Goal: Task Accomplishment & Management: Manage account settings

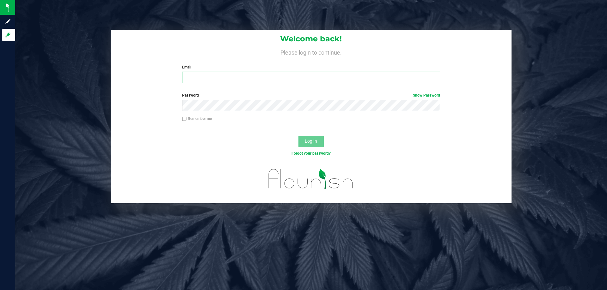
click at [230, 76] on input "Email" at bounding box center [311, 77] width 258 height 11
type input "[EMAIL_ADDRESS][DOMAIN_NAME]"
click at [298, 136] on button "Log In" at bounding box center [310, 141] width 25 height 11
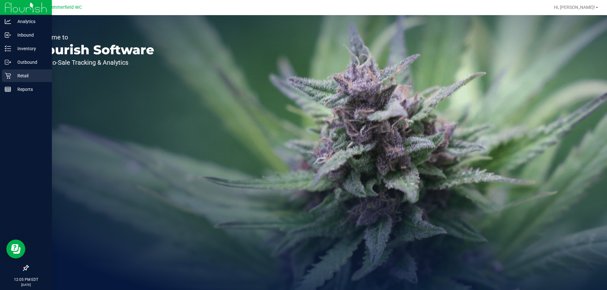
click at [32, 72] on p "Retail" at bounding box center [30, 76] width 38 height 8
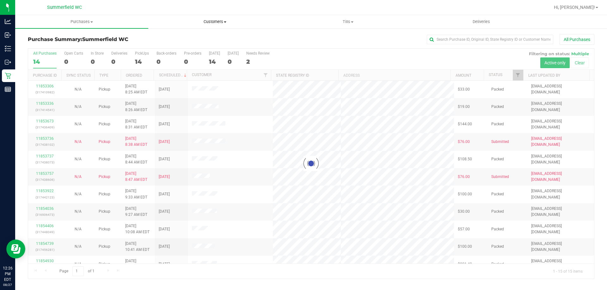
click at [219, 22] on span "Customers" at bounding box center [215, 22] width 132 height 6
click at [213, 35] on li "All customers" at bounding box center [214, 38] width 133 height 8
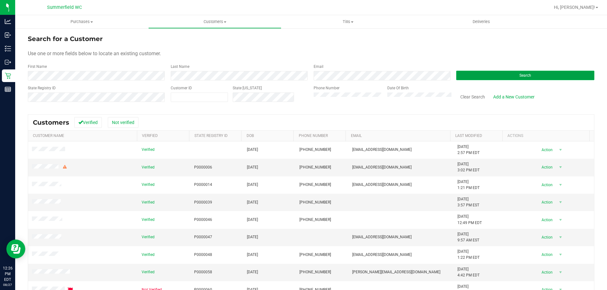
click at [490, 71] on button "Search" at bounding box center [525, 75] width 138 height 9
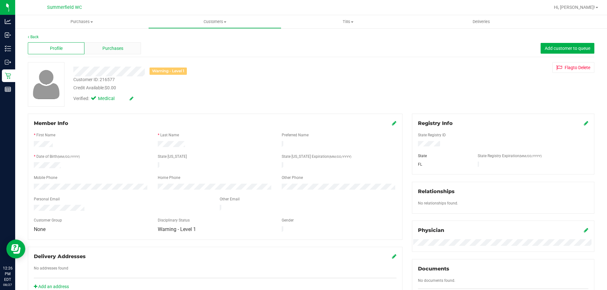
click at [93, 44] on div "Purchases" at bounding box center [112, 48] width 57 height 12
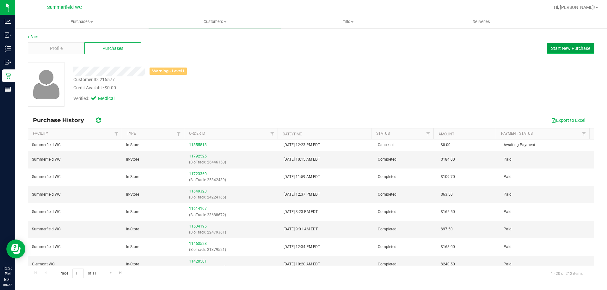
click at [566, 46] on span "Start New Purchase" at bounding box center [570, 48] width 39 height 5
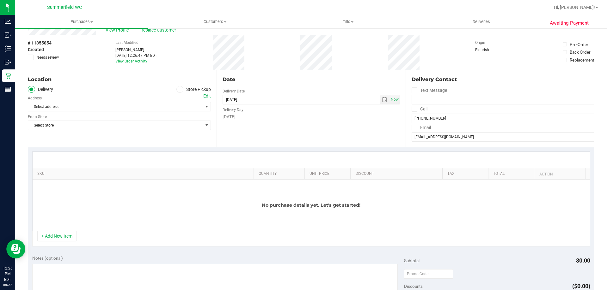
scroll to position [32, 0]
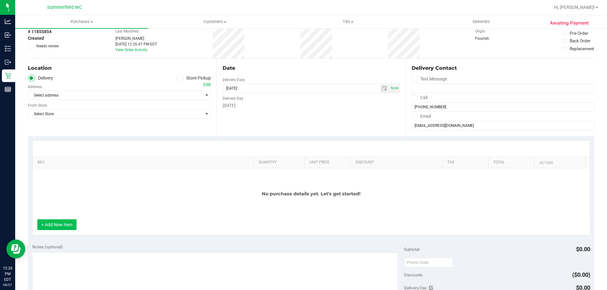
click at [71, 224] on button "+ Add New Item" at bounding box center [56, 225] width 39 height 11
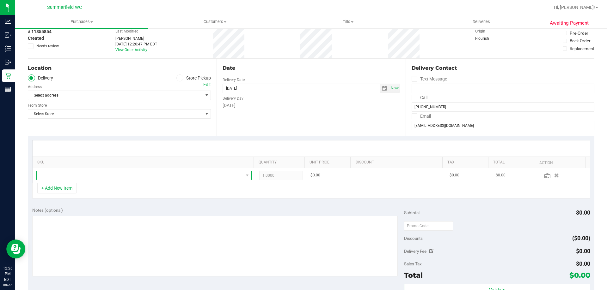
click at [114, 177] on span "NO DATA FOUND" at bounding box center [140, 175] width 207 height 9
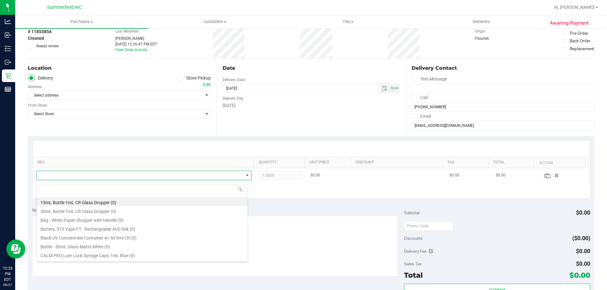
scroll to position [9, 210]
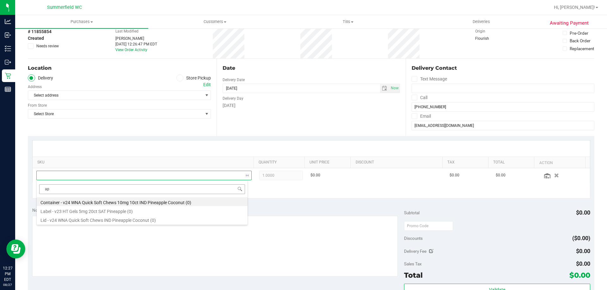
type input "a"
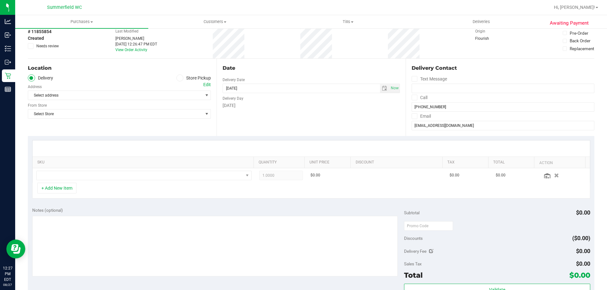
click at [178, 78] on icon at bounding box center [180, 78] width 4 height 0
click at [0, 0] on input "Store Pickup" at bounding box center [0, 0] width 0 height 0
click at [174, 95] on span "Select Store" at bounding box center [115, 95] width 174 height 9
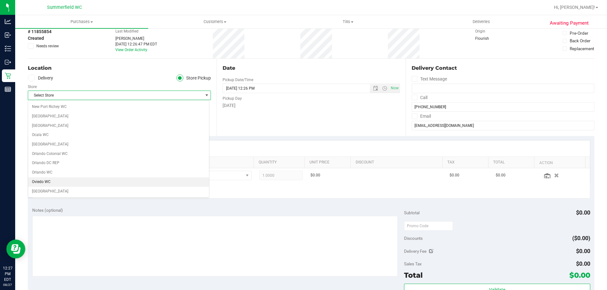
scroll to position [348, 0]
click at [171, 181] on li "Summerfield WC" at bounding box center [118, 181] width 181 height 9
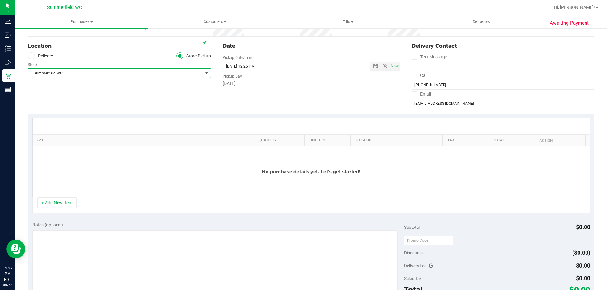
scroll to position [95, 0]
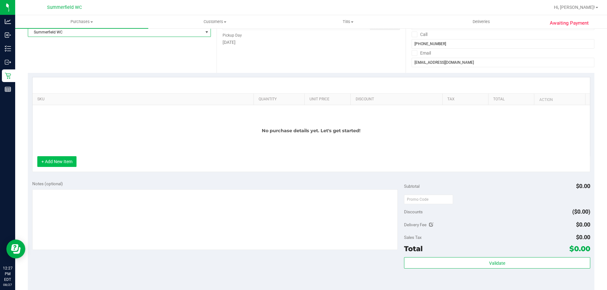
click at [71, 160] on button "+ Add New Item" at bounding box center [56, 161] width 39 height 11
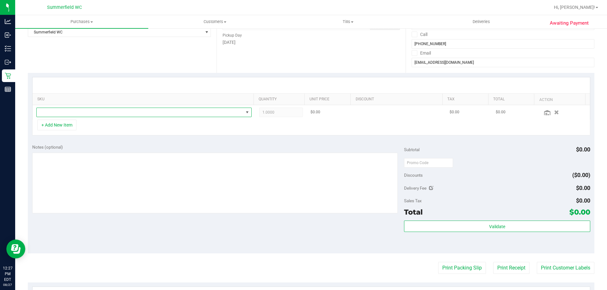
click at [104, 111] on span "NO DATA FOUND" at bounding box center [140, 112] width 207 height 9
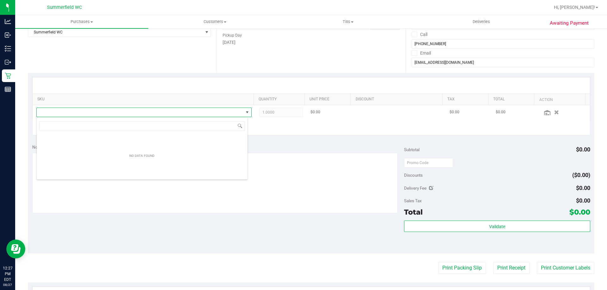
scroll to position [9, 211]
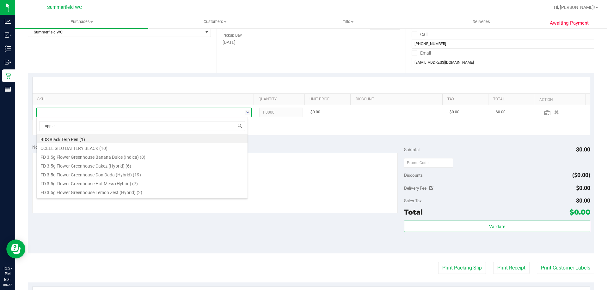
type input "apples"
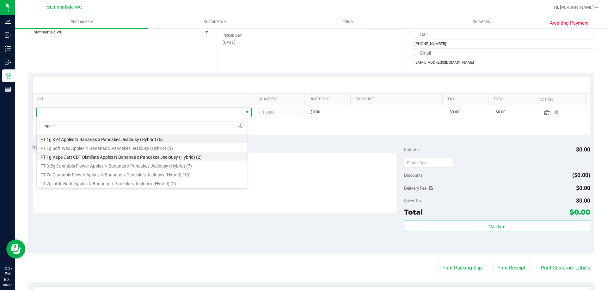
click at [193, 155] on li "FT 1g Vape Cart CDT Distillate Apples N Bananas x Pancakes Jealousy (Hybrid) (2)" at bounding box center [142, 156] width 211 height 9
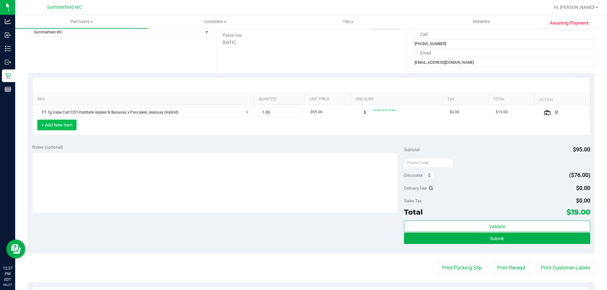
click at [72, 122] on button "+ Add New Item" at bounding box center [56, 125] width 39 height 11
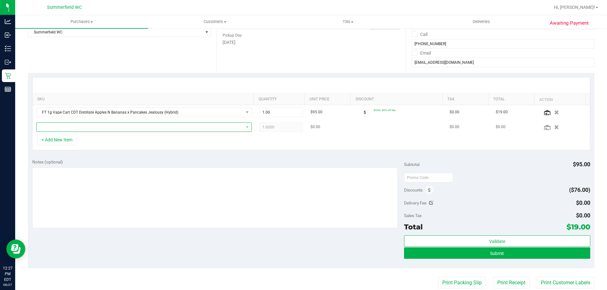
click at [73, 126] on span "NO DATA FOUND" at bounding box center [140, 127] width 207 height 9
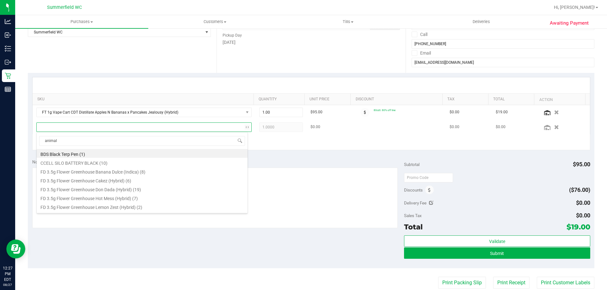
type input "animal z"
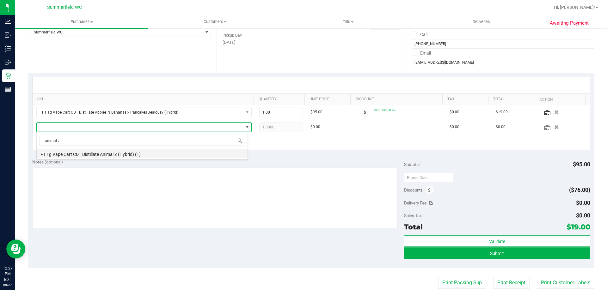
click at [129, 154] on li "FT 1g Vape Cart CDT Distillate Animal Z (Hybrid) (1)" at bounding box center [142, 153] width 211 height 9
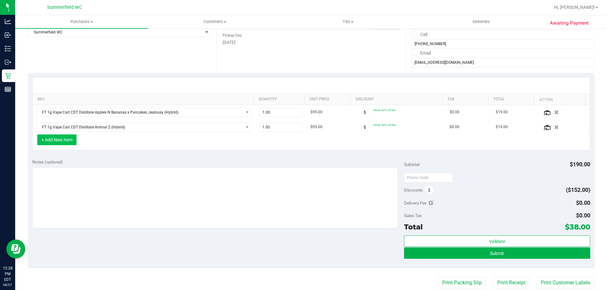
click at [55, 137] on button "+ Add New Item" at bounding box center [56, 140] width 39 height 11
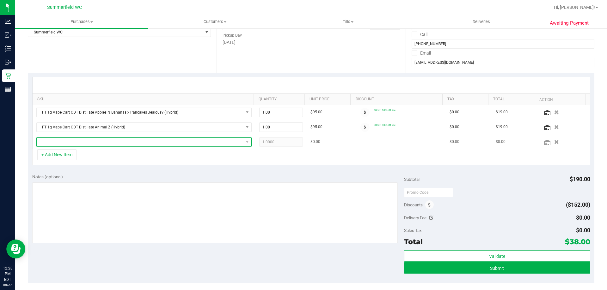
click at [81, 140] on span "NO DATA FOUND" at bounding box center [140, 142] width 207 height 9
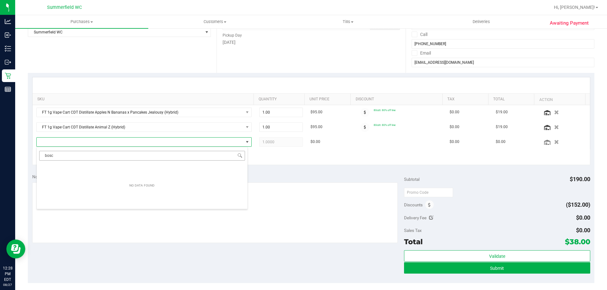
type input "bos"
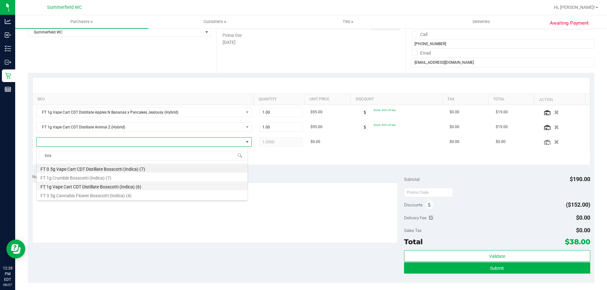
click at [108, 186] on li "FT 1g Vape Cart CDT Distillate Bosscotti (Indica) (6)" at bounding box center [142, 186] width 211 height 9
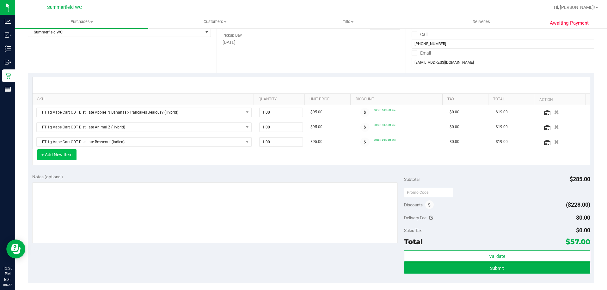
click at [68, 157] on button "+ Add New Item" at bounding box center [56, 155] width 39 height 11
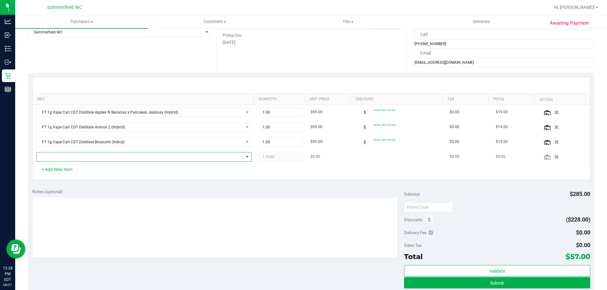
click at [68, 157] on span "NO DATA FOUND" at bounding box center [140, 157] width 207 height 9
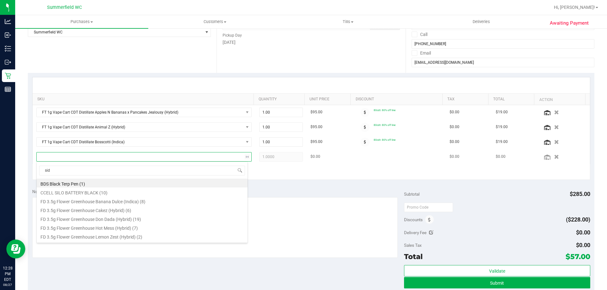
type input "side"
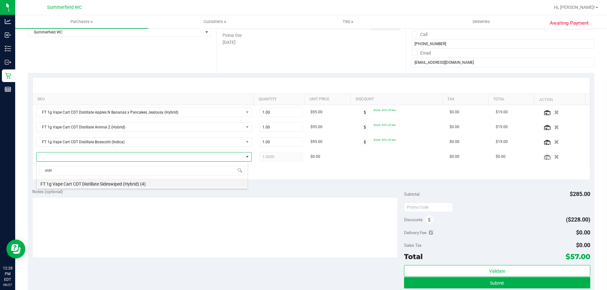
click at [102, 185] on li "FT 1g Vape Cart CDT Distillate Sideswiped (Hybrid) (4)" at bounding box center [142, 183] width 211 height 9
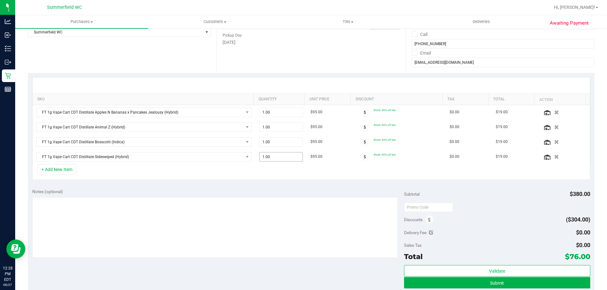
click at [276, 155] on span "1.00 1" at bounding box center [281, 156] width 44 height 9
type input "2"
type input "2.00"
click at [301, 177] on div "+ Add New Item" at bounding box center [311, 172] width 558 height 16
click at [67, 169] on button "+ Add New Item" at bounding box center [56, 169] width 39 height 11
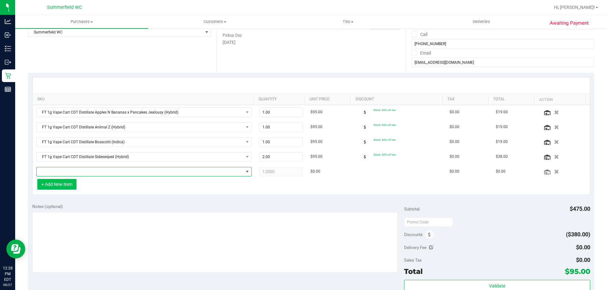
click at [67, 169] on span "NO DATA FOUND" at bounding box center [140, 172] width 207 height 9
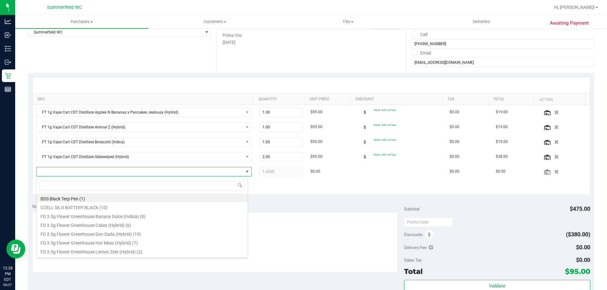
scroll to position [9, 210]
type input "purpl"
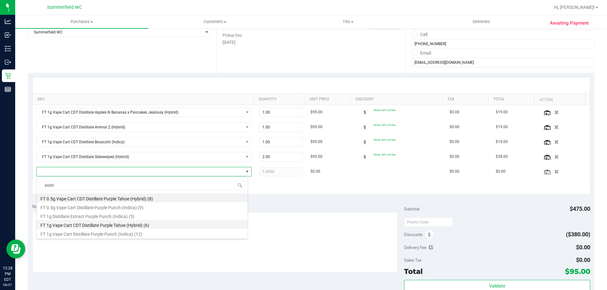
click at [82, 224] on li "FT 1g Vape Cart CDT Distillate Purple Tahoe (Hybrid) (6)" at bounding box center [142, 224] width 211 height 9
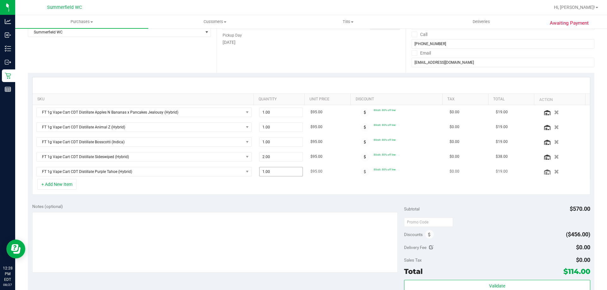
click at [269, 171] on span "1.00 1" at bounding box center [281, 171] width 44 height 9
type input "2"
type input "2.00"
click at [258, 203] on div "Notes (optional) Subtotal $570.00 Discounts ($456.00) Delivery Fee $0.00 Sales …" at bounding box center [311, 256] width 566 height 114
click at [71, 185] on button "+ Add New Item" at bounding box center [56, 184] width 39 height 11
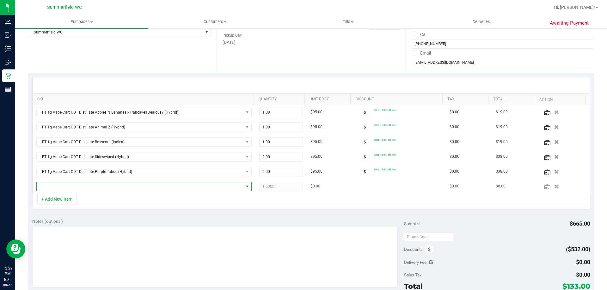
click at [93, 186] on span "NO DATA FOUND" at bounding box center [140, 186] width 207 height 9
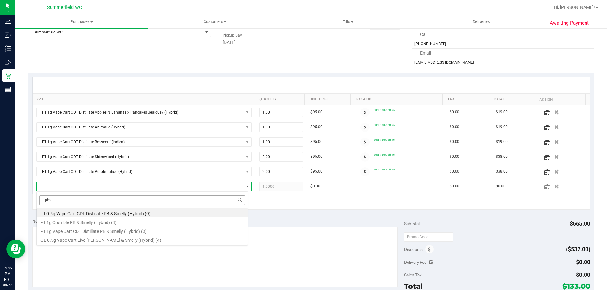
click at [105, 200] on input "pbs" at bounding box center [142, 201] width 206 height 10
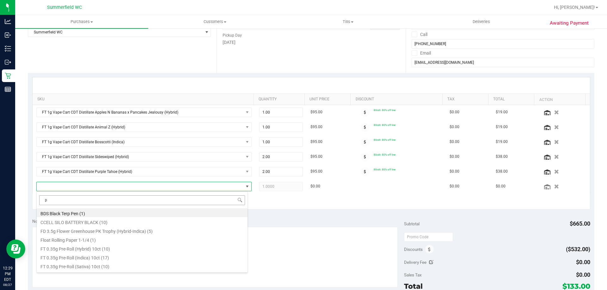
type input "pb"
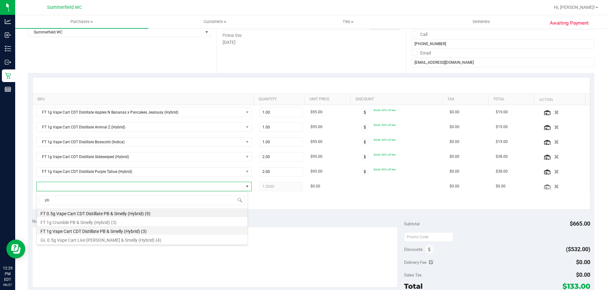
click at [122, 230] on li "FT 1g Vape Cart CDT Distillate PB & Smelly (Hybrid) (3)" at bounding box center [142, 230] width 211 height 9
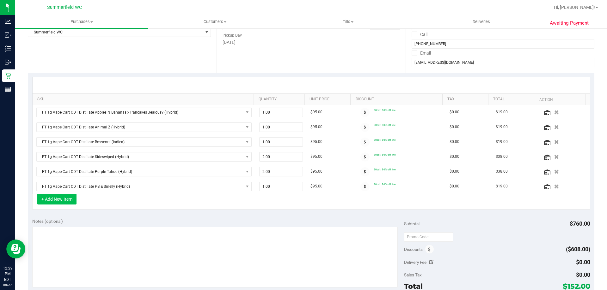
click at [69, 197] on button "+ Add New Item" at bounding box center [56, 199] width 39 height 11
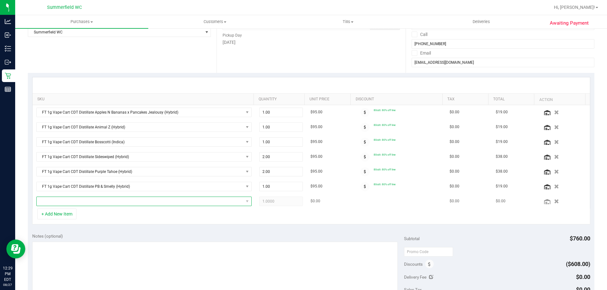
click at [70, 202] on span "NO DATA FOUND" at bounding box center [140, 201] width 207 height 9
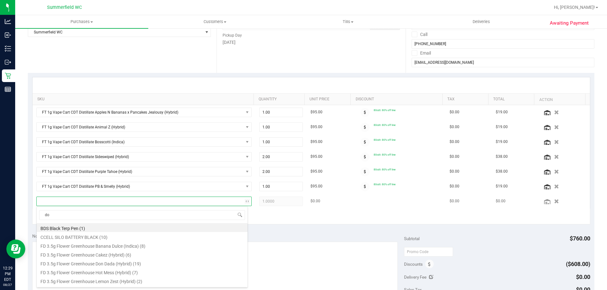
type input "don"
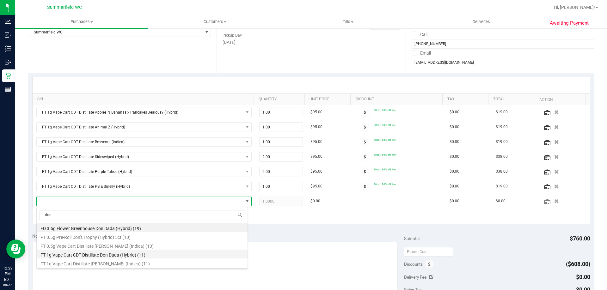
click at [85, 253] on li "FT 1g Vape Cart CDT Distillate Don Dada (Hybrid) (11)" at bounding box center [142, 254] width 211 height 9
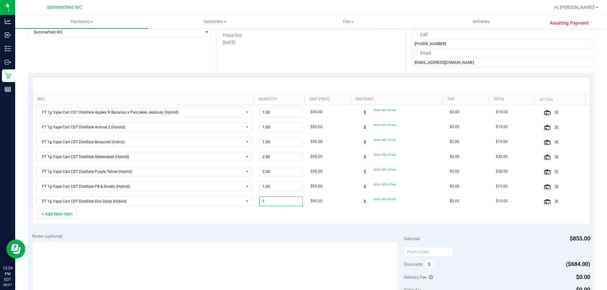
click at [273, 202] on span "1.00 1" at bounding box center [281, 201] width 44 height 9
type input "2"
type input "2.00"
click at [333, 233] on div "Notes (optional) Subtotal $855.00 Discounts ($684.00) Delivery Fee $0.00 Sales …" at bounding box center [311, 286] width 566 height 114
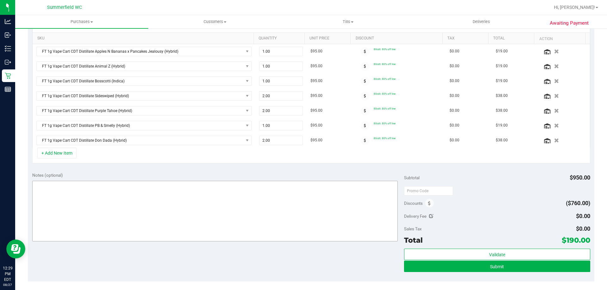
scroll to position [158, 0]
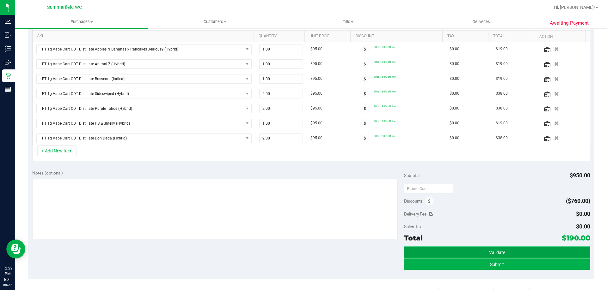
click at [468, 250] on button "Validate" at bounding box center [497, 252] width 186 height 11
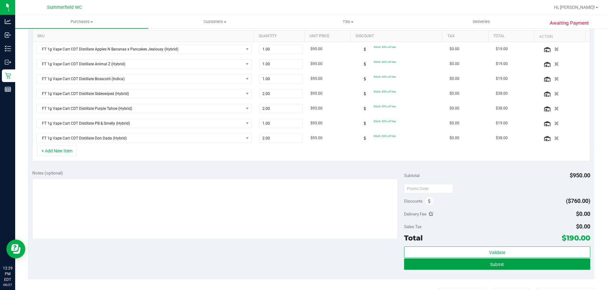
click at [480, 265] on button "Submit" at bounding box center [497, 264] width 186 height 11
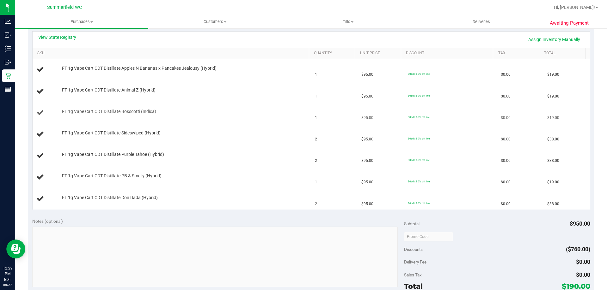
scroll to position [190, 0]
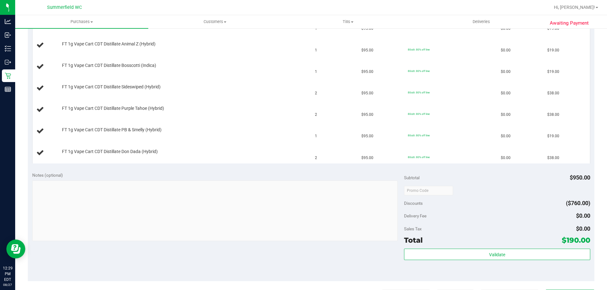
click at [228, 179] on div "Notes (optional)" at bounding box center [218, 175] width 372 height 6
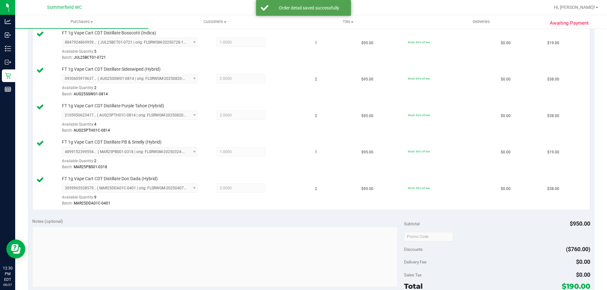
scroll to position [316, 0]
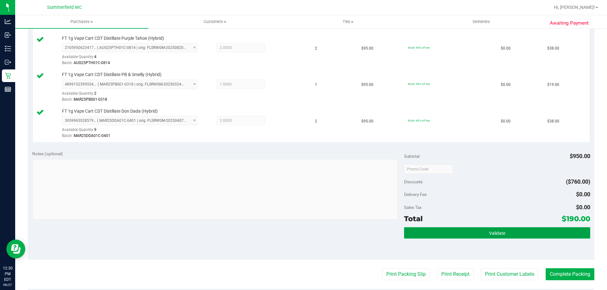
click at [489, 231] on span "Validate" at bounding box center [497, 233] width 16 height 5
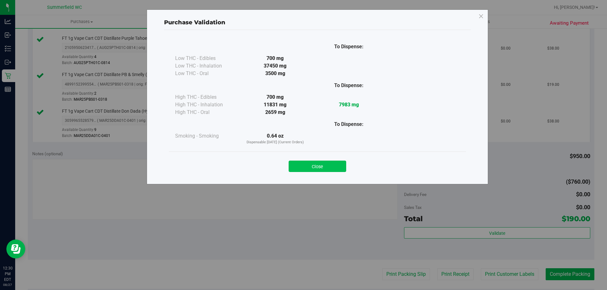
click at [332, 162] on button "Close" at bounding box center [318, 166] width 58 height 11
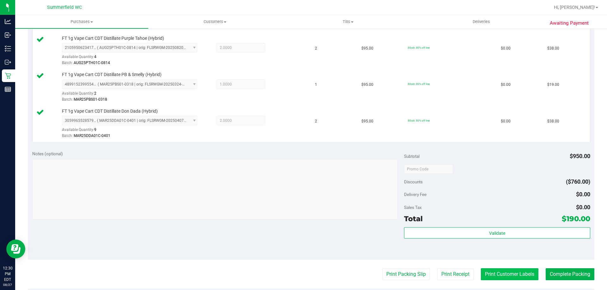
click at [515, 277] on button "Print Customer Labels" at bounding box center [510, 275] width 58 height 12
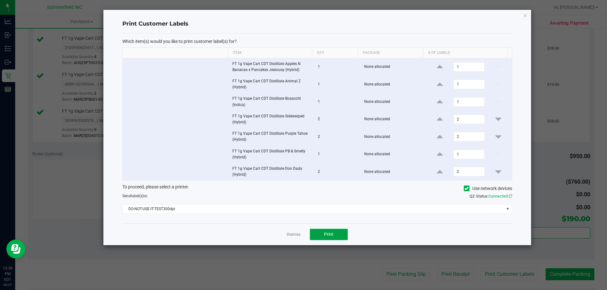
click at [329, 236] on span "Print" at bounding box center [328, 234] width 9 height 5
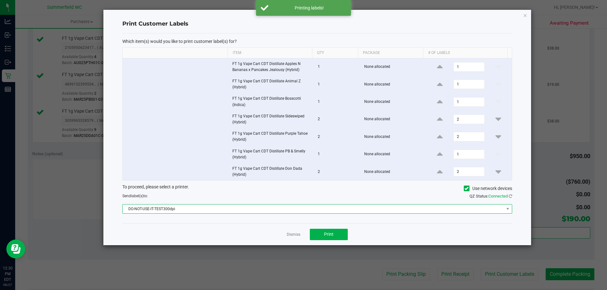
click at [267, 207] on span "DO-NOT-USE-IT-TEST300dpi" at bounding box center [313, 209] width 381 height 9
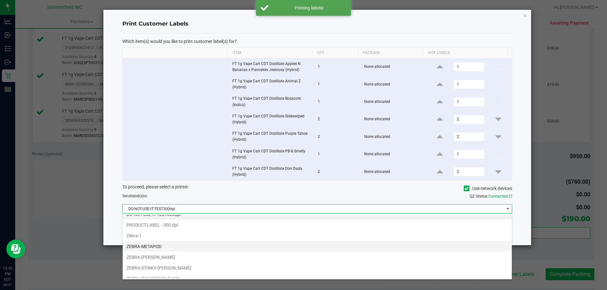
scroll to position [12, 0]
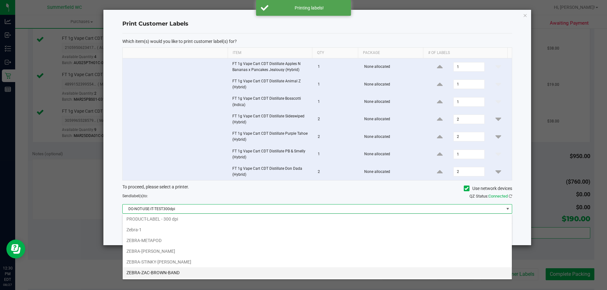
click at [210, 271] on li "ZEBRA-ZAC-BROWN-BAND" at bounding box center [317, 273] width 389 height 11
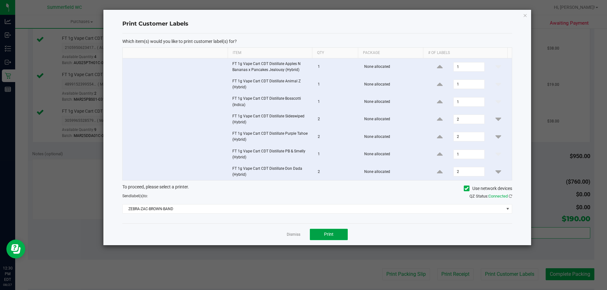
click at [321, 234] on button "Print" at bounding box center [329, 234] width 38 height 11
click at [297, 233] on link "Dismiss" at bounding box center [294, 234] width 14 height 5
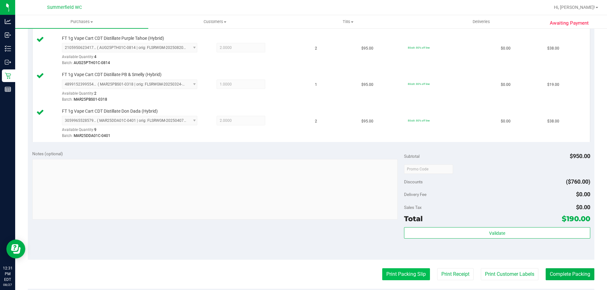
click at [397, 278] on button "Print Packing Slip" at bounding box center [406, 275] width 48 height 12
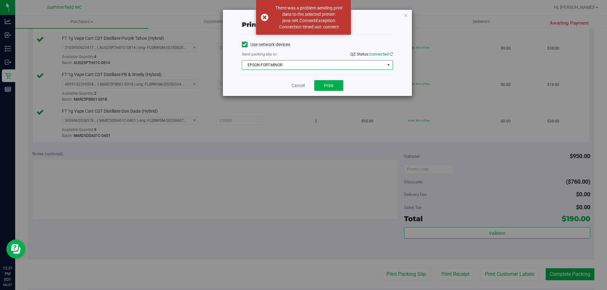
click at [309, 66] on span "EPSON-FORT-MINOR" at bounding box center [313, 65] width 143 height 9
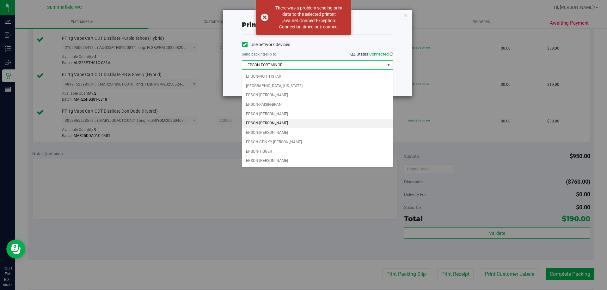
scroll to position [27, 0]
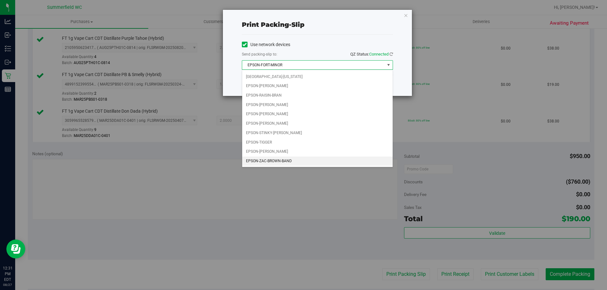
click at [298, 162] on li "EPSON-ZAC-BROWN-BAND" at bounding box center [317, 161] width 150 height 9
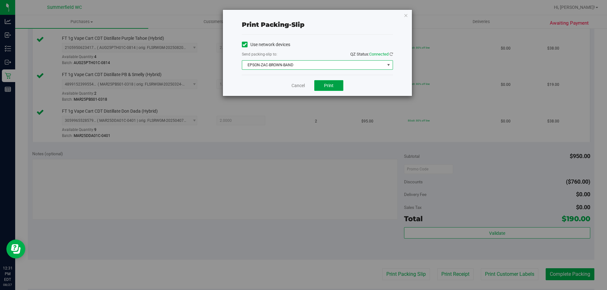
click at [332, 84] on span "Print" at bounding box center [328, 85] width 9 height 5
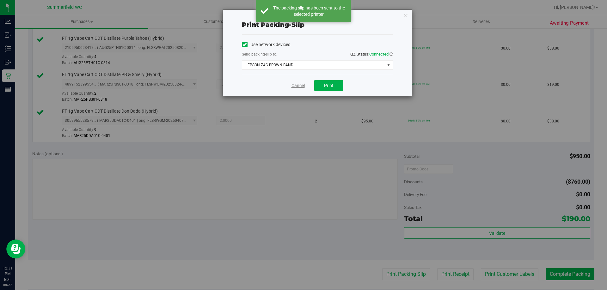
click at [299, 83] on link "Cancel" at bounding box center [297, 85] width 13 height 7
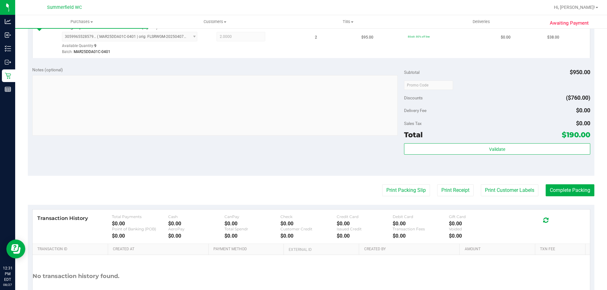
scroll to position [446, 0]
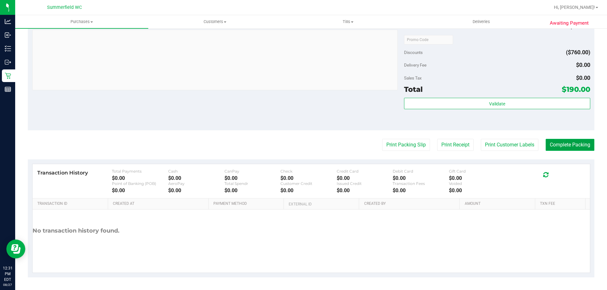
click at [563, 143] on button "Complete Packing" at bounding box center [570, 145] width 49 height 12
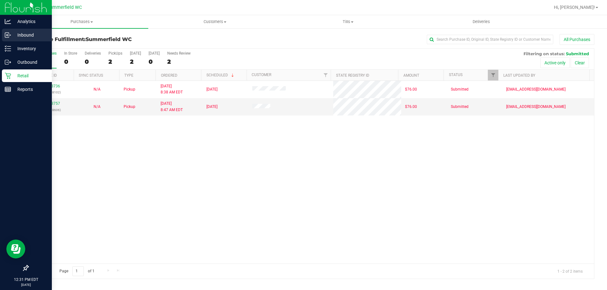
click at [23, 36] on p "Inbound" at bounding box center [30, 35] width 38 height 8
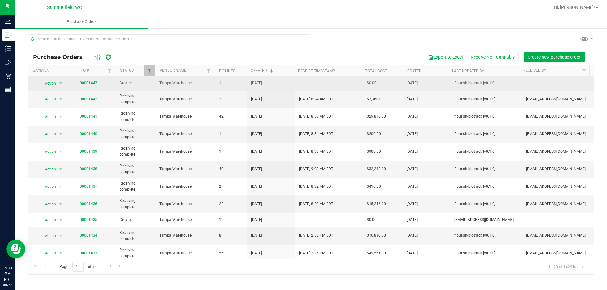
click at [85, 83] on link "00001443" at bounding box center [89, 83] width 18 height 4
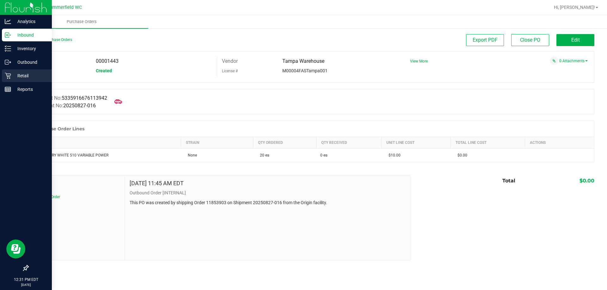
click at [16, 75] on p "Retail" at bounding box center [30, 76] width 38 height 8
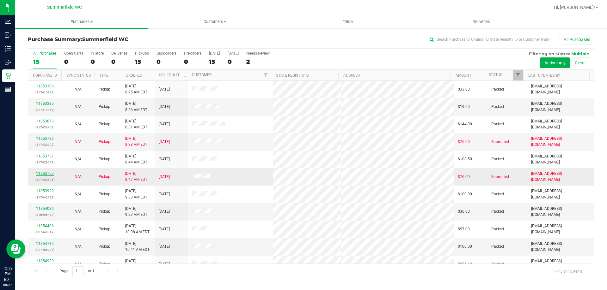
click at [48, 173] on link "11853757" at bounding box center [45, 174] width 18 height 4
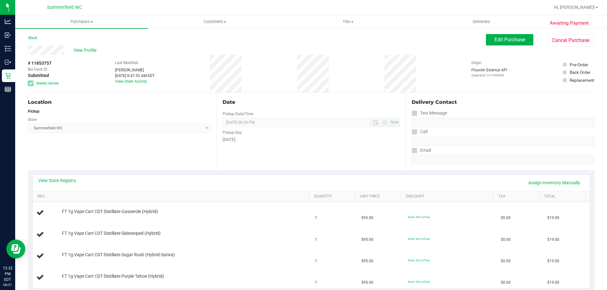
scroll to position [32, 0]
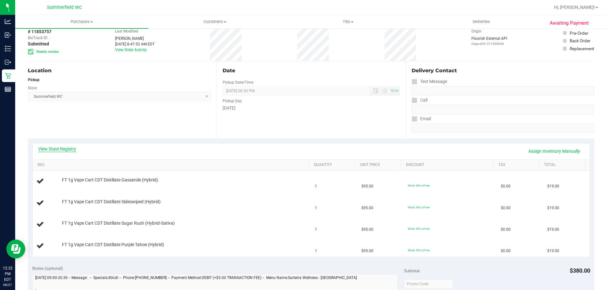
click at [56, 150] on link "View State Registry" at bounding box center [57, 149] width 38 height 6
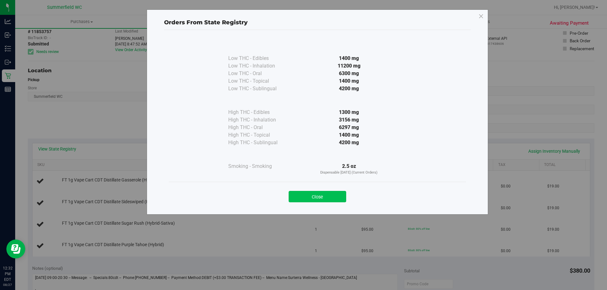
click at [318, 199] on button "Close" at bounding box center [318, 196] width 58 height 11
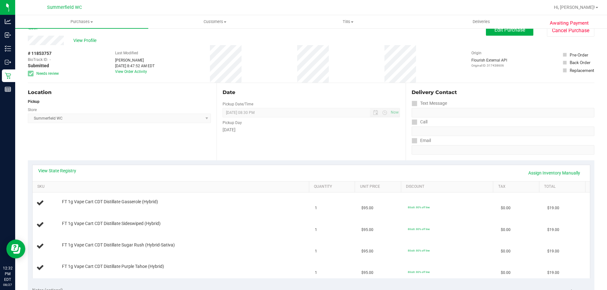
scroll to position [0, 0]
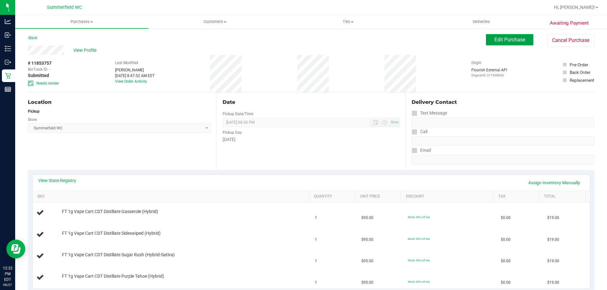
click at [504, 37] on span "Edit Purchase" at bounding box center [509, 40] width 31 height 6
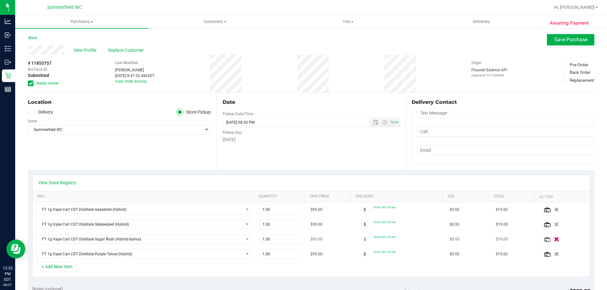
click at [554, 240] on icon "button" at bounding box center [556, 239] width 5 height 5
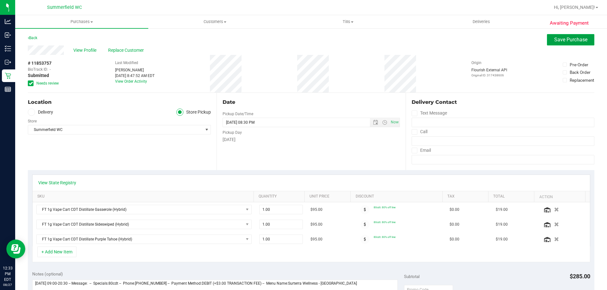
click at [557, 39] on span "Save Purchase" at bounding box center [570, 40] width 33 height 6
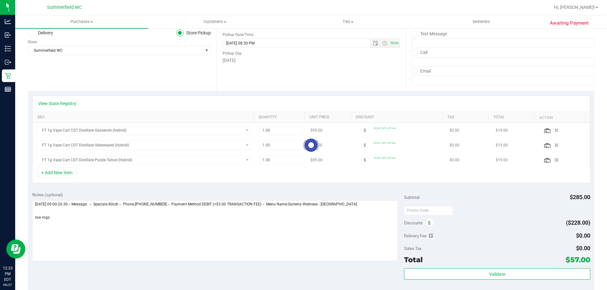
scroll to position [126, 0]
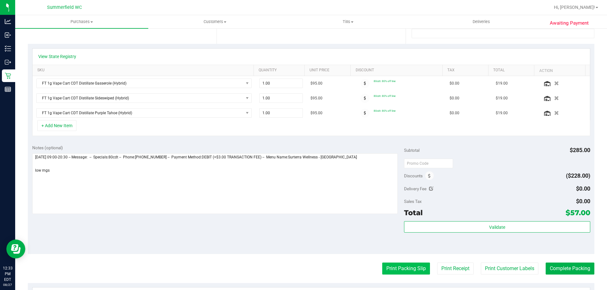
click at [395, 267] on button "Print Packing Slip" at bounding box center [406, 269] width 48 height 12
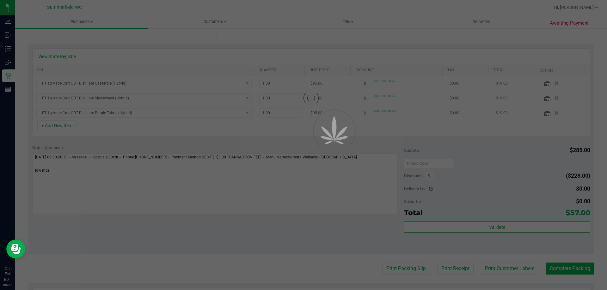
click at [331, 83] on div at bounding box center [303, 145] width 607 height 290
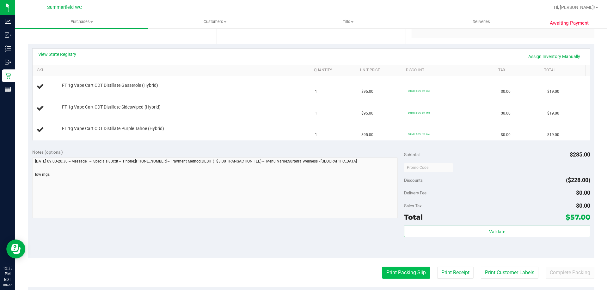
click at [394, 273] on button "Print Packing Slip" at bounding box center [406, 273] width 48 height 12
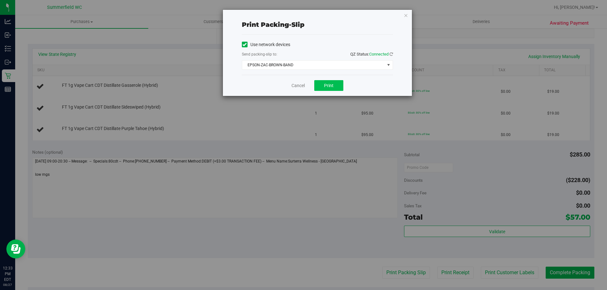
click at [326, 79] on div "Cancel Print" at bounding box center [317, 85] width 151 height 21
click at [326, 82] on button "Print" at bounding box center [328, 85] width 29 height 11
click at [293, 85] on link "Cancel" at bounding box center [297, 85] width 13 height 7
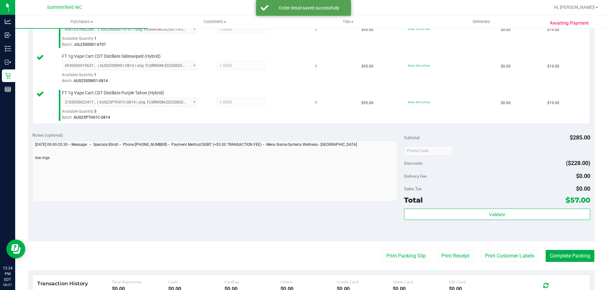
scroll to position [284, 0]
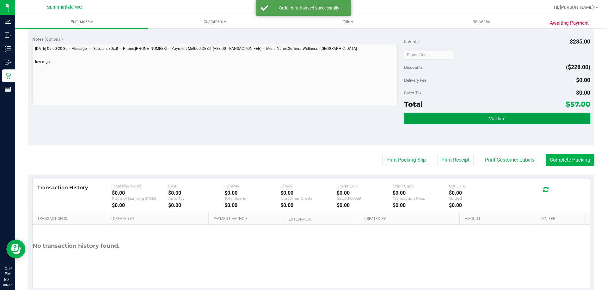
click at [501, 119] on span "Validate" at bounding box center [497, 118] width 16 height 5
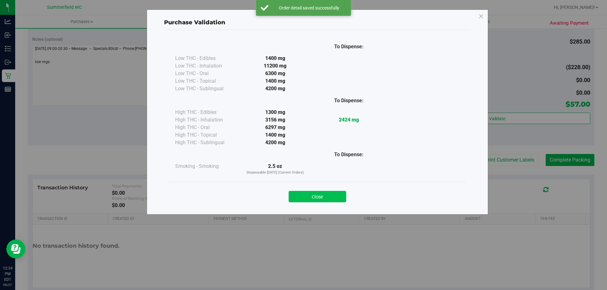
click at [339, 193] on button "Close" at bounding box center [318, 196] width 58 height 11
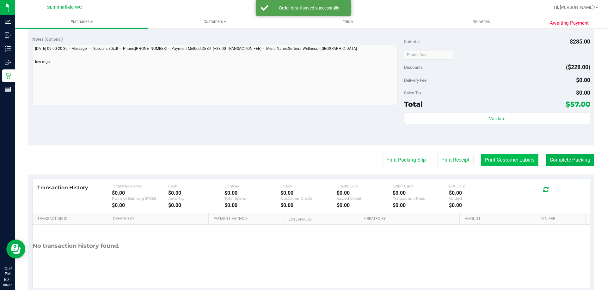
click at [514, 161] on button "Print Customer Labels" at bounding box center [510, 160] width 58 height 12
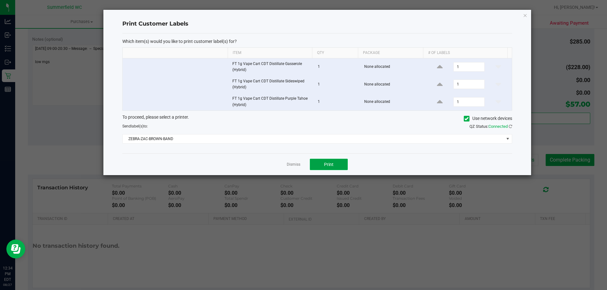
click at [332, 164] on span "Print" at bounding box center [328, 164] width 9 height 5
click at [297, 165] on link "Dismiss" at bounding box center [294, 164] width 14 height 5
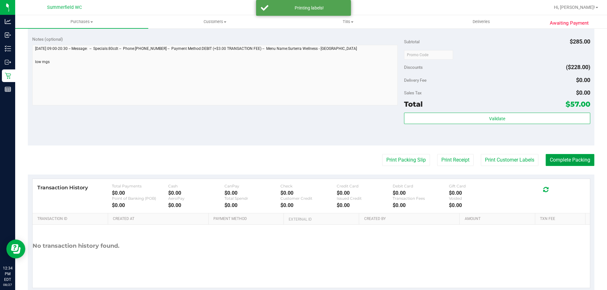
click at [550, 160] on button "Complete Packing" at bounding box center [570, 160] width 49 height 12
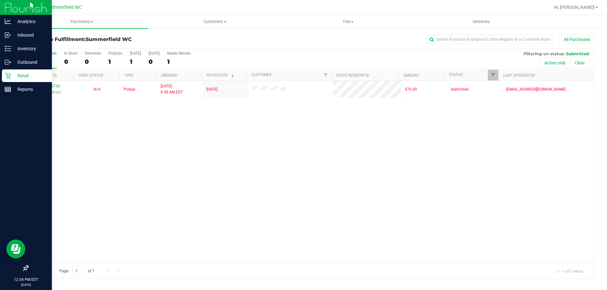
click at [28, 78] on p "Retail" at bounding box center [30, 76] width 38 height 8
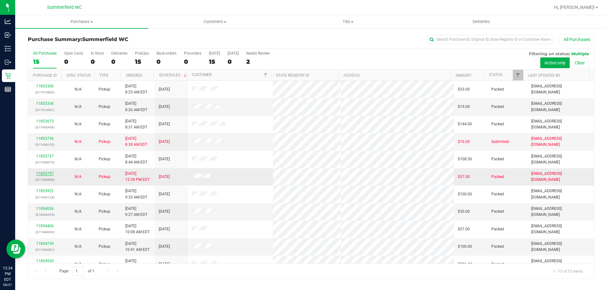
click at [48, 174] on link "11853757" at bounding box center [45, 174] width 18 height 4
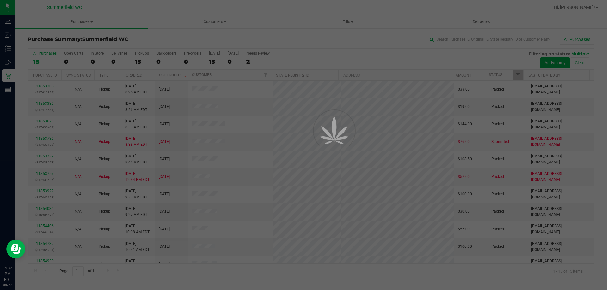
click at [48, 175] on div at bounding box center [303, 145] width 607 height 290
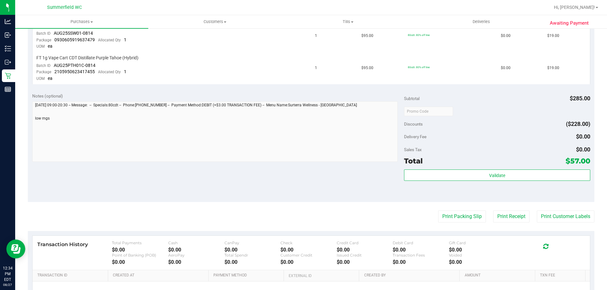
scroll to position [284, 0]
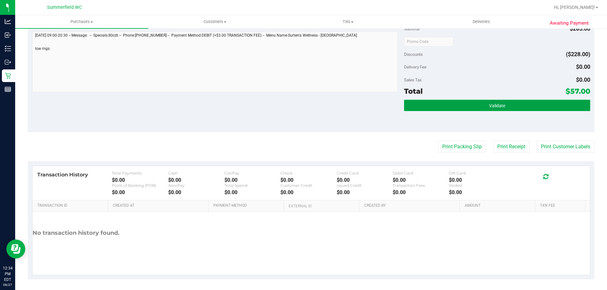
click at [504, 107] on button "Validate" at bounding box center [497, 105] width 186 height 11
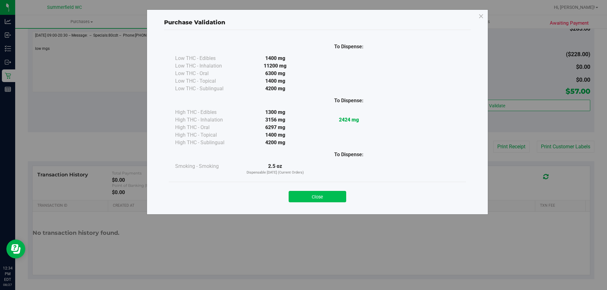
click at [316, 198] on button "Close" at bounding box center [318, 196] width 58 height 11
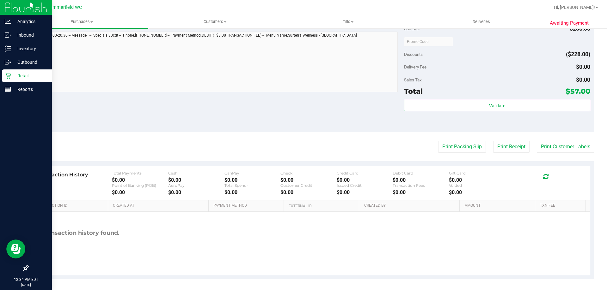
click at [21, 75] on p "Retail" at bounding box center [30, 76] width 38 height 8
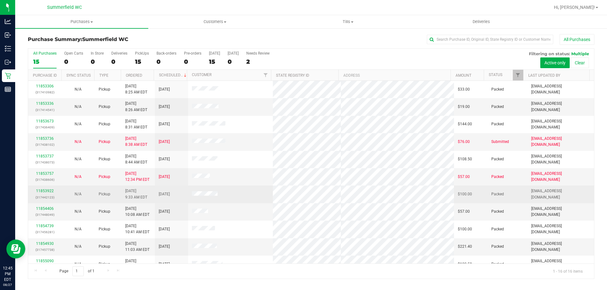
click at [48, 199] on p "(317442123)" at bounding box center [45, 198] width 26 height 6
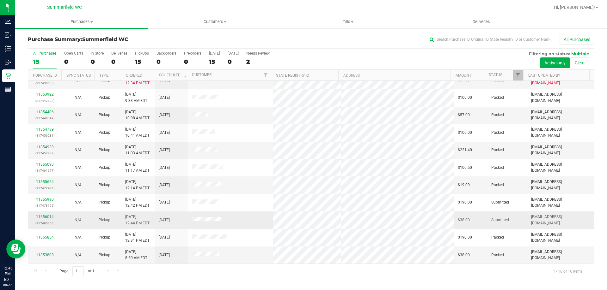
scroll to position [97, 0]
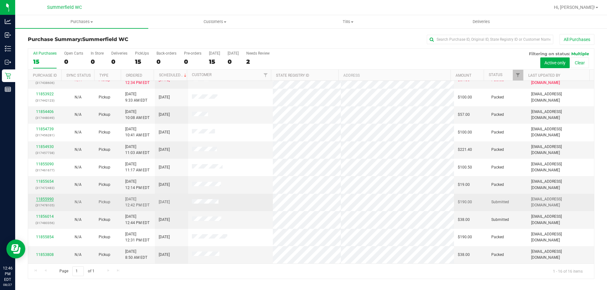
click at [45, 199] on link "11855990" at bounding box center [45, 199] width 18 height 4
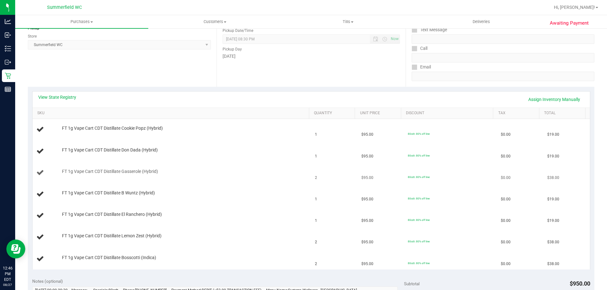
scroll to position [95, 0]
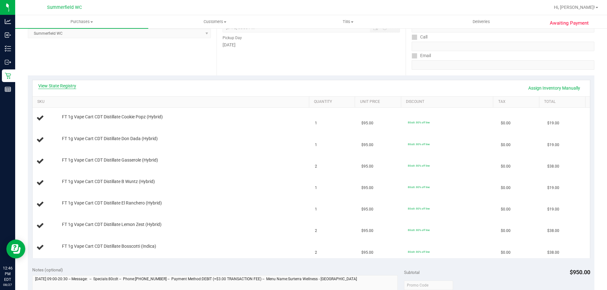
click at [67, 86] on link "View State Registry" at bounding box center [57, 86] width 38 height 6
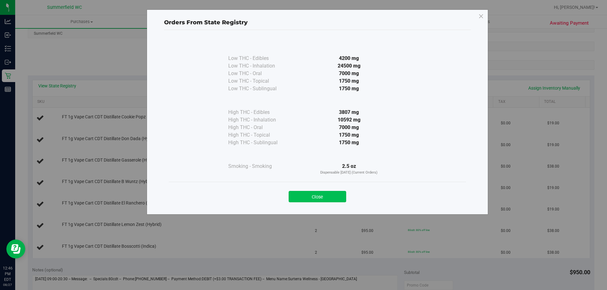
click at [305, 193] on button "Close" at bounding box center [318, 196] width 58 height 11
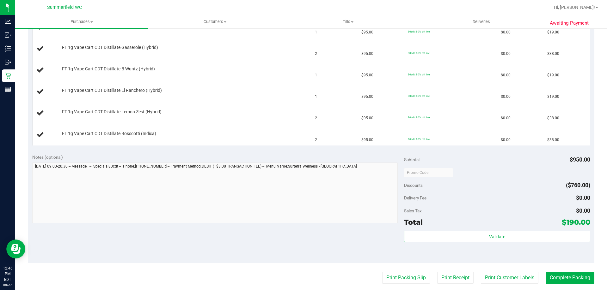
scroll to position [221, 0]
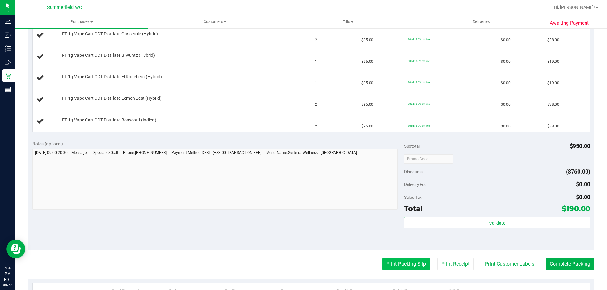
click at [395, 266] on button "Print Packing Slip" at bounding box center [406, 265] width 48 height 12
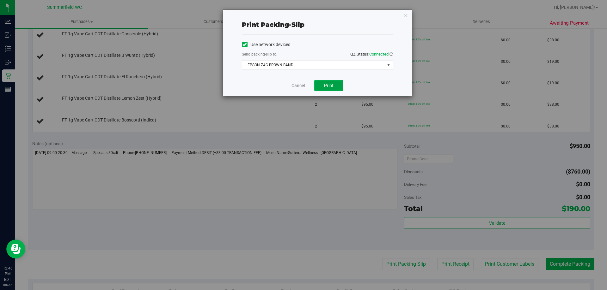
click at [329, 83] on span "Print" at bounding box center [328, 85] width 9 height 5
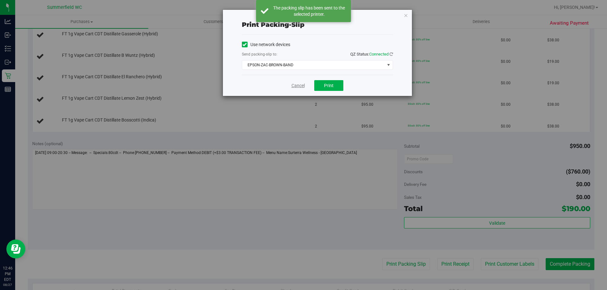
click at [300, 85] on link "Cancel" at bounding box center [297, 85] width 13 height 7
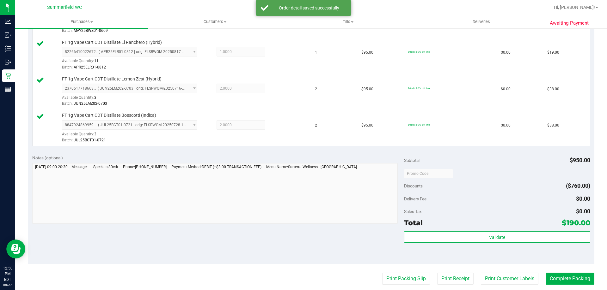
scroll to position [379, 0]
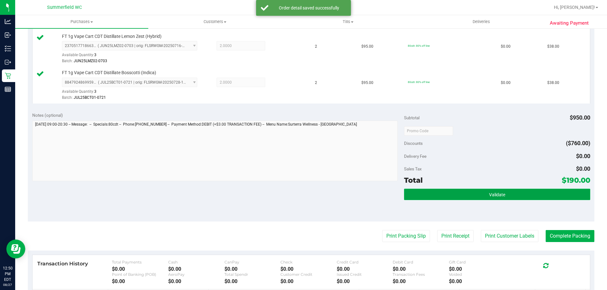
click at [489, 192] on span "Validate" at bounding box center [497, 194] width 16 height 5
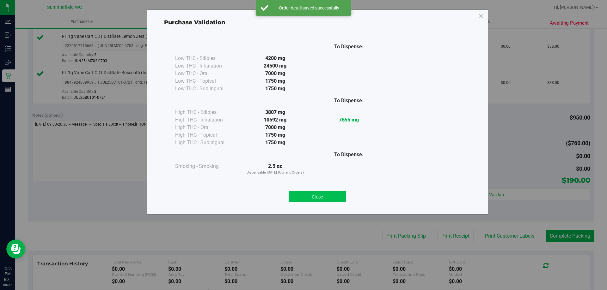
click at [337, 195] on button "Close" at bounding box center [318, 196] width 58 height 11
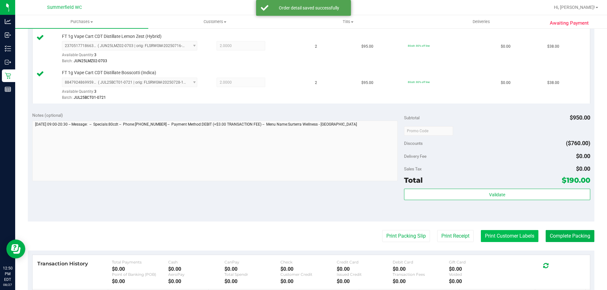
click at [498, 235] on button "Print Customer Labels" at bounding box center [510, 236] width 58 height 12
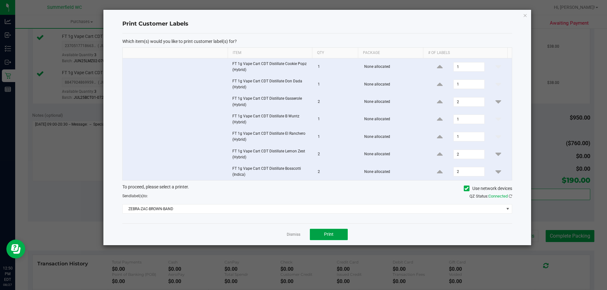
click at [330, 232] on span "Print" at bounding box center [328, 234] width 9 height 5
click at [294, 235] on link "Dismiss" at bounding box center [294, 234] width 14 height 5
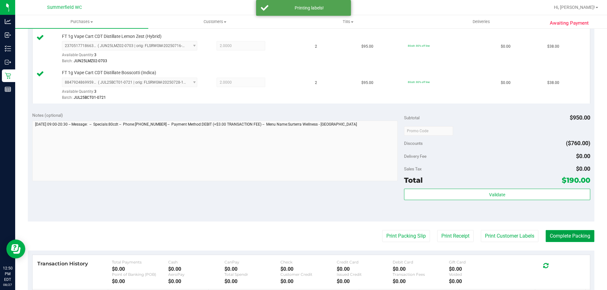
click at [562, 234] on button "Complete Packing" at bounding box center [570, 236] width 49 height 12
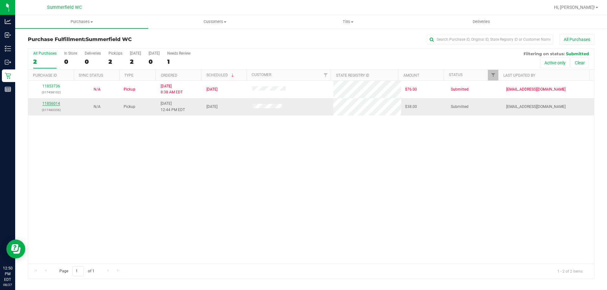
click at [57, 101] on link "11856014" at bounding box center [51, 103] width 18 height 4
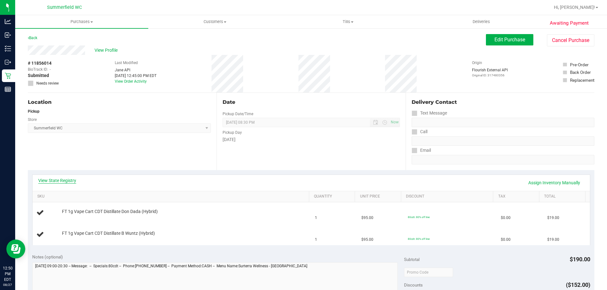
click at [69, 181] on link "View State Registry" at bounding box center [57, 181] width 38 height 6
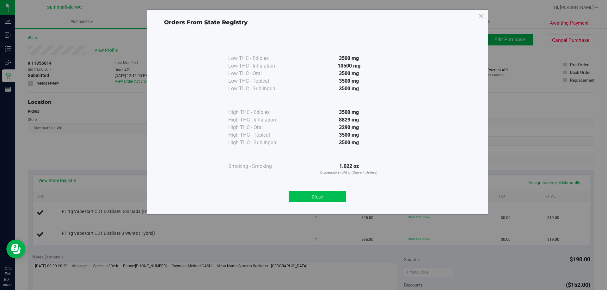
click at [336, 197] on button "Close" at bounding box center [318, 196] width 58 height 11
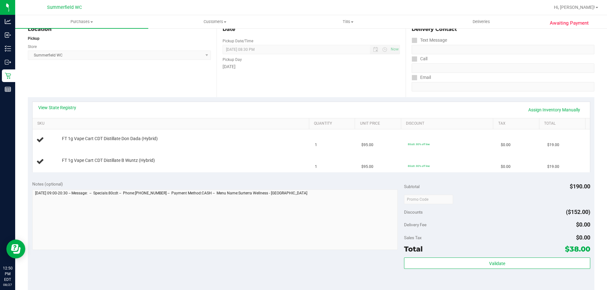
scroll to position [158, 0]
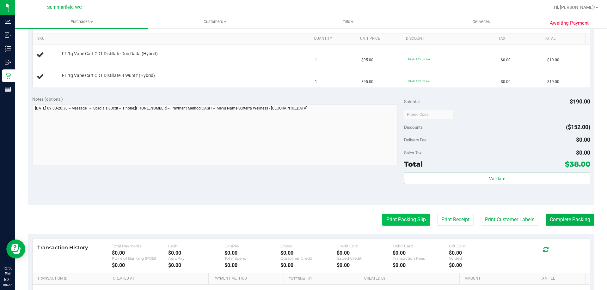
click at [382, 220] on button "Print Packing Slip" at bounding box center [406, 220] width 48 height 12
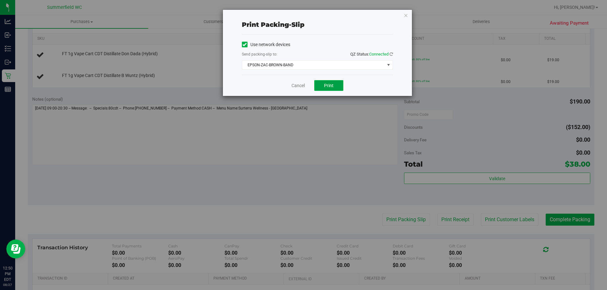
click at [335, 87] on button "Print" at bounding box center [328, 85] width 29 height 11
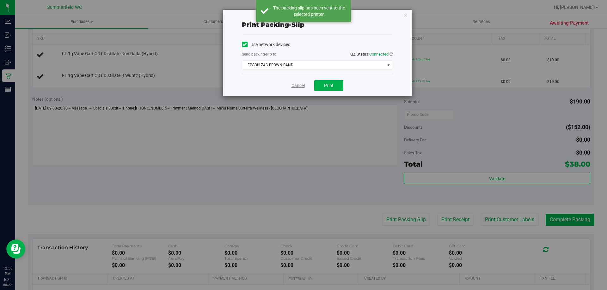
click at [300, 85] on link "Cancel" at bounding box center [297, 85] width 13 height 7
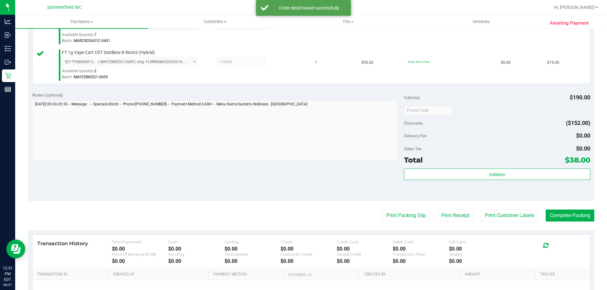
scroll to position [253, 0]
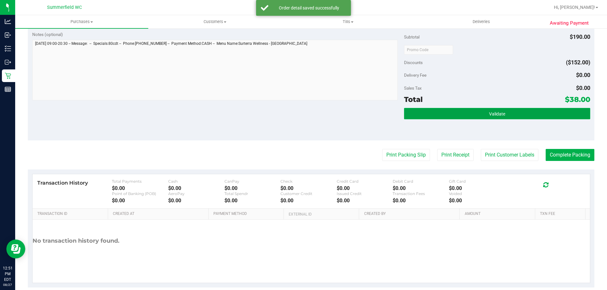
click at [478, 119] on button "Validate" at bounding box center [497, 113] width 186 height 11
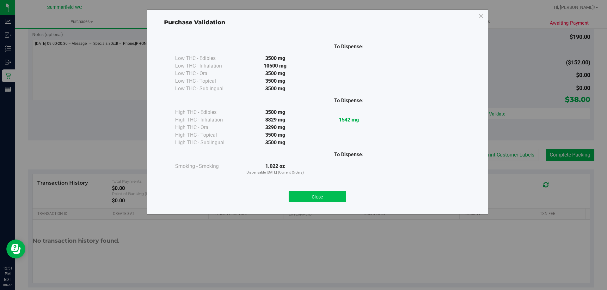
click at [335, 195] on button "Close" at bounding box center [318, 196] width 58 height 11
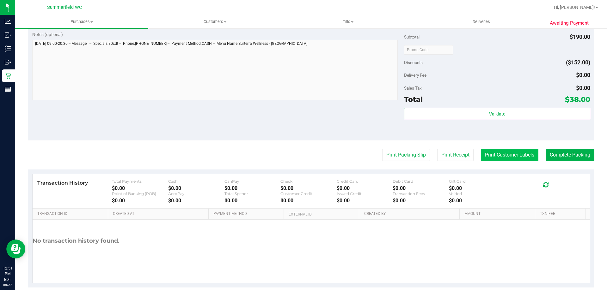
click at [492, 158] on button "Print Customer Labels" at bounding box center [510, 155] width 58 height 12
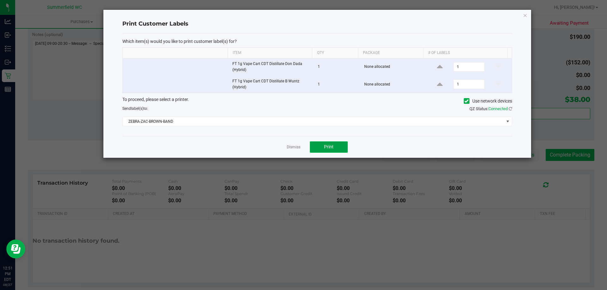
click at [336, 150] on button "Print" at bounding box center [329, 147] width 38 height 11
click at [295, 148] on link "Dismiss" at bounding box center [294, 147] width 14 height 5
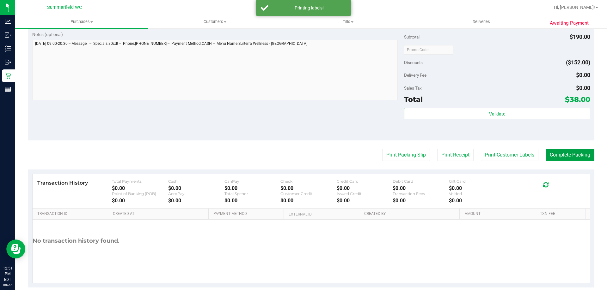
click at [555, 157] on button "Complete Packing" at bounding box center [570, 155] width 49 height 12
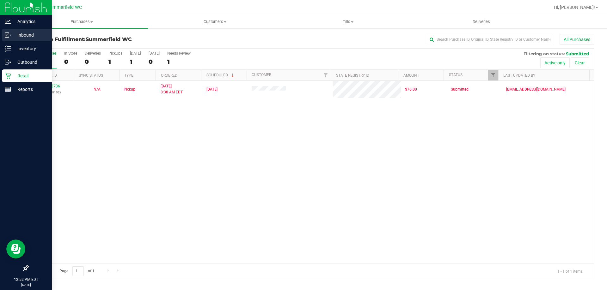
click at [14, 32] on p "Inbound" at bounding box center [30, 35] width 38 height 8
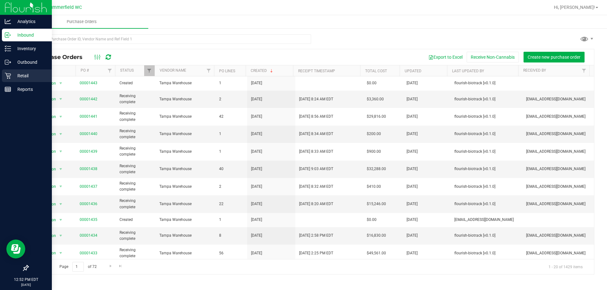
click at [19, 73] on p "Retail" at bounding box center [30, 76] width 38 height 8
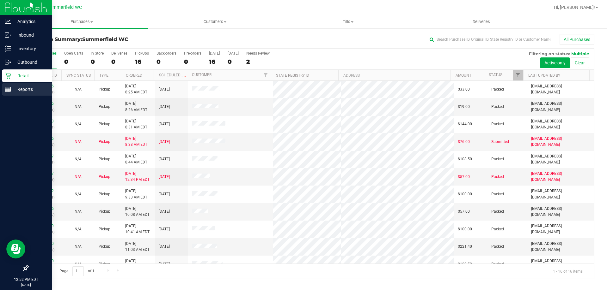
click at [29, 90] on p "Reports" at bounding box center [30, 90] width 38 height 8
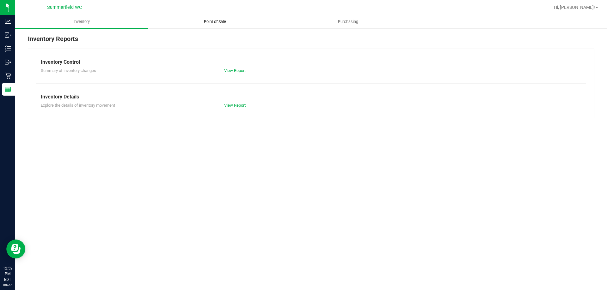
click at [222, 23] on span "Point of Sale" at bounding box center [214, 22] width 39 height 6
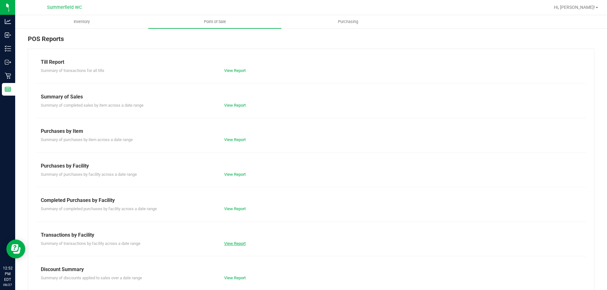
click at [238, 246] on link "View Report" at bounding box center [234, 243] width 21 height 5
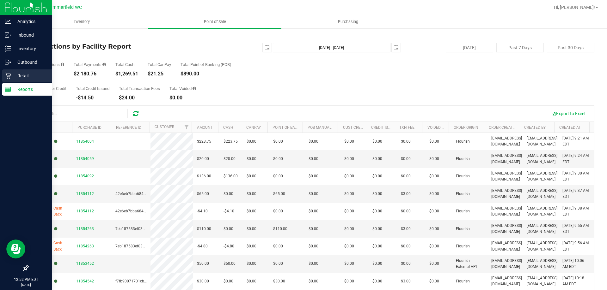
click at [20, 73] on p "Retail" at bounding box center [30, 76] width 38 height 8
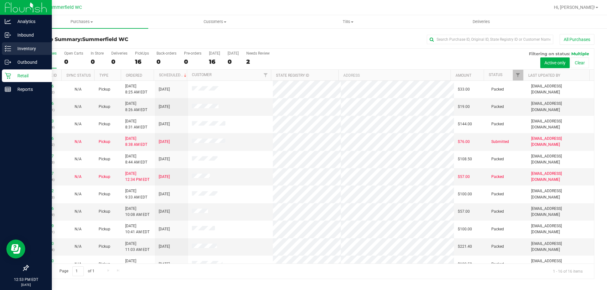
click at [20, 45] on p "Inventory" at bounding box center [30, 49] width 38 height 8
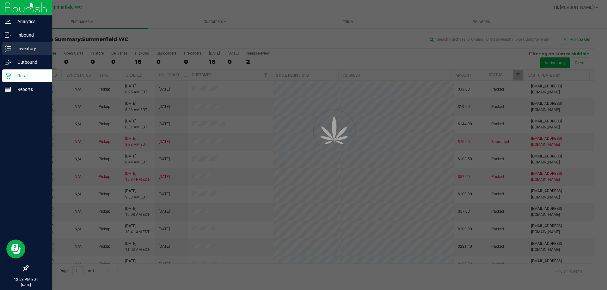
click at [20, 46] on p "Inventory" at bounding box center [30, 49] width 38 height 8
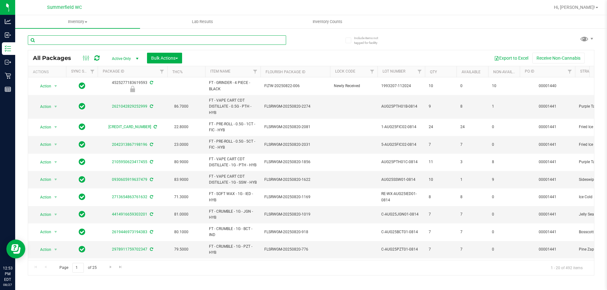
click at [132, 42] on input "text" at bounding box center [157, 39] width 258 height 9
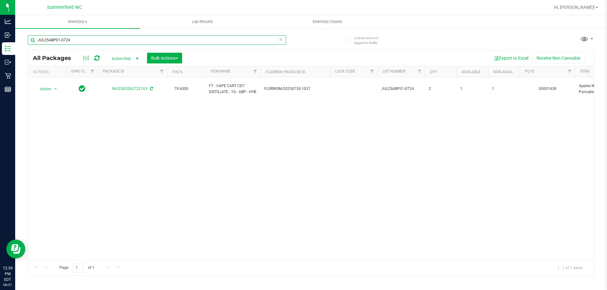
type input "JUL25ABP01-0724"
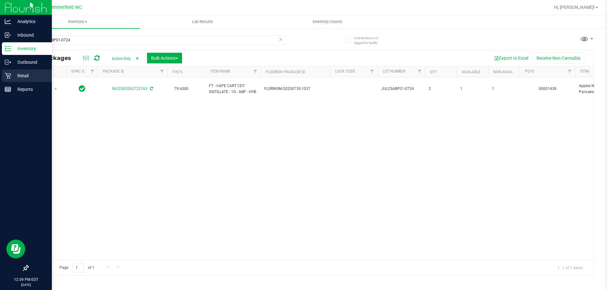
click at [21, 73] on p "Retail" at bounding box center [30, 76] width 38 height 8
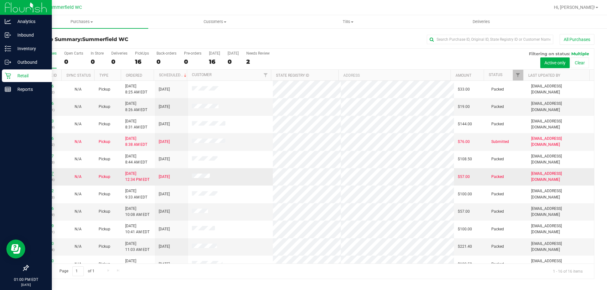
click at [47, 173] on link "11853757" at bounding box center [45, 174] width 18 height 4
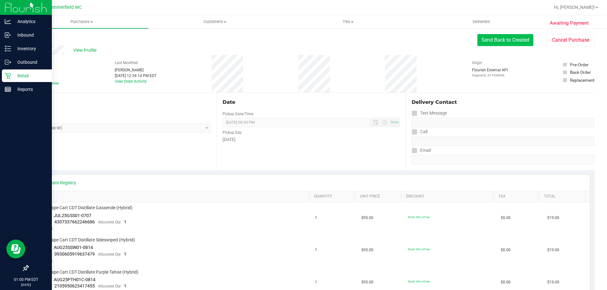
click at [487, 41] on button "Send Back to Created" at bounding box center [505, 40] width 56 height 12
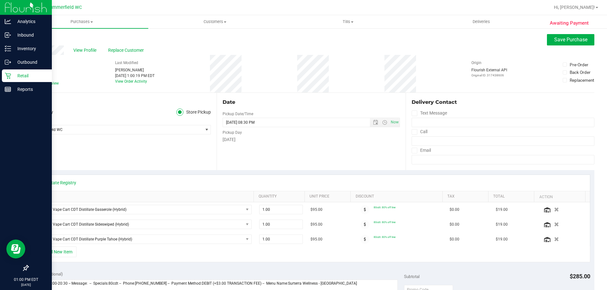
click at [31, 86] on span at bounding box center [31, 84] width 6 height 6
click at [0, 0] on input "Needs review" at bounding box center [0, 0] width 0 height 0
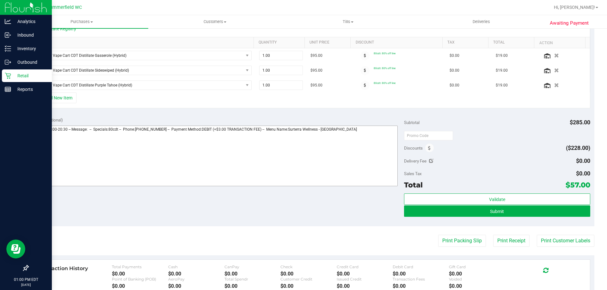
scroll to position [158, 0]
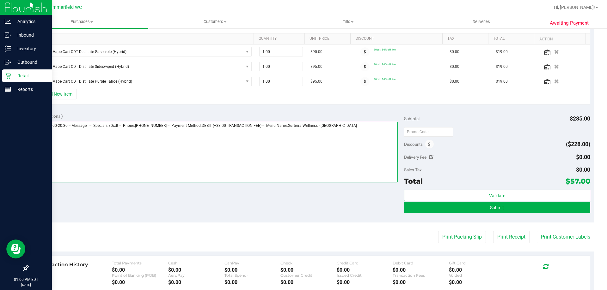
click at [66, 141] on textarea at bounding box center [215, 152] width 366 height 61
type textarea "[DATE] 09:00-20:30 -- Message: -- Specials:80cdt -- Phone:[PHONE_NUMBER] -- Pay…"
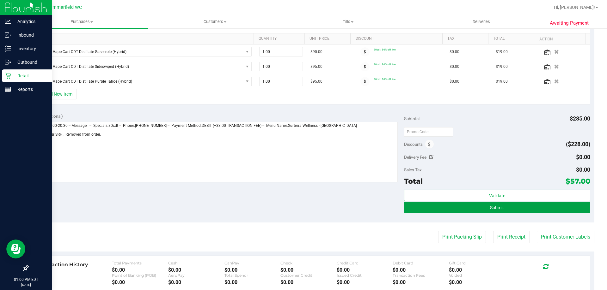
click at [482, 207] on button "Submit" at bounding box center [497, 207] width 186 height 11
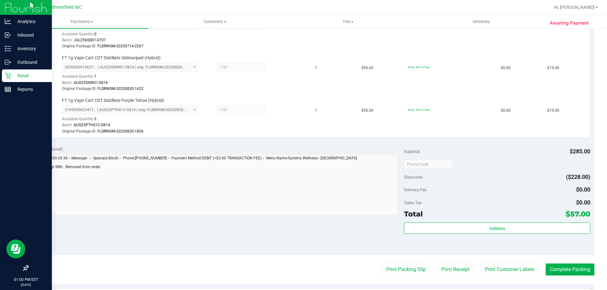
scroll to position [253, 0]
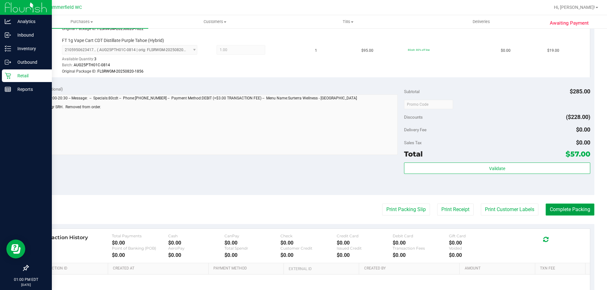
click at [571, 211] on button "Complete Packing" at bounding box center [570, 210] width 49 height 12
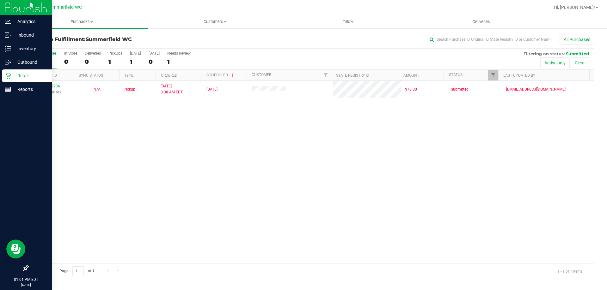
click at [30, 75] on p "Retail" at bounding box center [30, 76] width 38 height 8
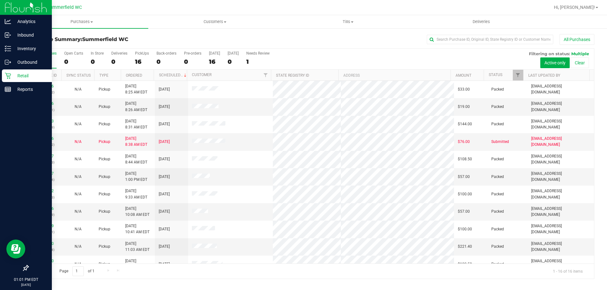
click at [19, 77] on p "Retail" at bounding box center [30, 76] width 38 height 8
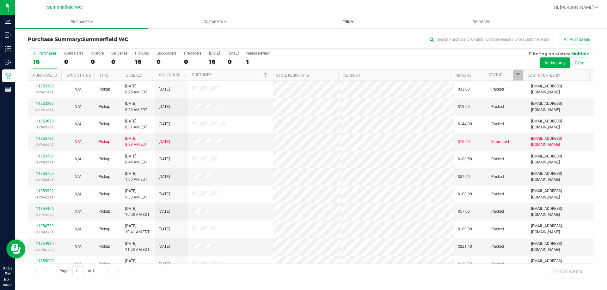
click at [346, 22] on span "Tills" at bounding box center [348, 22] width 132 height 6
click at [345, 37] on li "Manage tills" at bounding box center [347, 38] width 133 height 8
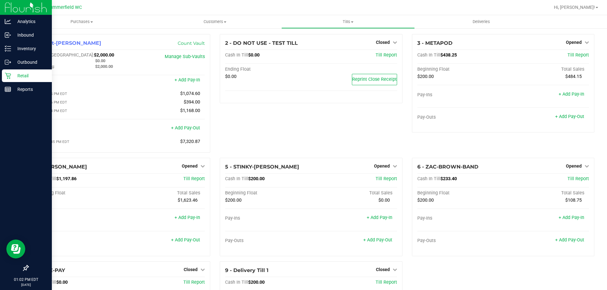
click at [16, 75] on p "Retail" at bounding box center [30, 76] width 38 height 8
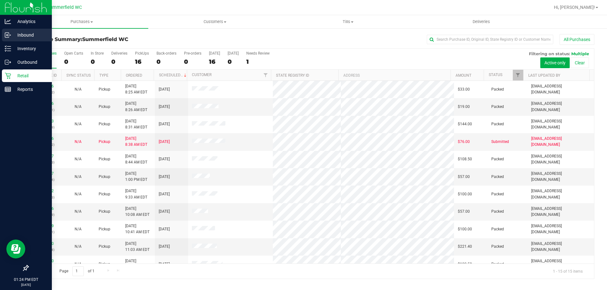
click at [32, 34] on p "Inbound" at bounding box center [30, 35] width 38 height 8
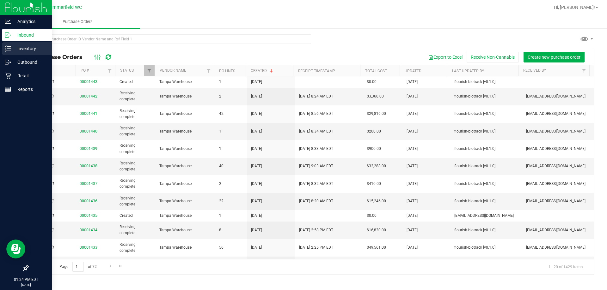
click at [24, 48] on p "Inventory" at bounding box center [30, 49] width 38 height 8
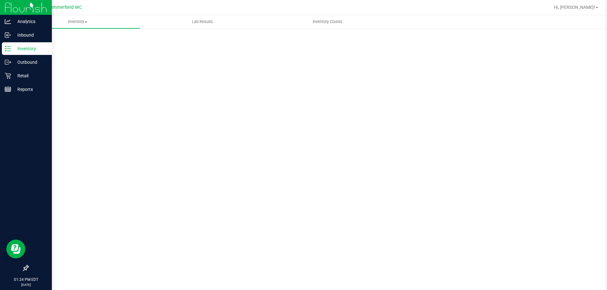
click at [24, 48] on p "Inventory" at bounding box center [30, 49] width 38 height 8
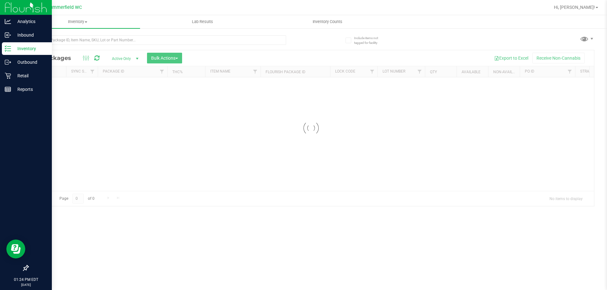
click at [24, 48] on p "Inventory" at bounding box center [30, 49] width 38 height 8
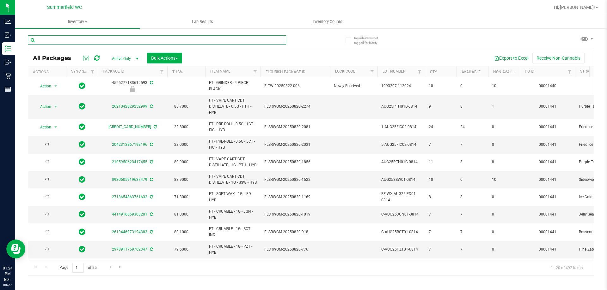
type input "[DATE]"
click at [87, 39] on input "text" at bounding box center [157, 39] width 258 height 9
type input "ssw"
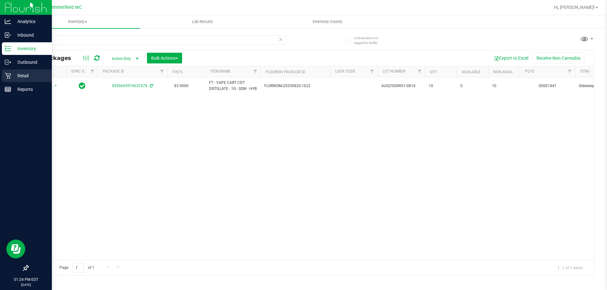
click at [18, 76] on p "Retail" at bounding box center [30, 76] width 38 height 8
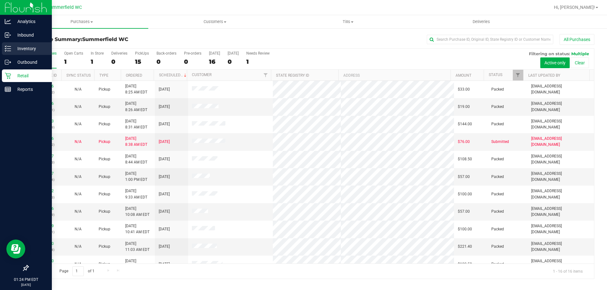
click at [20, 47] on p "Inventory" at bounding box center [30, 49] width 38 height 8
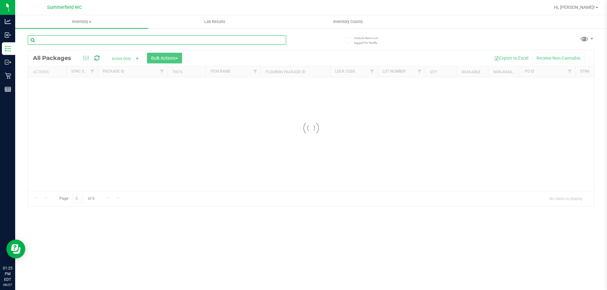
click at [152, 38] on div "Inventory All packages All inventory Waste log Create inventory Lab Results Inv…" at bounding box center [311, 152] width 592 height 275
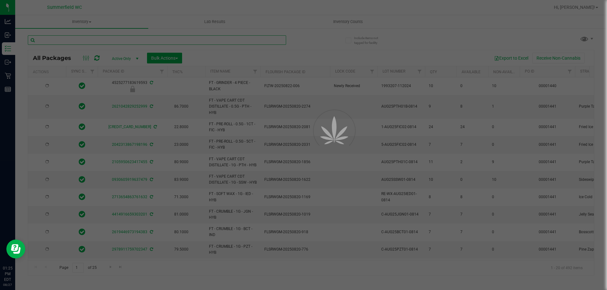
type input "[DATE]"
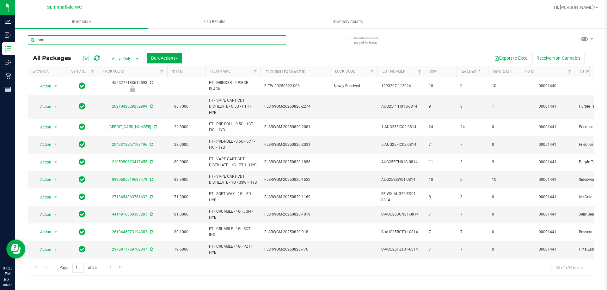
type input "aml"
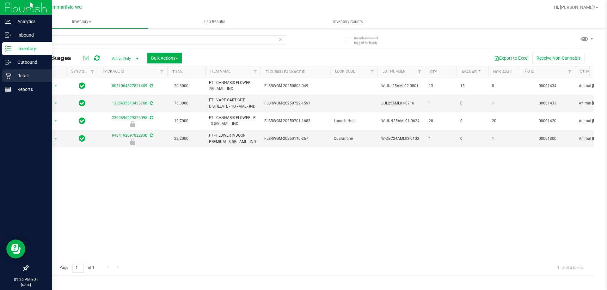
click at [16, 74] on p "Retail" at bounding box center [30, 76] width 38 height 8
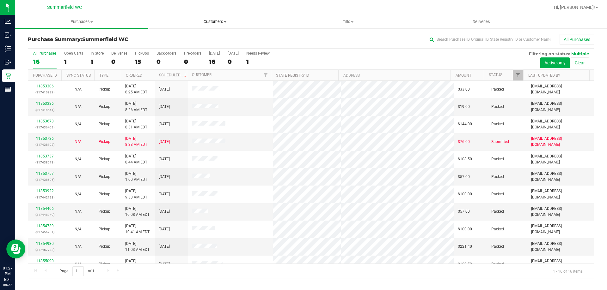
click at [220, 21] on span "Customers" at bounding box center [215, 22] width 132 height 6
click at [220, 39] on li "All customers" at bounding box center [214, 38] width 133 height 8
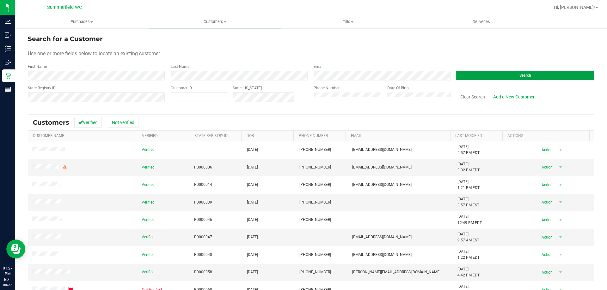
click at [524, 73] on button "Search" at bounding box center [525, 75] width 138 height 9
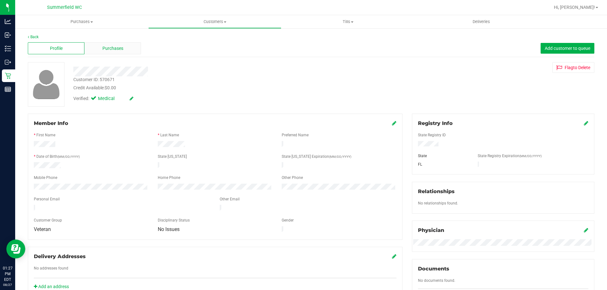
click at [99, 46] on div "Purchases" at bounding box center [112, 48] width 57 height 12
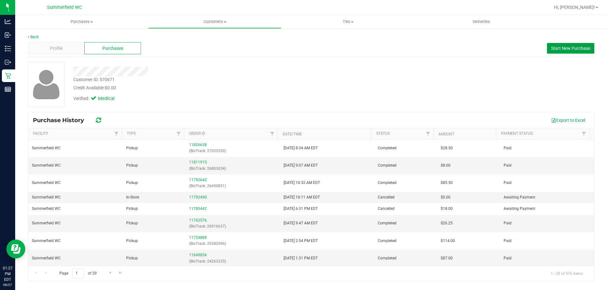
click at [563, 47] on span "Start New Purchase" at bounding box center [570, 48] width 39 height 5
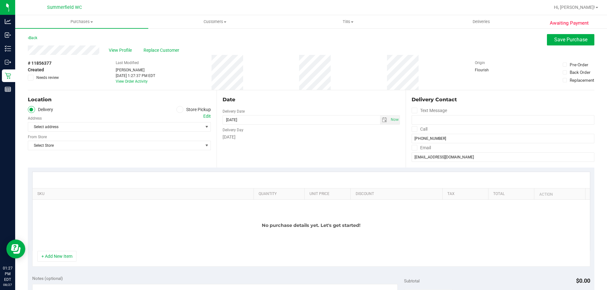
click at [176, 108] on span at bounding box center [179, 109] width 7 height 7
click at [0, 0] on input "Store Pickup" at bounding box center [0, 0] width 0 height 0
click at [169, 127] on span "Select Store" at bounding box center [115, 127] width 174 height 9
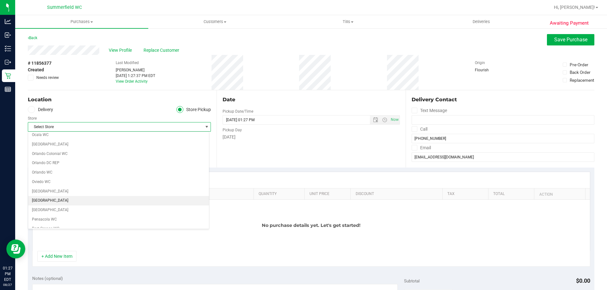
scroll to position [379, 0]
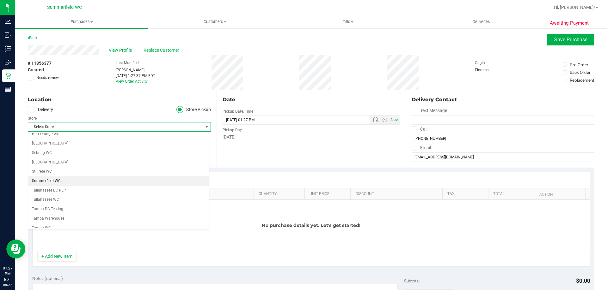
click at [168, 183] on li "Summerfield WC" at bounding box center [118, 181] width 181 height 9
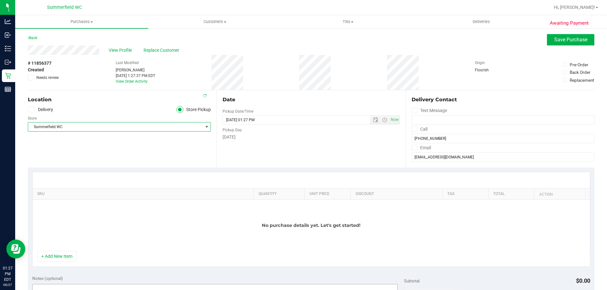
scroll to position [126, 0]
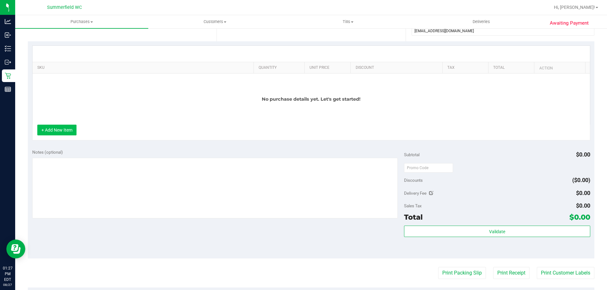
click at [62, 128] on button "+ Add New Item" at bounding box center [56, 130] width 39 height 11
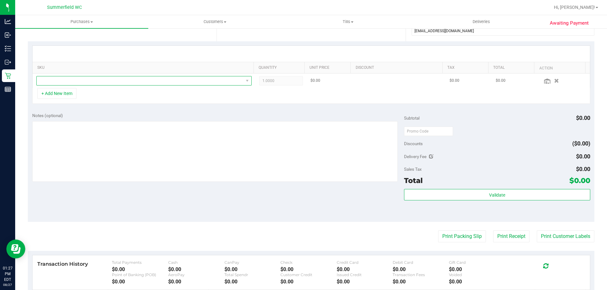
click at [89, 82] on span "NO DATA FOUND" at bounding box center [140, 80] width 207 height 9
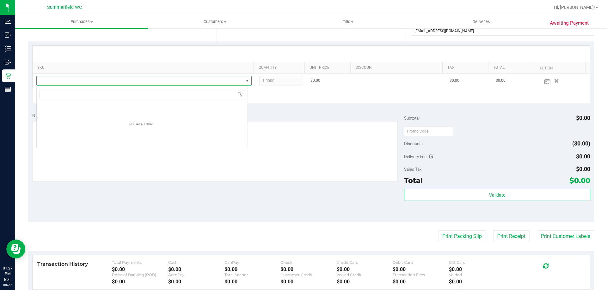
scroll to position [9, 211]
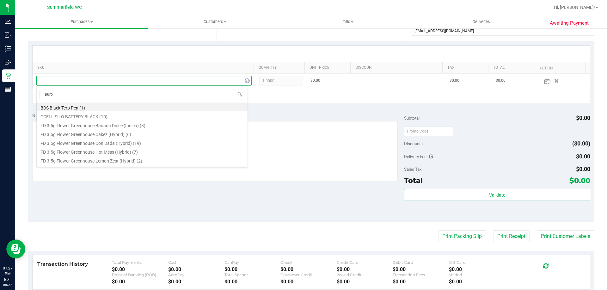
type input "purpl"
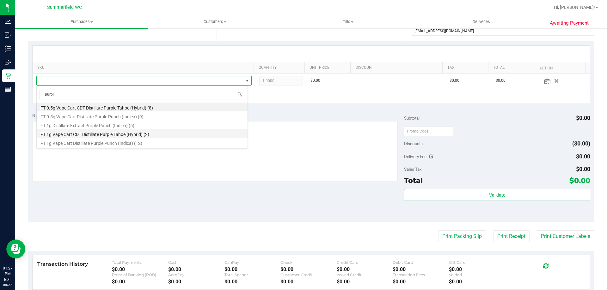
click at [119, 135] on li "FT 1g Vape Cart CDT Distillate Purple Tahoe (Hybrid) (2)" at bounding box center [142, 133] width 211 height 9
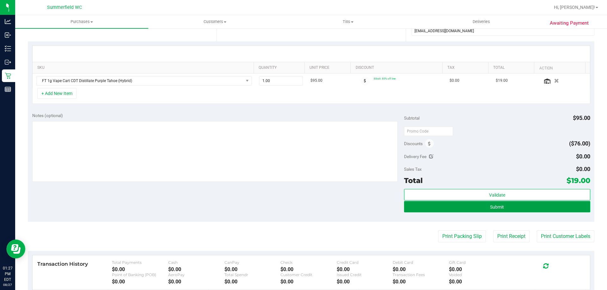
click at [461, 205] on button "Submit" at bounding box center [497, 206] width 186 height 11
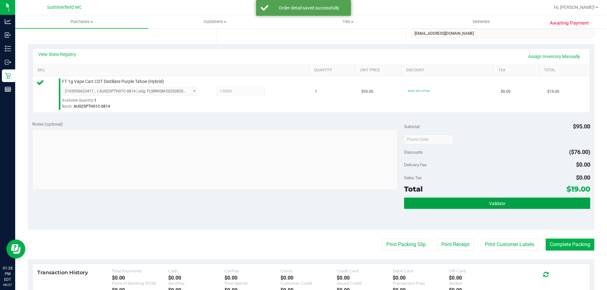
click at [486, 207] on button "Validate" at bounding box center [497, 203] width 186 height 11
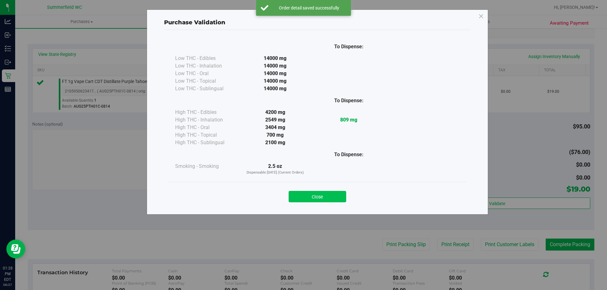
click at [325, 195] on button "Close" at bounding box center [318, 196] width 58 height 11
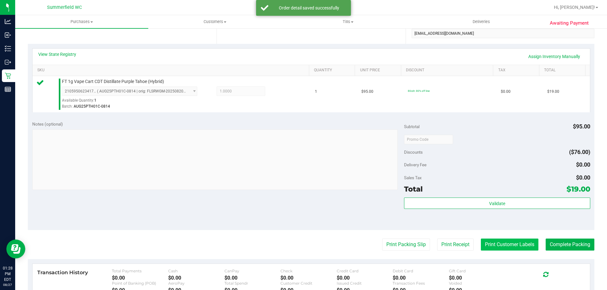
click at [507, 246] on button "Print Customer Labels" at bounding box center [510, 245] width 58 height 12
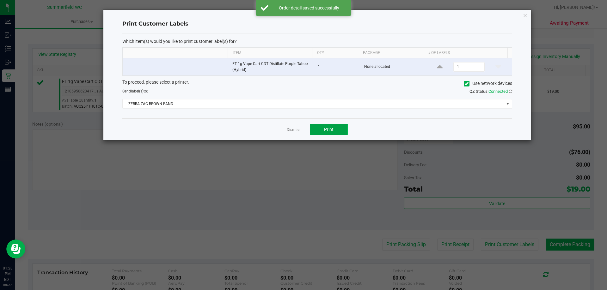
click at [334, 129] on button "Print" at bounding box center [329, 129] width 38 height 11
click at [297, 129] on link "Dismiss" at bounding box center [294, 129] width 14 height 5
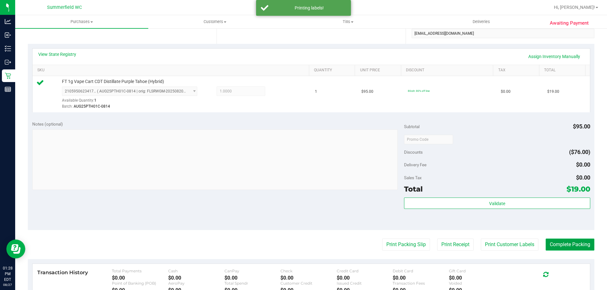
click at [564, 246] on button "Complete Packing" at bounding box center [570, 245] width 49 height 12
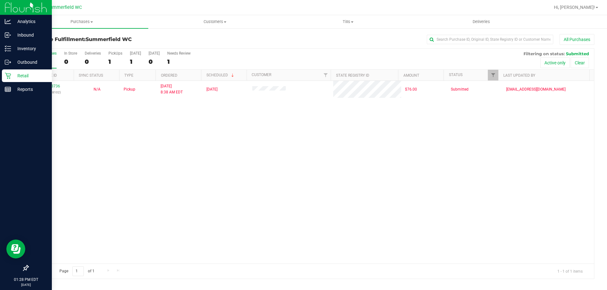
click at [18, 71] on div "Retail" at bounding box center [27, 76] width 50 height 13
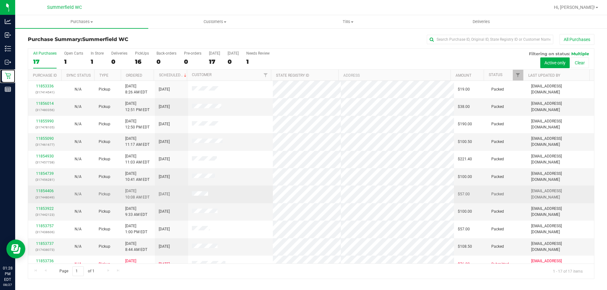
scroll to position [114, 0]
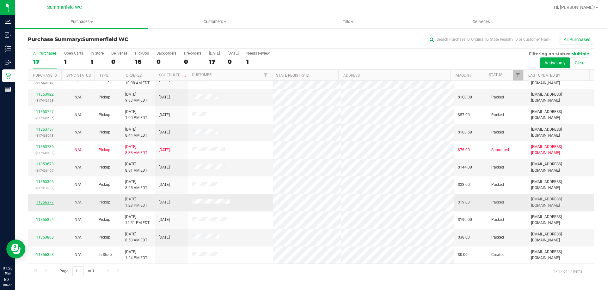
click at [44, 202] on link "11856377" at bounding box center [45, 202] width 18 height 4
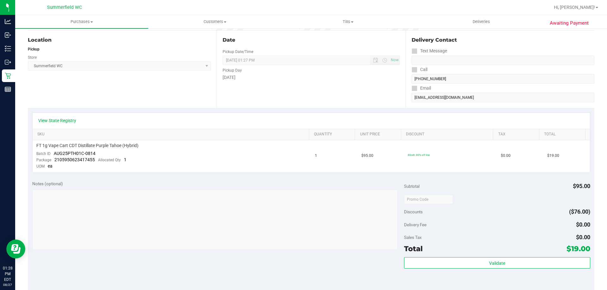
scroll to position [158, 0]
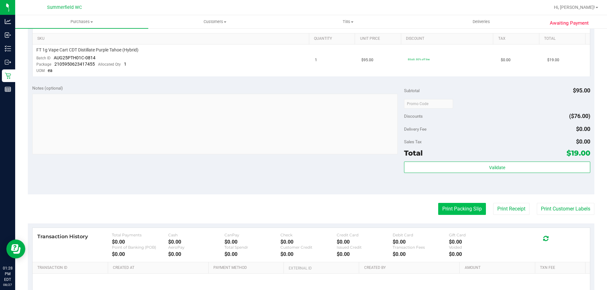
click at [441, 212] on button "Print Packing Slip" at bounding box center [462, 209] width 48 height 12
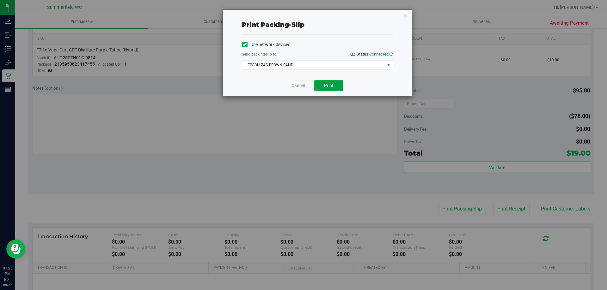
click at [330, 82] on button "Print" at bounding box center [328, 85] width 29 height 11
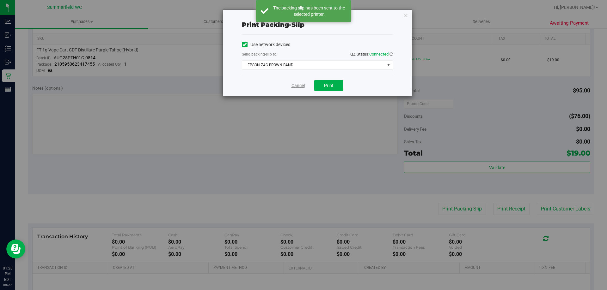
click at [296, 85] on link "Cancel" at bounding box center [297, 85] width 13 height 7
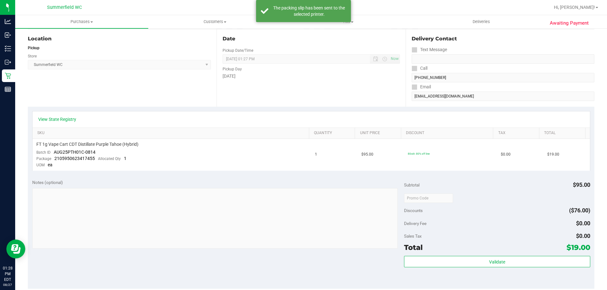
scroll to position [0, 0]
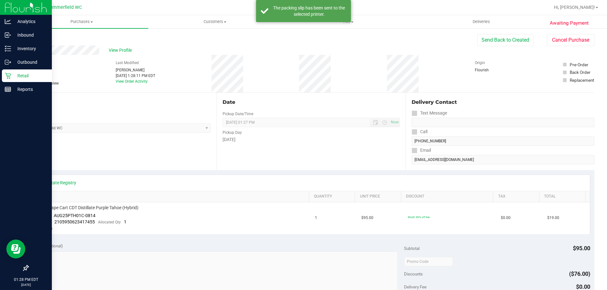
drag, startPoint x: 29, startPoint y: 76, endPoint x: 26, endPoint y: 74, distance: 4.2
click at [29, 76] on p "Retail" at bounding box center [30, 76] width 38 height 8
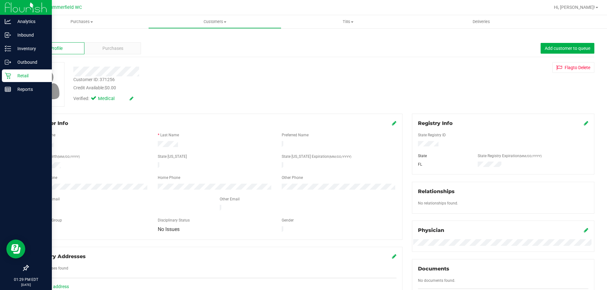
drag, startPoint x: 23, startPoint y: 74, endPoint x: 34, endPoint y: 71, distance: 11.5
click at [24, 74] on p "Retail" at bounding box center [30, 76] width 38 height 8
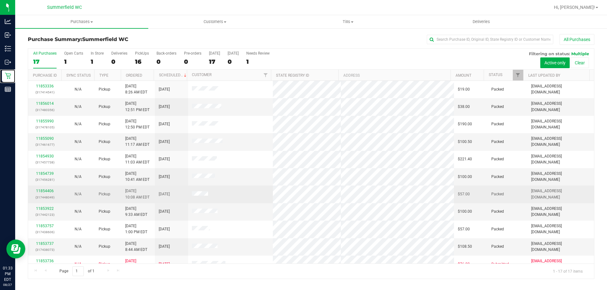
scroll to position [114, 0]
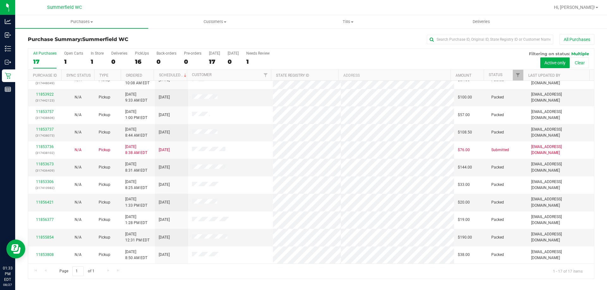
click at [144, 51] on div "All Purchases 17 Open Carts 1 In Store 1 Deliveries 0 PickUps 16 Back-orders 0 …" at bounding box center [311, 51] width 566 height 5
click at [142, 53] on div "PickUps" at bounding box center [142, 53] width 14 height 4
click at [0, 0] on input "PickUps 16" at bounding box center [0, 0] width 0 height 0
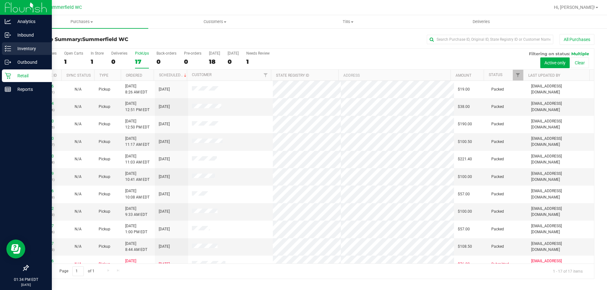
click at [33, 48] on p "Inventory" at bounding box center [30, 49] width 38 height 8
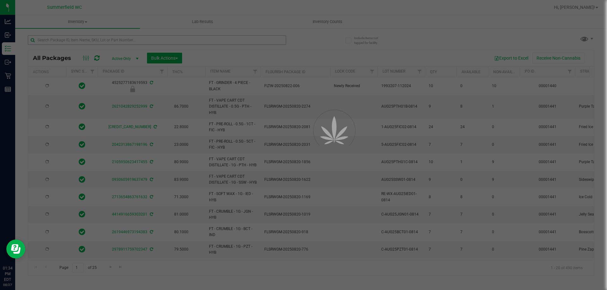
type input "[DATE]"
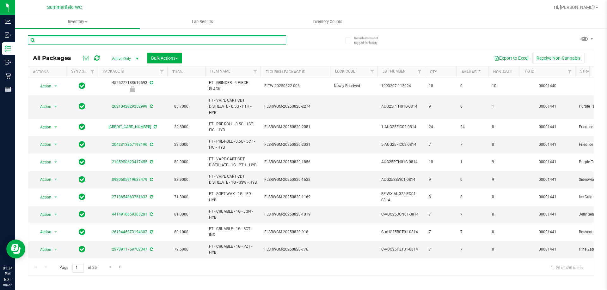
click at [70, 37] on input "text" at bounding box center [157, 39] width 258 height 9
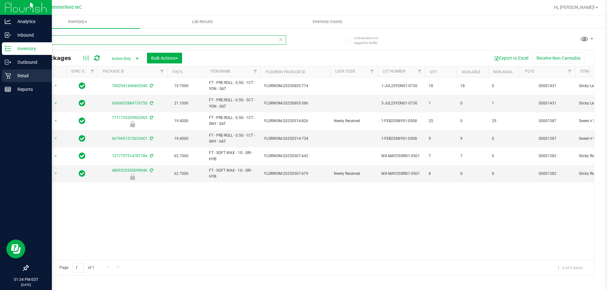
type input "sticky"
click at [23, 75] on p "Retail" at bounding box center [30, 76] width 38 height 8
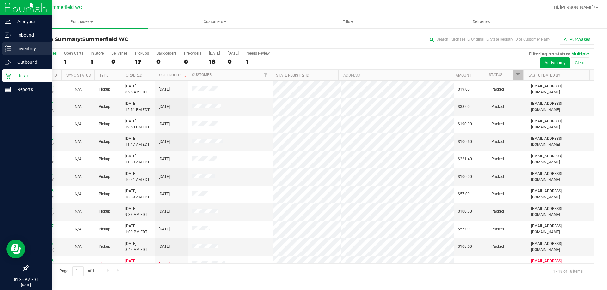
click at [18, 47] on p "Inventory" at bounding box center [30, 49] width 38 height 8
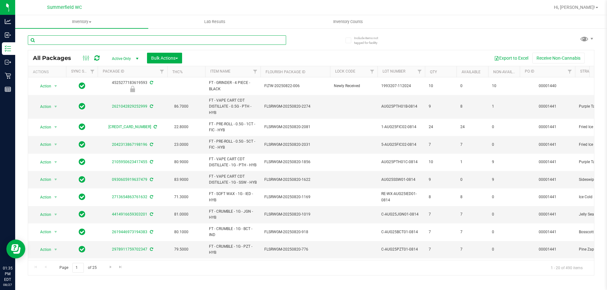
click at [114, 40] on input "text" at bounding box center [157, 39] width 258 height 9
type input "lmz"
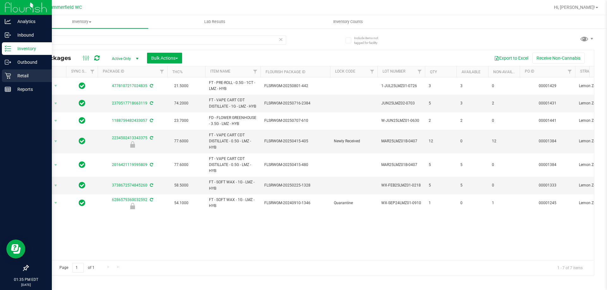
click at [28, 74] on p "Retail" at bounding box center [30, 76] width 38 height 8
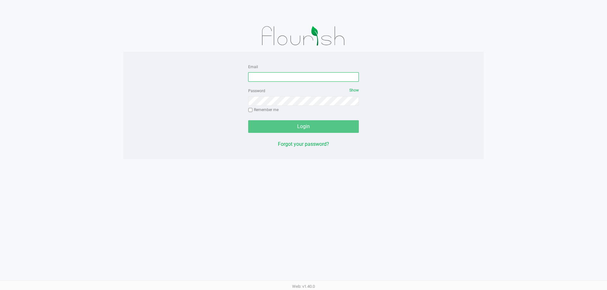
click at [276, 76] on input "Email" at bounding box center [303, 76] width 111 height 9
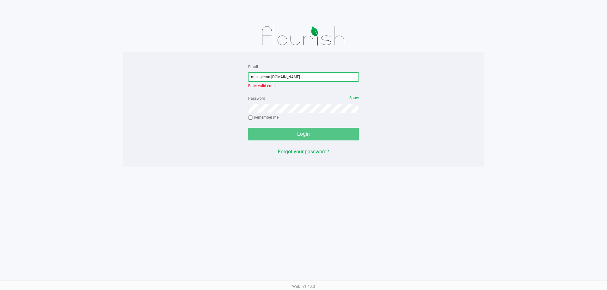
click at [271, 77] on input "msingleton!liveparallel.com" at bounding box center [303, 76] width 111 height 9
type input "[EMAIL_ADDRESS][DOMAIN_NAME]"
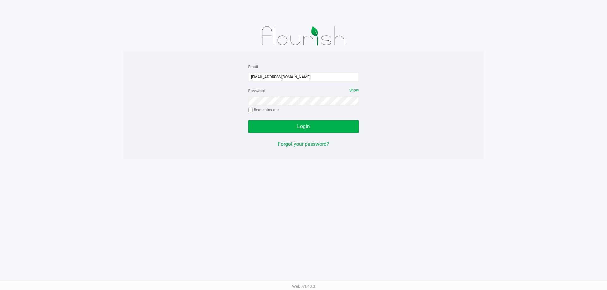
click at [319, 131] on div "Login" at bounding box center [303, 126] width 111 height 13
click at [317, 124] on button "Login" at bounding box center [303, 126] width 111 height 13
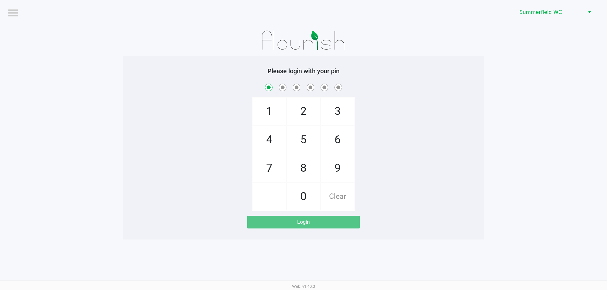
checkbox input "true"
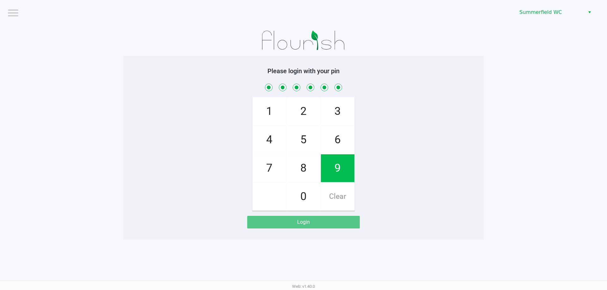
checkbox input "true"
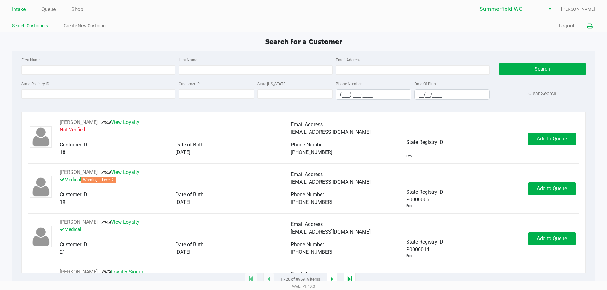
click at [588, 27] on icon at bounding box center [589, 26] width 5 height 4
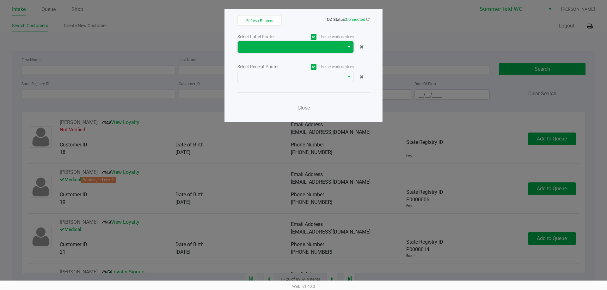
click at [320, 44] on span at bounding box center [290, 47] width 99 height 8
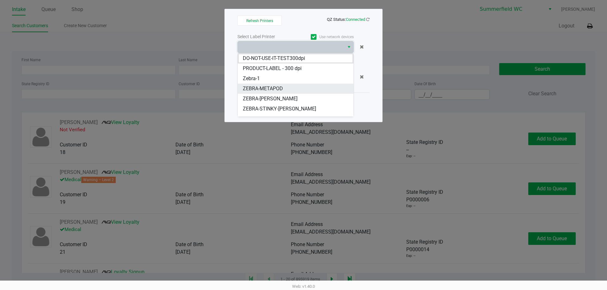
click at [301, 85] on li "ZEBRA-METAPOD" at bounding box center [296, 89] width 116 height 10
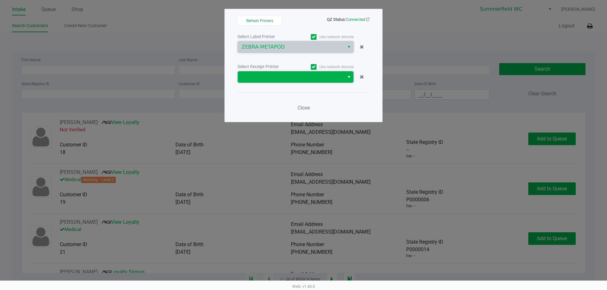
click at [302, 72] on span at bounding box center [291, 76] width 107 height 11
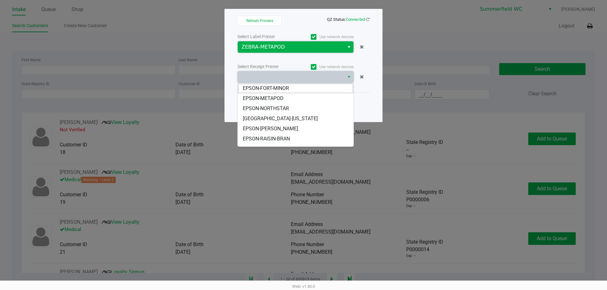
click at [296, 46] on span "ZEBRA-METAPOD" at bounding box center [290, 47] width 99 height 8
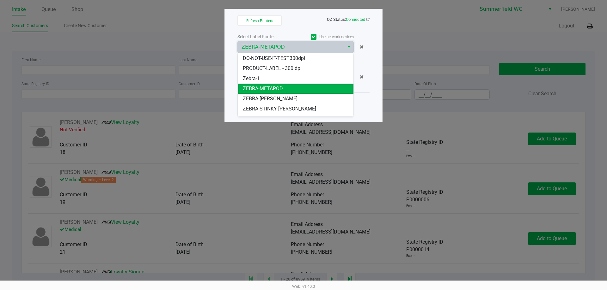
scroll to position [8, 0]
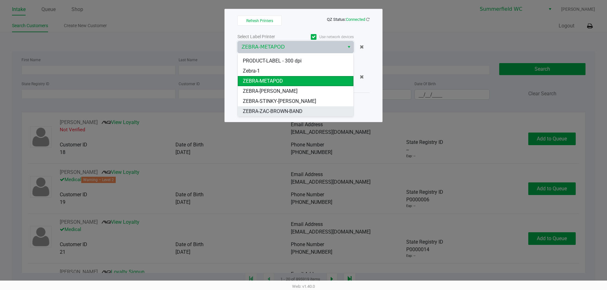
click at [297, 112] on span "ZEBRA-ZAC-BROWN-BAND" at bounding box center [273, 112] width 60 height 8
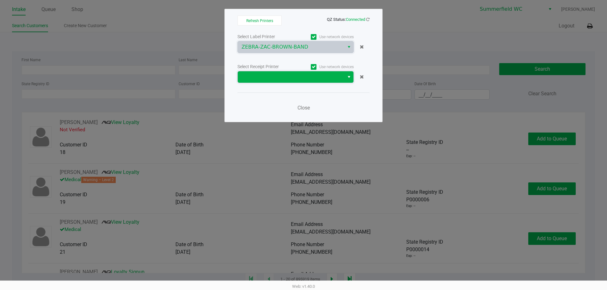
click at [294, 77] on span at bounding box center [290, 77] width 99 height 8
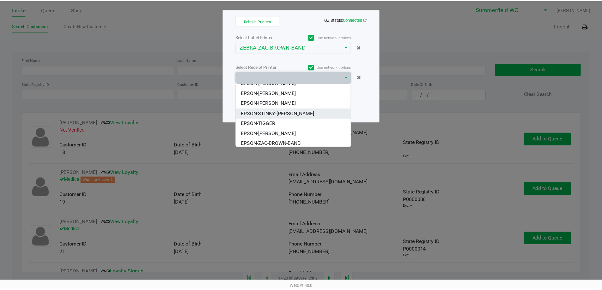
scroll to position [68, 0]
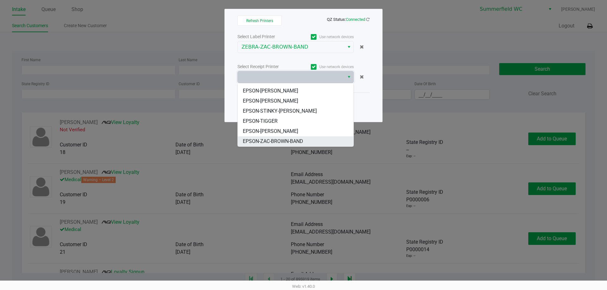
click at [297, 140] on span "EPSON-ZAC-BROWN-BAND" at bounding box center [273, 142] width 60 height 8
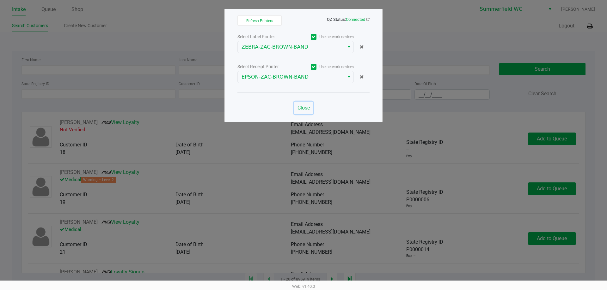
click at [307, 108] on span "Close" at bounding box center [303, 108] width 12 height 6
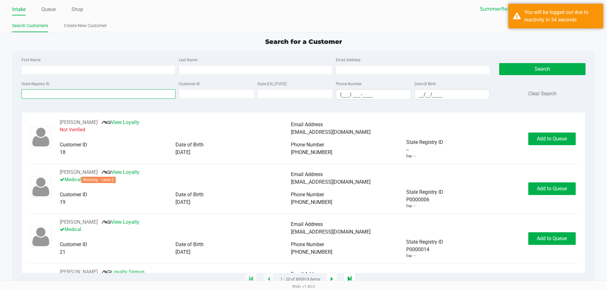
click at [88, 94] on input "State Registry ID" at bounding box center [98, 93] width 154 height 9
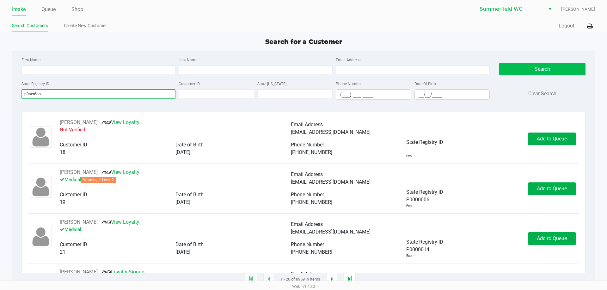
type input "p0aer6oo"
click at [538, 72] on button "Search" at bounding box center [542, 69] width 86 height 12
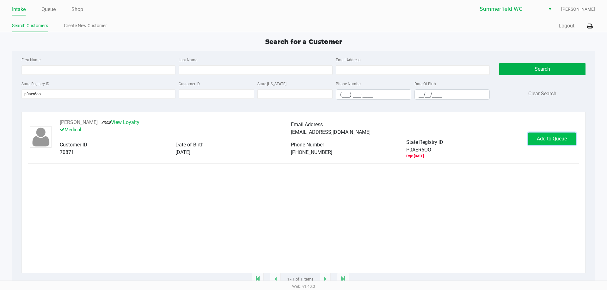
click at [544, 140] on span "Add to Queue" at bounding box center [552, 139] width 30 height 6
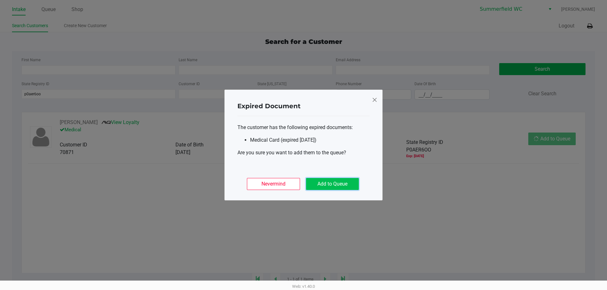
click at [325, 180] on button "Add to Queue" at bounding box center [332, 184] width 53 height 12
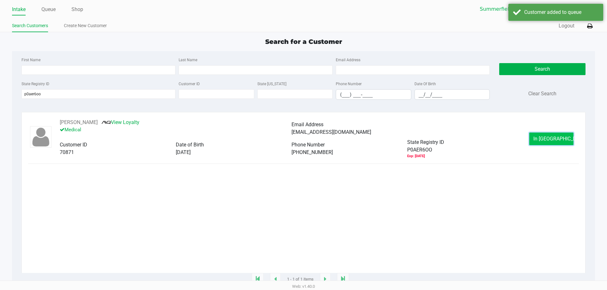
click at [556, 138] on span "In Queue" at bounding box center [559, 139] width 53 height 6
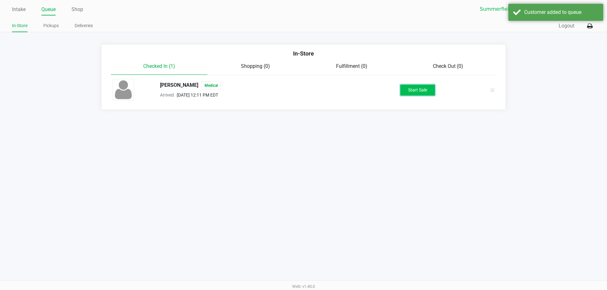
click at [427, 90] on button "Start Sale" at bounding box center [417, 90] width 35 height 11
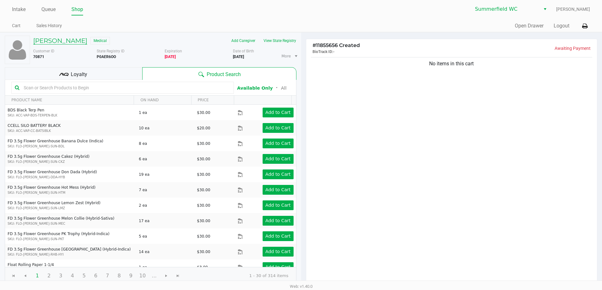
click at [62, 42] on h5 "Gary Brumbaugh" at bounding box center [60, 41] width 54 height 8
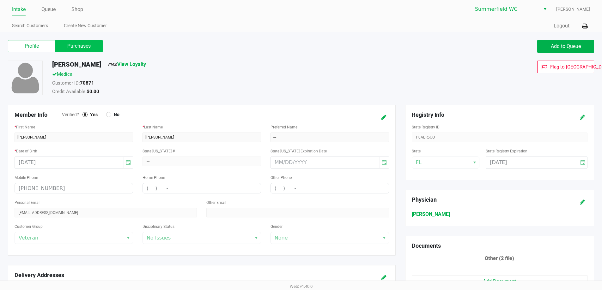
click at [85, 47] on label "Purchases" at bounding box center [78, 46] width 47 height 12
click at [0, 0] on 1 "Purchases" at bounding box center [0, 0] width 0 height 0
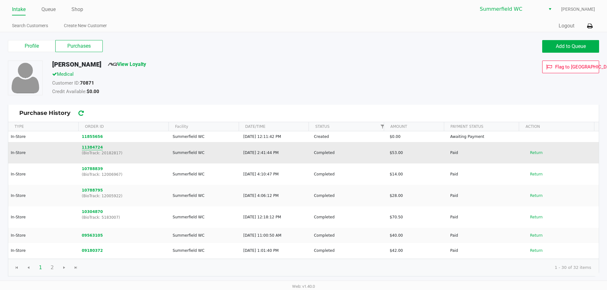
click at [95, 146] on button "11384724" at bounding box center [92, 148] width 21 height 6
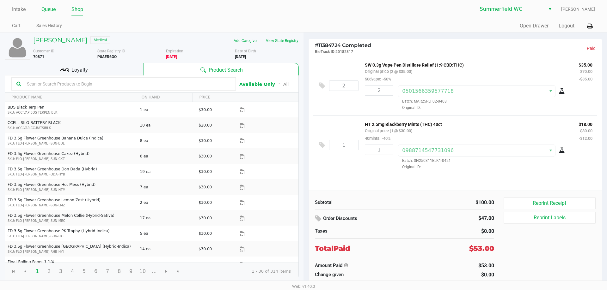
click at [53, 10] on link "Queue" at bounding box center [48, 9] width 14 height 9
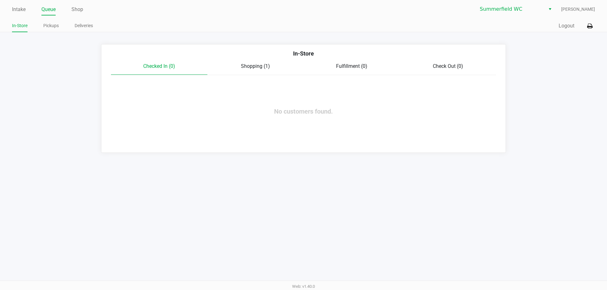
click at [248, 66] on span "Shopping (1)" at bounding box center [255, 66] width 29 height 6
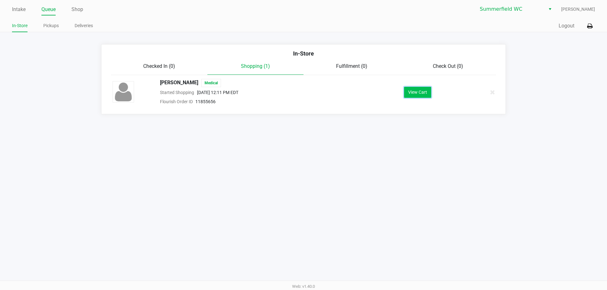
click at [414, 92] on button "View Cart" at bounding box center [417, 92] width 27 height 11
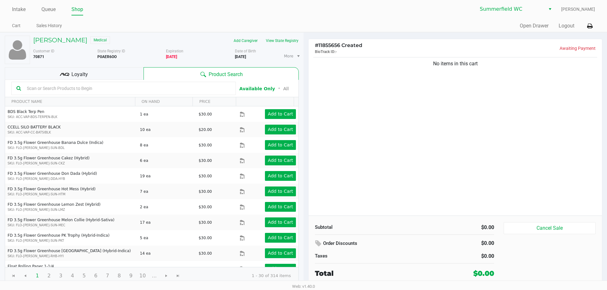
click at [416, 137] on div "No items in this cart" at bounding box center [454, 136] width 293 height 160
drag, startPoint x: 416, startPoint y: 137, endPoint x: 254, endPoint y: 104, distance: 165.1
click at [416, 137] on div "No items in this cart" at bounding box center [454, 136] width 293 height 160
click at [281, 42] on button "View State Registry" at bounding box center [280, 41] width 37 height 10
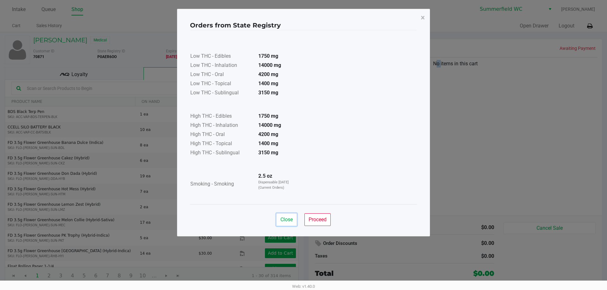
drag, startPoint x: 283, startPoint y: 216, endPoint x: 142, endPoint y: 144, distance: 158.5
click at [284, 214] on button "Close" at bounding box center [286, 220] width 21 height 13
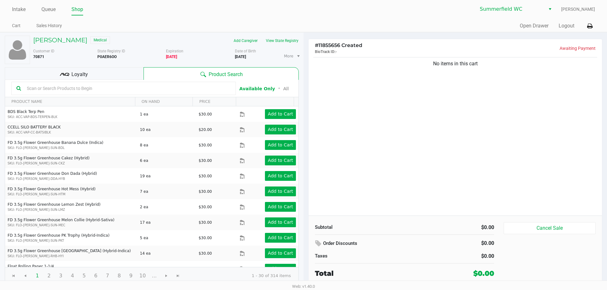
click at [81, 75] on span "Loyalty" at bounding box center [79, 75] width 16 height 8
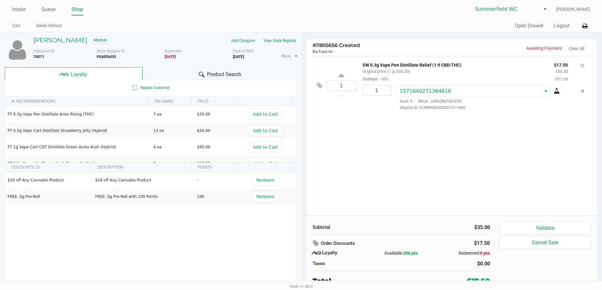
click at [382, 137] on div "1 SW 0.3g Vape Pen Distillate Relief (1:9 CBD:THC) Original price (1 @ $35.00) …" at bounding box center [451, 136] width 291 height 160
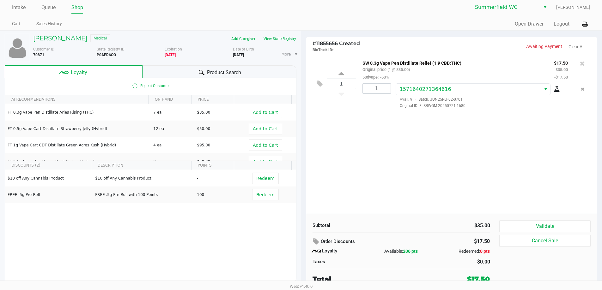
scroll to position [3, 0]
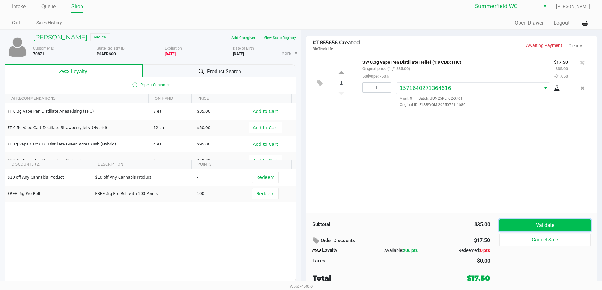
click at [534, 220] on button "Validate" at bounding box center [544, 226] width 91 height 12
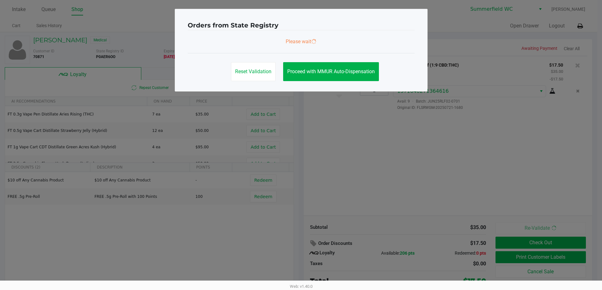
scroll to position [0, 0]
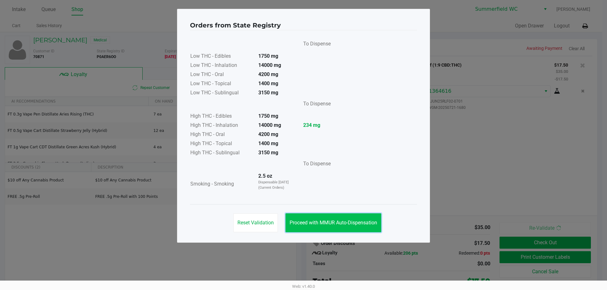
drag, startPoint x: 356, startPoint y: 222, endPoint x: 467, endPoint y: 248, distance: 113.8
click at [356, 221] on span "Proceed with MMUR Auto-Dispensation" at bounding box center [334, 223] width 88 height 6
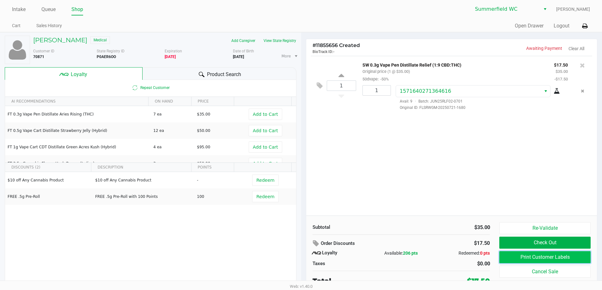
click at [526, 255] on button "Print Customer Labels" at bounding box center [544, 258] width 91 height 12
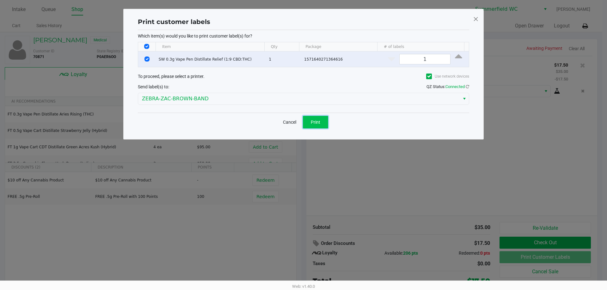
click at [315, 125] on span "Print" at bounding box center [315, 122] width 9 height 5
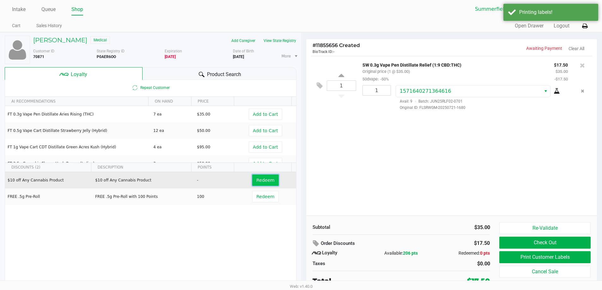
click at [266, 180] on span "Redeem" at bounding box center [265, 180] width 18 height 5
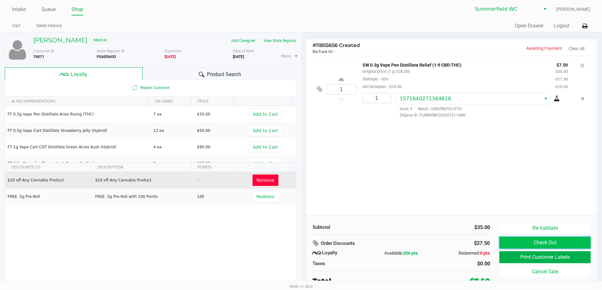
click at [544, 241] on button "Check Out" at bounding box center [544, 243] width 91 height 12
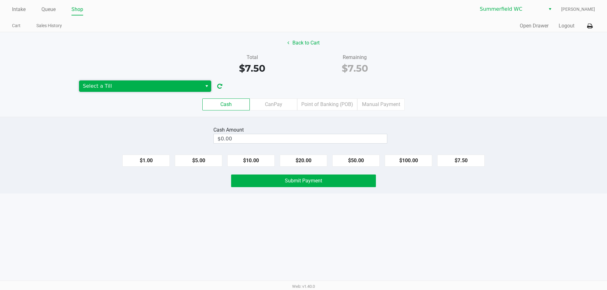
click at [144, 81] on span "Select a Till" at bounding box center [140, 86] width 123 height 11
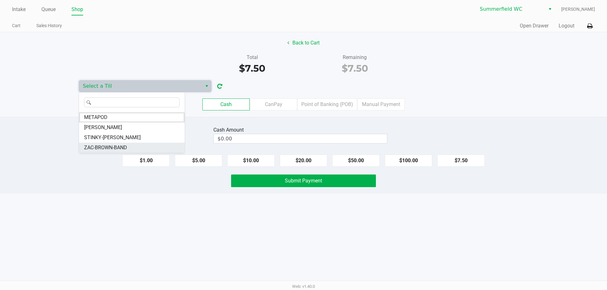
click at [148, 145] on li "ZAC-BROWN-BAND" at bounding box center [132, 148] width 106 height 10
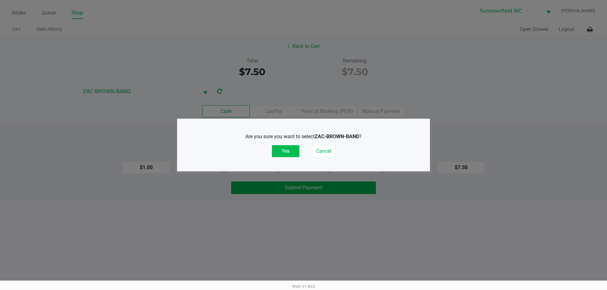
click at [286, 149] on button "Yes" at bounding box center [285, 151] width 27 height 12
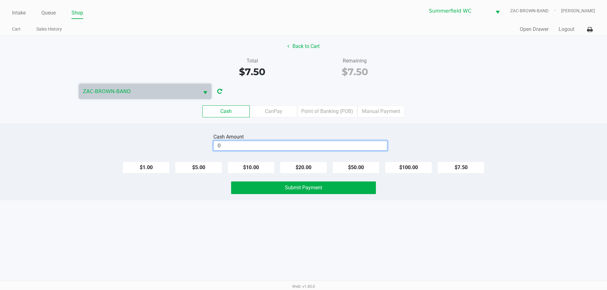
click at [297, 142] on input "0" at bounding box center [300, 145] width 173 height 9
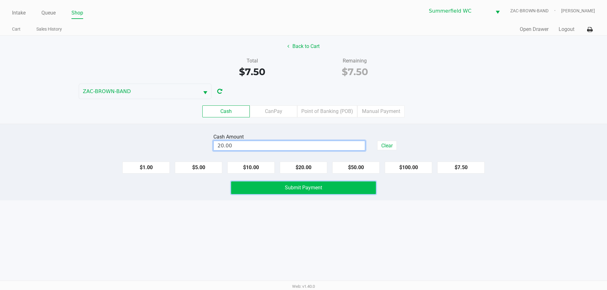
type input "$20.00"
click at [319, 185] on span "Submit Payment" at bounding box center [303, 188] width 37 height 6
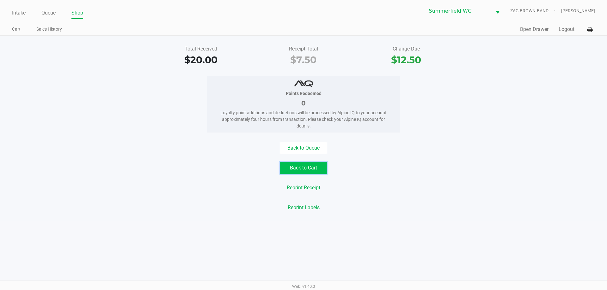
click at [294, 168] on button "Back to Cart" at bounding box center [303, 168] width 47 height 12
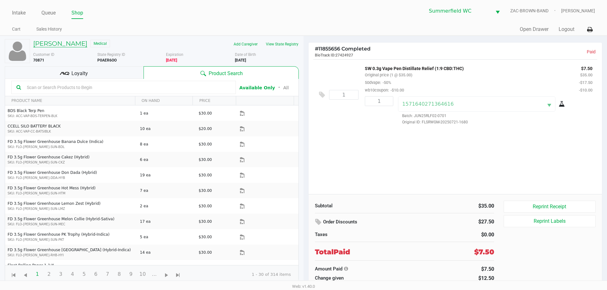
click at [65, 41] on h5 "Gary Brumbaugh" at bounding box center [60, 44] width 54 height 8
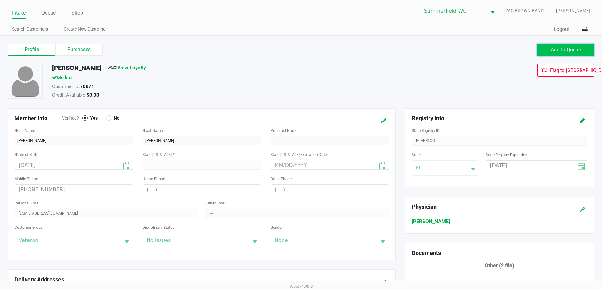
click at [555, 50] on span "Add to Queue" at bounding box center [566, 50] width 30 height 6
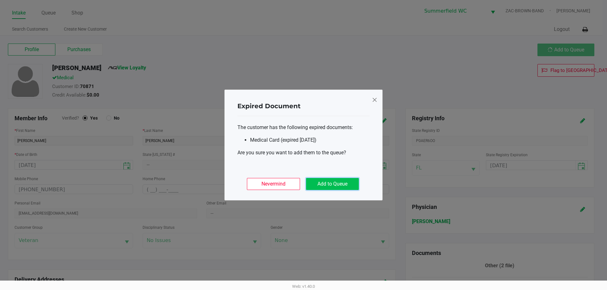
click at [343, 184] on button "Add to Queue" at bounding box center [332, 184] width 53 height 12
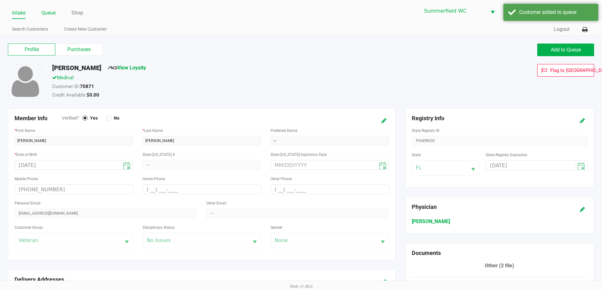
click at [52, 12] on link "Queue" at bounding box center [48, 13] width 14 height 9
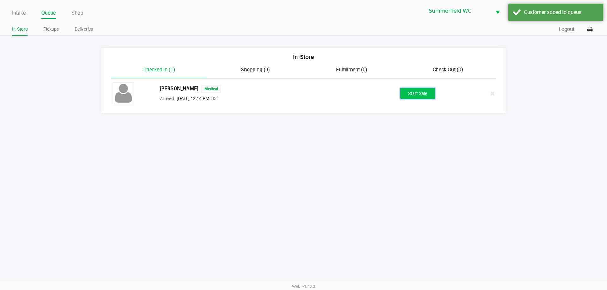
click at [424, 96] on button "Start Sale" at bounding box center [417, 93] width 35 height 11
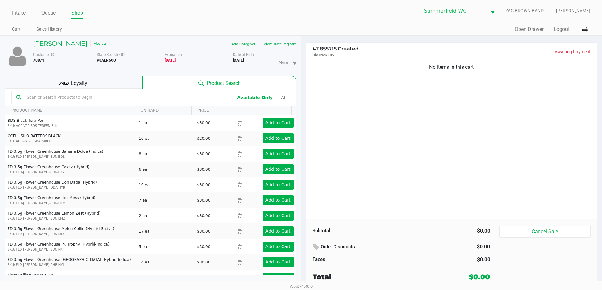
click at [346, 118] on div "No items in this cart" at bounding box center [451, 139] width 291 height 160
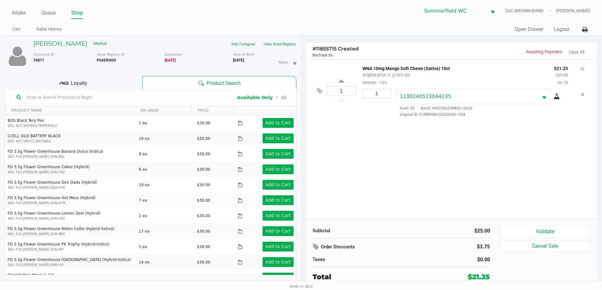
click at [482, 138] on div "1 WNA 10mg Mango Soft Chews (Sativa) 10ct Original price (1 @ $25.00) veteran: …" at bounding box center [451, 139] width 291 height 160
click at [553, 228] on button "Validate" at bounding box center [544, 232] width 91 height 12
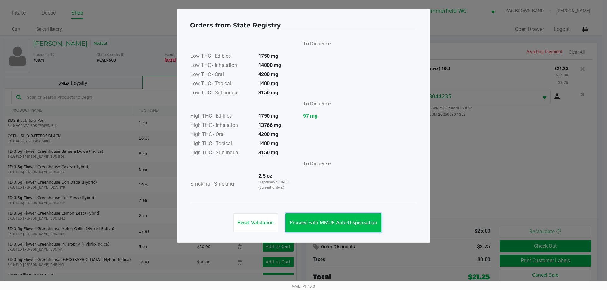
click at [353, 225] on span "Proceed with MMUR Auto-Dispensation" at bounding box center [334, 223] width 88 height 6
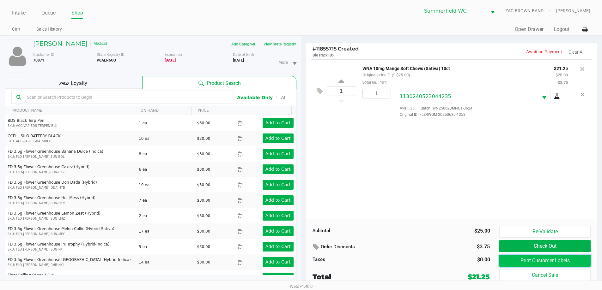
click at [540, 259] on button "Print Customer Labels" at bounding box center [544, 261] width 91 height 12
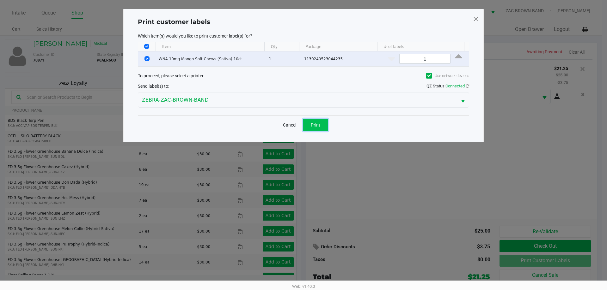
click at [321, 127] on button "Print" at bounding box center [315, 125] width 25 height 13
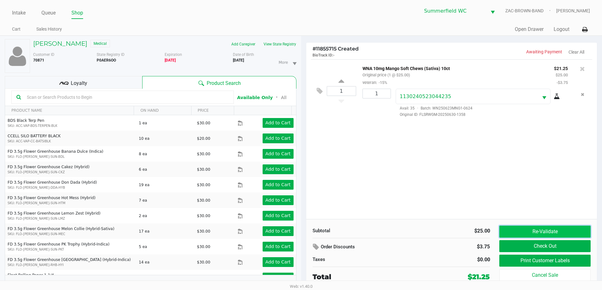
click at [555, 235] on button "Re-Validate" at bounding box center [544, 232] width 91 height 12
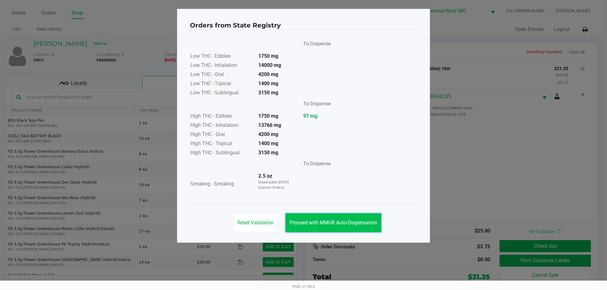
click at [363, 220] on button "Proceed with MMUR Auto-Dispensation" at bounding box center [333, 223] width 96 height 19
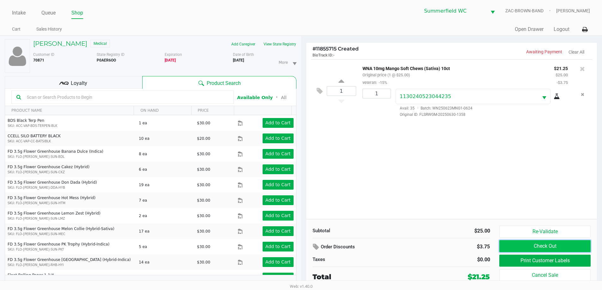
click at [559, 247] on button "Check Out" at bounding box center [544, 247] width 91 height 12
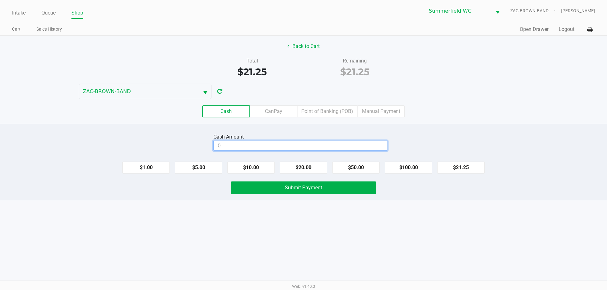
click at [368, 145] on input "0" at bounding box center [300, 145] width 173 height 9
click at [279, 107] on label "CanPay" at bounding box center [273, 112] width 47 height 12
click at [0, 0] on 2 "CanPay" at bounding box center [0, 0] width 0 height 0
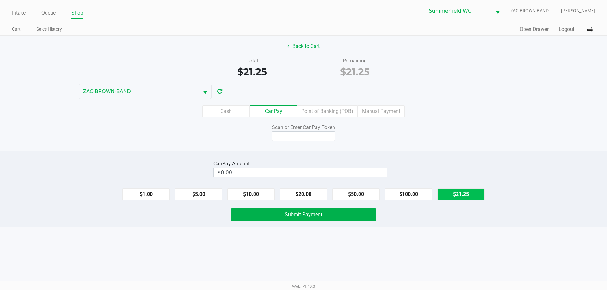
click at [461, 198] on button "$21.25" at bounding box center [460, 195] width 47 height 12
type input "$21.25"
click at [323, 137] on input at bounding box center [303, 136] width 63 height 10
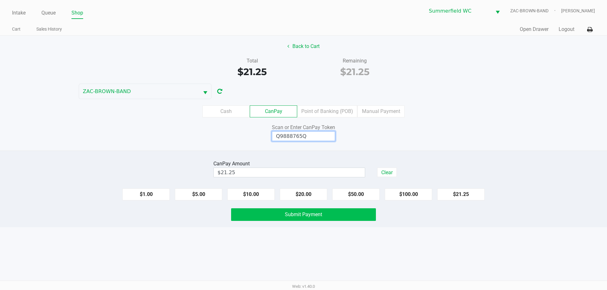
type input "Q9888765Q"
click at [342, 211] on button "Submit Payment" at bounding box center [303, 215] width 145 height 13
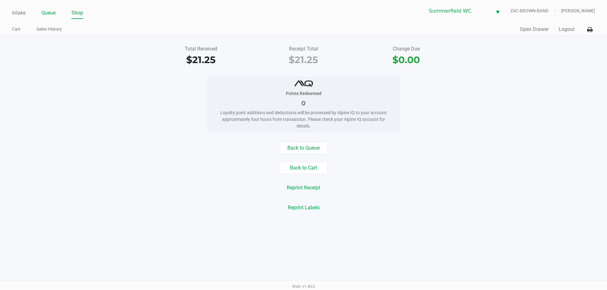
click at [54, 15] on link "Queue" at bounding box center [48, 13] width 14 height 9
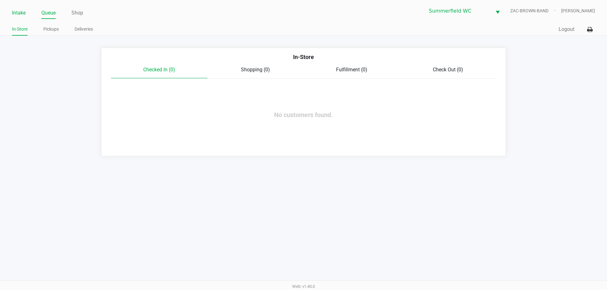
click at [23, 13] on link "Intake" at bounding box center [19, 13] width 14 height 9
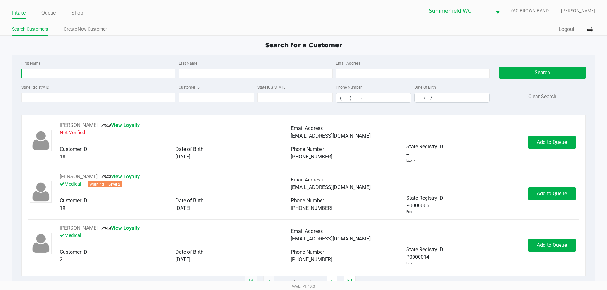
click at [151, 72] on input "First Name" at bounding box center [98, 73] width 154 height 9
type input "kalena"
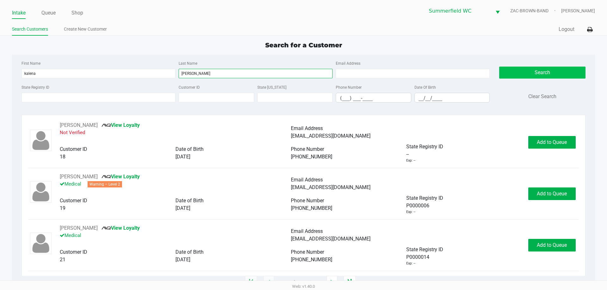
type input "singleton"
click at [537, 72] on button "Search" at bounding box center [542, 73] width 86 height 12
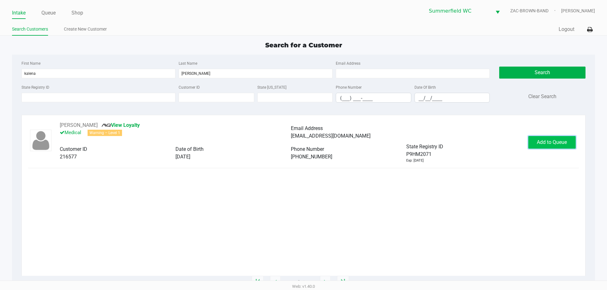
click at [546, 137] on button "Add to Queue" at bounding box center [551, 142] width 47 height 13
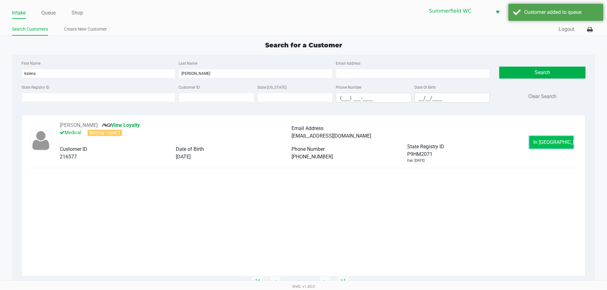
click at [544, 141] on span "In Queue" at bounding box center [559, 142] width 53 height 6
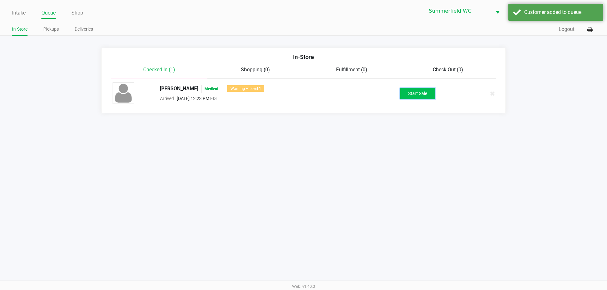
click at [408, 94] on button "Start Sale" at bounding box center [417, 93] width 35 height 11
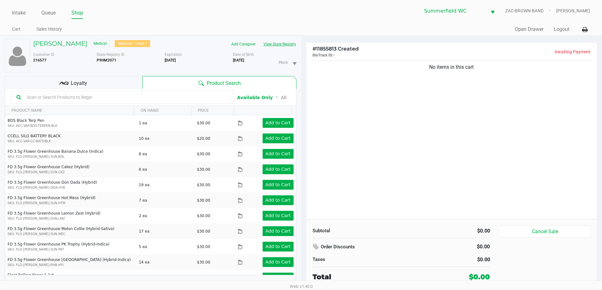
click at [284, 46] on button "View State Registry" at bounding box center [277, 44] width 37 height 10
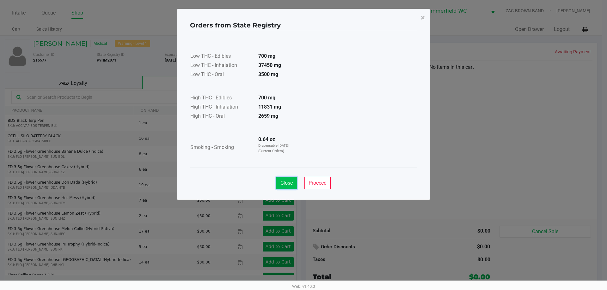
click at [288, 180] on span "Close" at bounding box center [286, 183] width 12 height 6
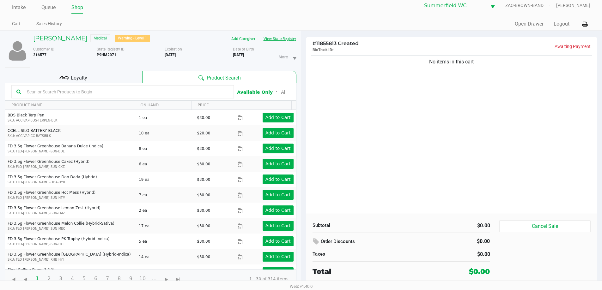
scroll to position [7, 0]
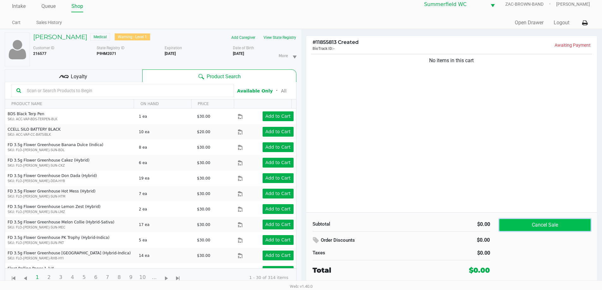
click at [542, 227] on button "Cancel Sale" at bounding box center [544, 225] width 91 height 12
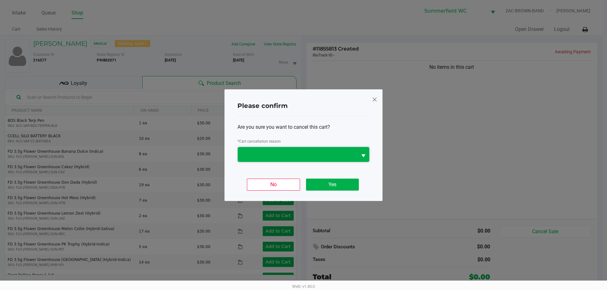
click at [331, 157] on span at bounding box center [297, 155] width 112 height 8
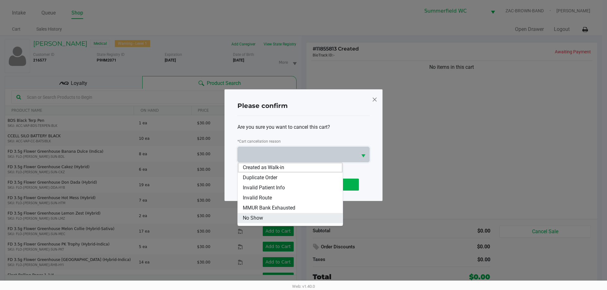
click at [314, 215] on li "No Show" at bounding box center [290, 218] width 105 height 10
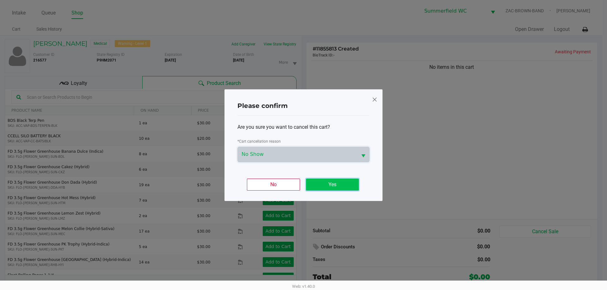
click at [341, 181] on button "Yes" at bounding box center [332, 185] width 53 height 12
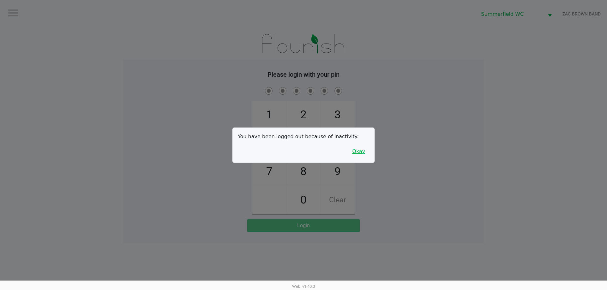
click at [357, 151] on button "Okay" at bounding box center [358, 152] width 21 height 12
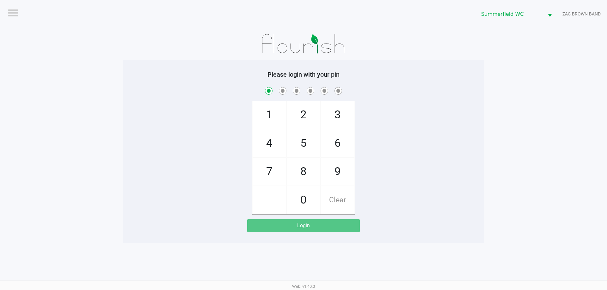
checkbox input "true"
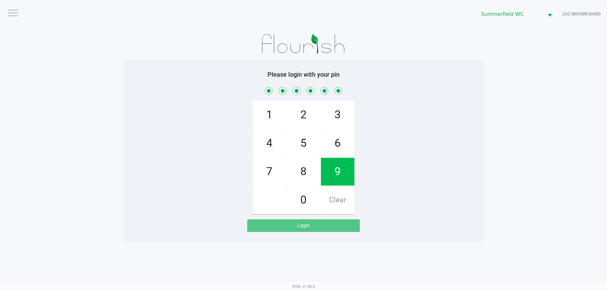
checkbox input "true"
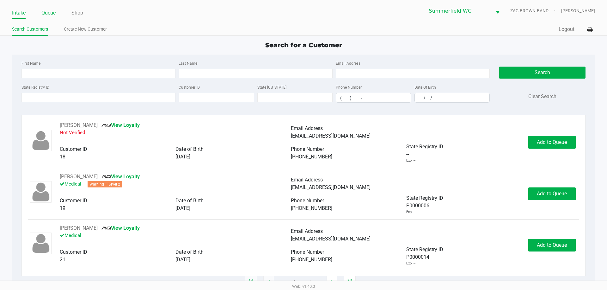
click at [51, 14] on link "Queue" at bounding box center [48, 13] width 14 height 9
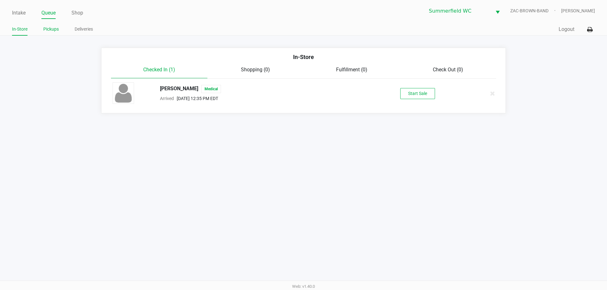
click at [51, 30] on link "Pickups" at bounding box center [50, 29] width 15 height 8
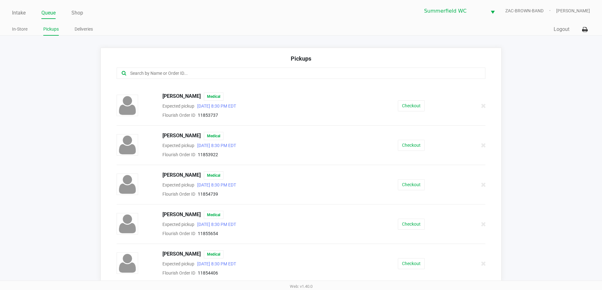
scroll to position [4, 0]
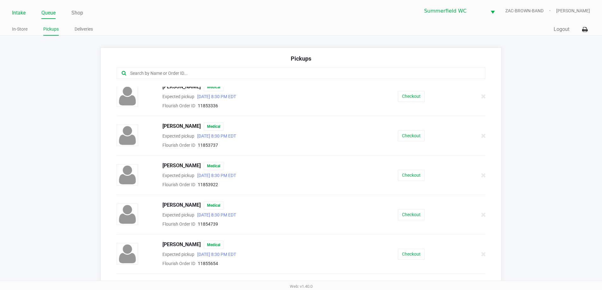
click at [19, 11] on link "Intake" at bounding box center [19, 13] width 14 height 9
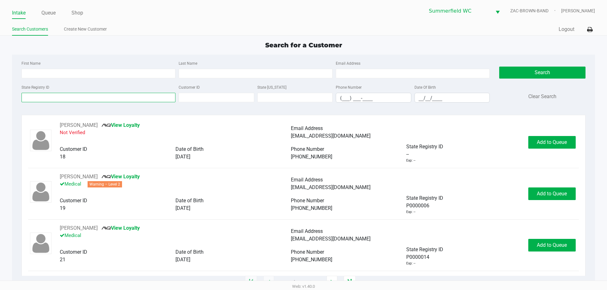
click at [97, 95] on input "State Registry ID" at bounding box center [98, 97] width 154 height 9
type input "p2rt2539"
click at [563, 67] on button "Search" at bounding box center [542, 73] width 86 height 12
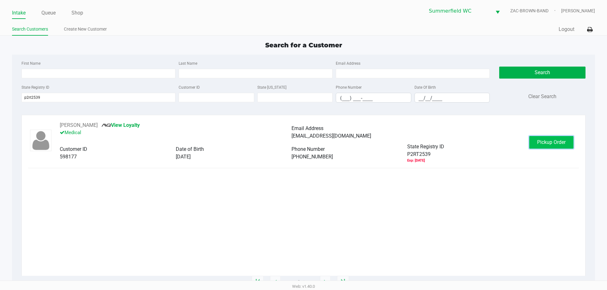
click at [544, 146] on button "Pickup Order" at bounding box center [551, 142] width 44 height 13
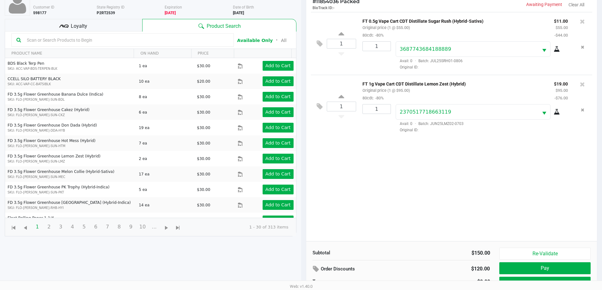
scroll to position [68, 0]
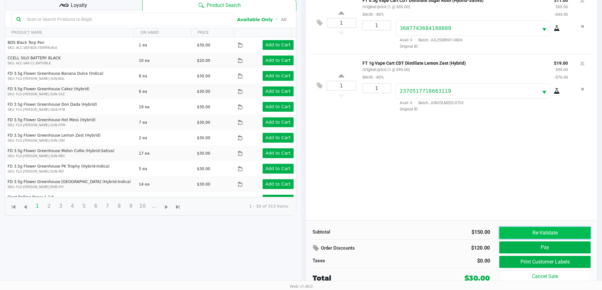
click at [550, 237] on button "Re-Validate" at bounding box center [544, 233] width 91 height 12
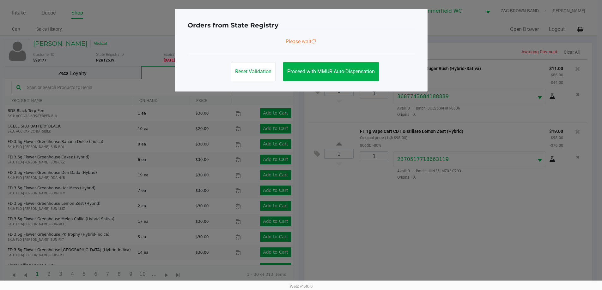
scroll to position [0, 0]
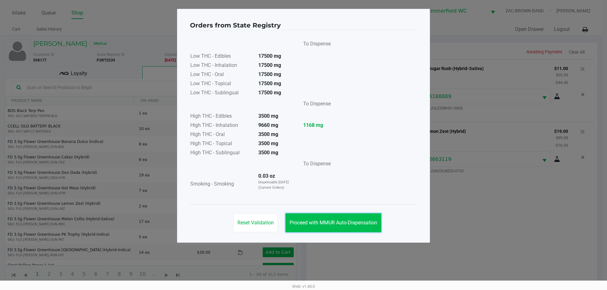
click at [368, 217] on button "Proceed with MMUR Auto-Dispensation" at bounding box center [333, 223] width 96 height 19
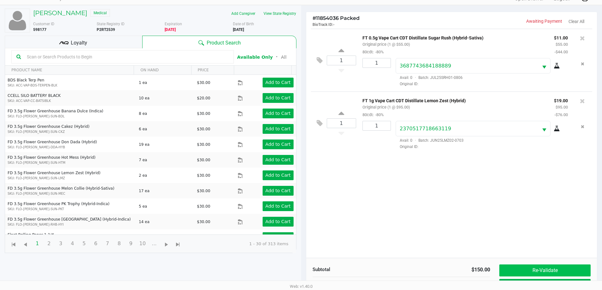
scroll to position [68, 0]
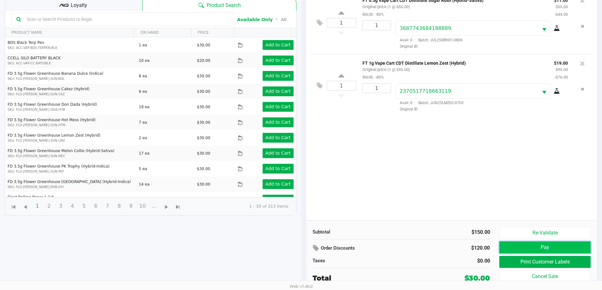
click at [553, 247] on button "Pay" at bounding box center [544, 248] width 91 height 12
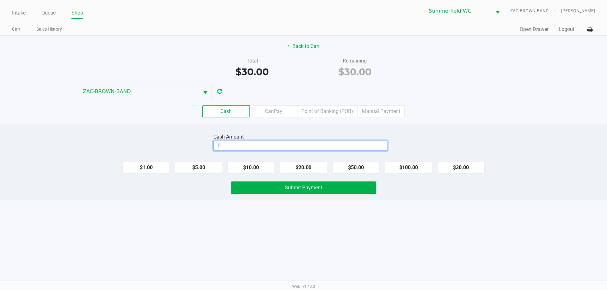
click at [341, 143] on input "0" at bounding box center [300, 145] width 173 height 9
drag, startPoint x: 476, startPoint y: 170, endPoint x: 394, endPoint y: 171, distance: 82.5
click at [475, 170] on button "$30.00" at bounding box center [460, 168] width 47 height 12
type input "$30.00"
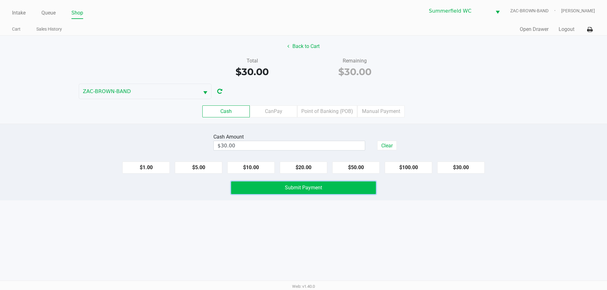
click at [339, 188] on button "Submit Payment" at bounding box center [303, 188] width 145 height 13
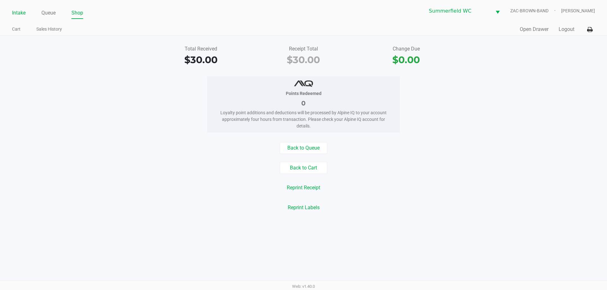
click at [23, 14] on link "Intake" at bounding box center [19, 13] width 14 height 9
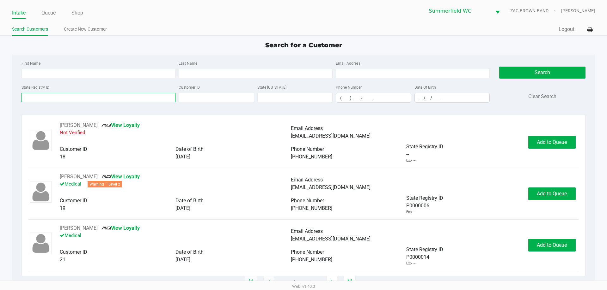
click at [90, 98] on input "State Registry ID" at bounding box center [98, 97] width 154 height 9
type input "p0rf5246"
click at [535, 70] on button "Search" at bounding box center [542, 73] width 86 height 12
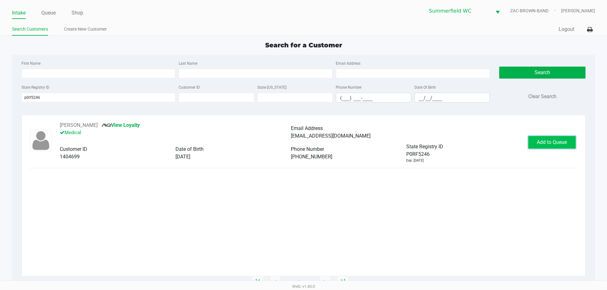
click at [549, 141] on span "Add to Queue" at bounding box center [552, 142] width 30 height 6
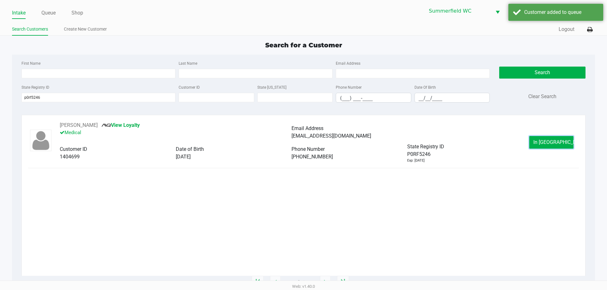
click at [549, 141] on span "In Queue" at bounding box center [559, 142] width 53 height 6
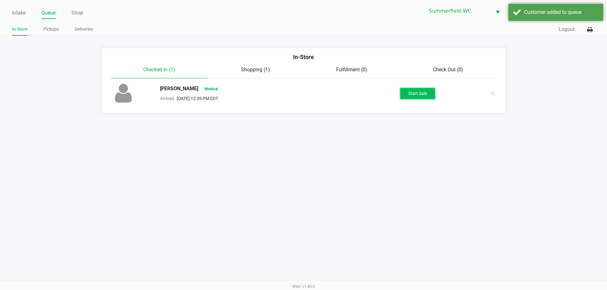
click at [412, 89] on button "Start Sale" at bounding box center [417, 93] width 35 height 11
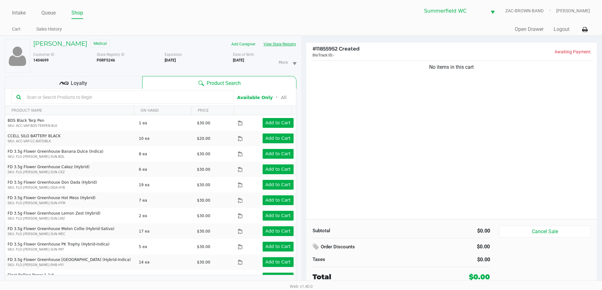
click at [279, 46] on button "View State Registry" at bounding box center [277, 44] width 37 height 10
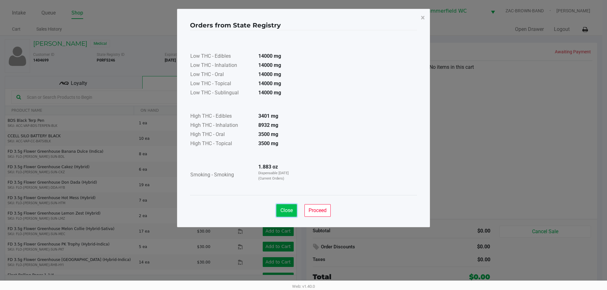
click at [278, 208] on button "Close" at bounding box center [286, 210] width 21 height 13
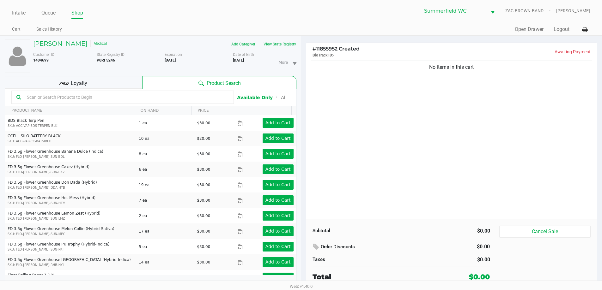
click at [107, 94] on input "text" at bounding box center [126, 97] width 204 height 9
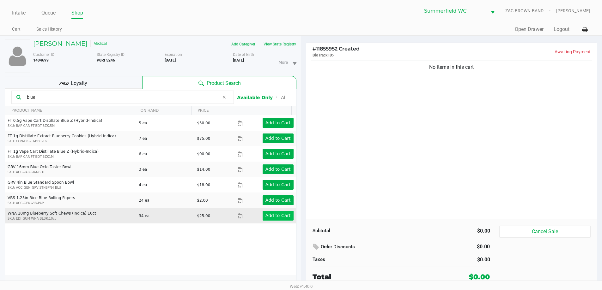
type input "blue"
click at [267, 212] on button "Add to Cart" at bounding box center [278, 216] width 31 height 10
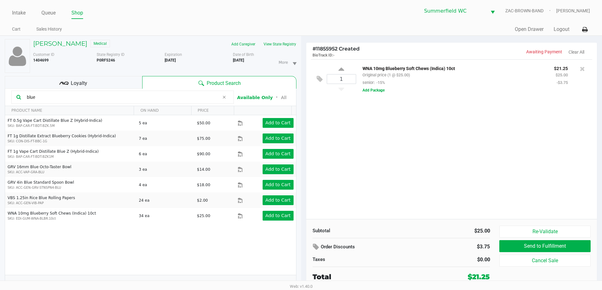
click at [373, 173] on div "1 WNA 10mg Blueberry Soft Chews (Indica) 10ct Original price (1 @ $25.00) senio…" at bounding box center [451, 139] width 291 height 160
click at [374, 172] on div "1 WNA 10mg Blueberry Soft Chews (Indica) 10ct Original price (1 @ $25.00) senio…" at bounding box center [451, 139] width 291 height 160
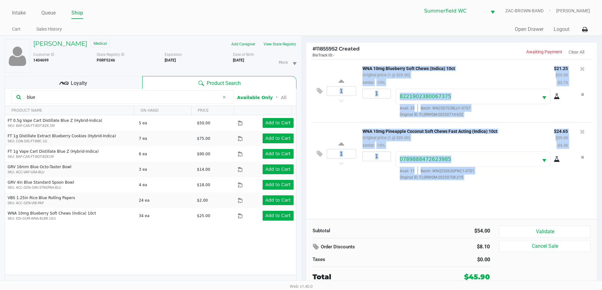
click at [373, 192] on div "1 WNA 10mg Blueberry Soft Chews (Indica) 10ct Original price (1 @ $25.00) senio…" at bounding box center [451, 139] width 291 height 160
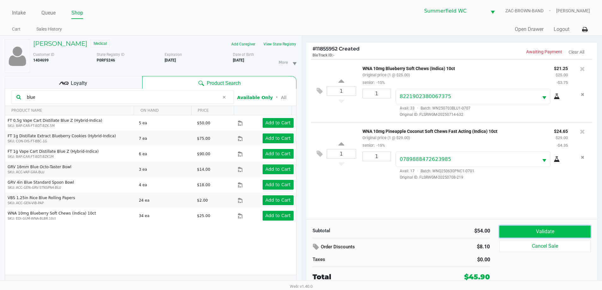
click at [549, 230] on button "Validate" at bounding box center [544, 232] width 91 height 12
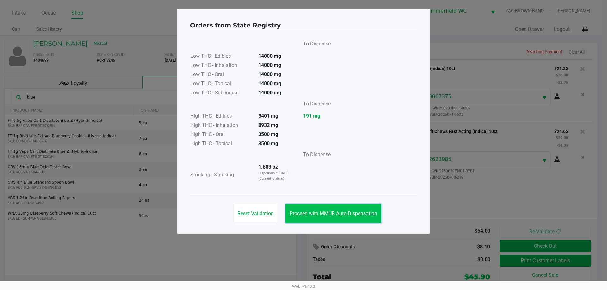
click at [335, 213] on span "Proceed with MMUR Auto-Dispensation" at bounding box center [334, 214] width 88 height 6
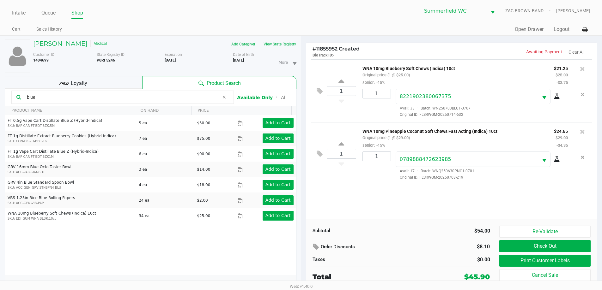
click at [75, 85] on span "Loyalty" at bounding box center [79, 84] width 16 height 8
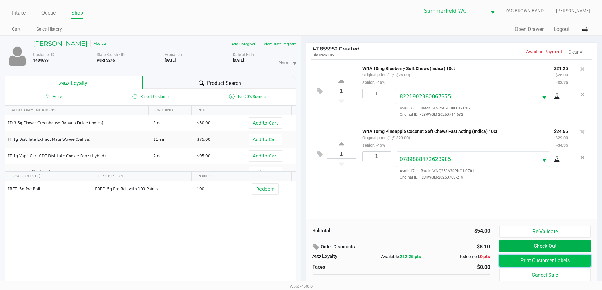
click at [539, 259] on button "Print Customer Labels" at bounding box center [544, 261] width 91 height 12
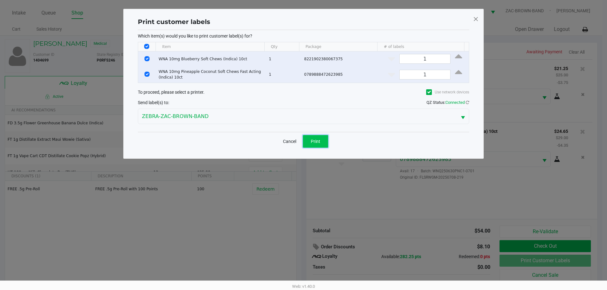
click at [309, 137] on button "Print" at bounding box center [315, 141] width 25 height 13
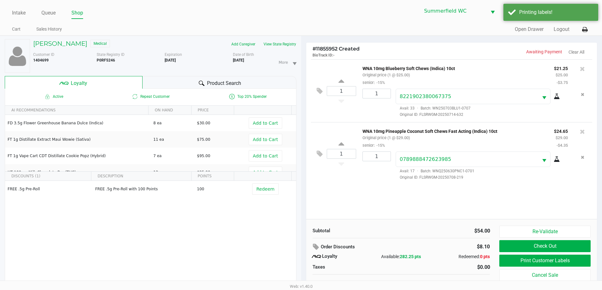
scroll to position [7, 0]
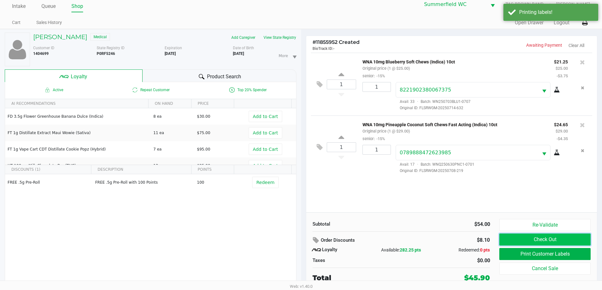
click at [529, 235] on button "Check Out" at bounding box center [544, 240] width 91 height 12
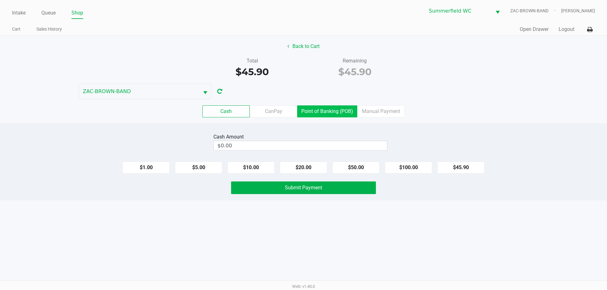
click at [338, 113] on label "Point of Banking (POB)" at bounding box center [327, 112] width 60 height 12
click at [0, 0] on 7 "Point of Banking (POB)" at bounding box center [0, 0] width 0 height 0
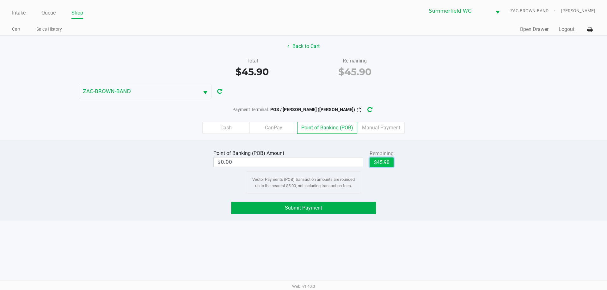
click at [390, 158] on button "$45.90" at bounding box center [381, 162] width 24 height 9
type input "$45.90"
click at [357, 208] on button "Submit Payment" at bounding box center [303, 208] width 145 height 13
click at [372, 107] on icon "button" at bounding box center [375, 110] width 6 height 7
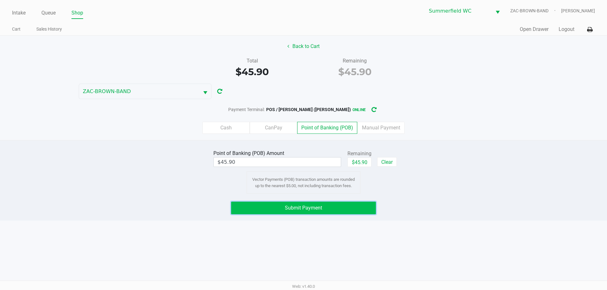
click at [346, 206] on button "Submit Payment" at bounding box center [303, 208] width 145 height 13
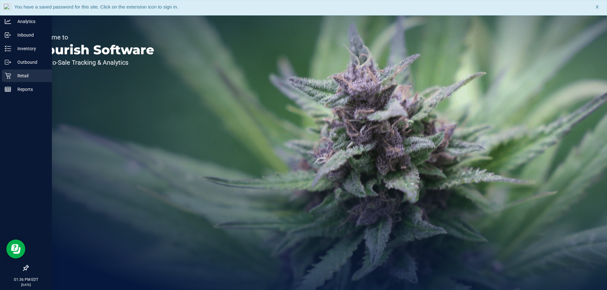
click at [18, 74] on p "Retail" at bounding box center [30, 76] width 38 height 8
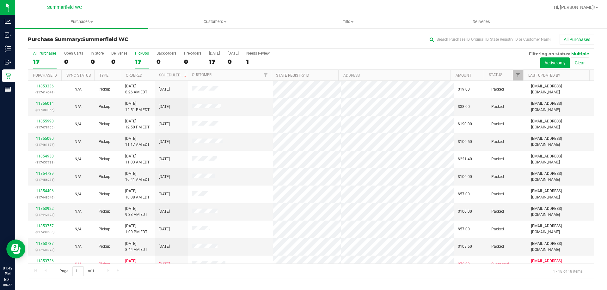
click at [140, 52] on div "PickUps" at bounding box center [142, 53] width 14 height 4
click at [0, 0] on input "PickUps 17" at bounding box center [0, 0] width 0 height 0
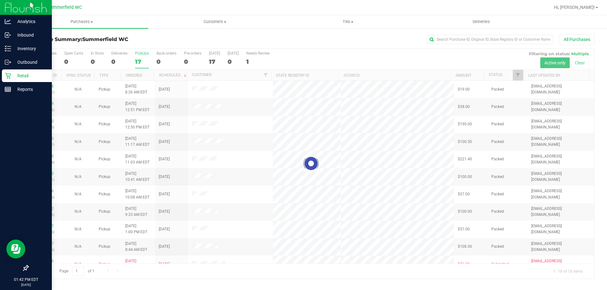
click at [29, 76] on p "Retail" at bounding box center [30, 76] width 38 height 8
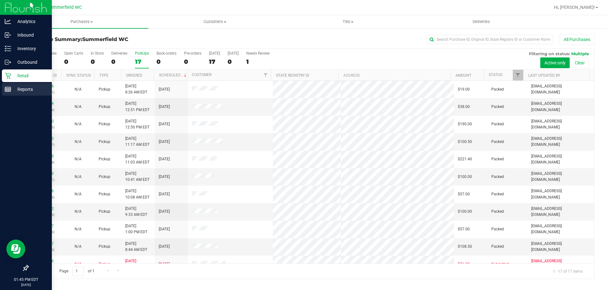
click at [25, 88] on p "Reports" at bounding box center [30, 90] width 38 height 8
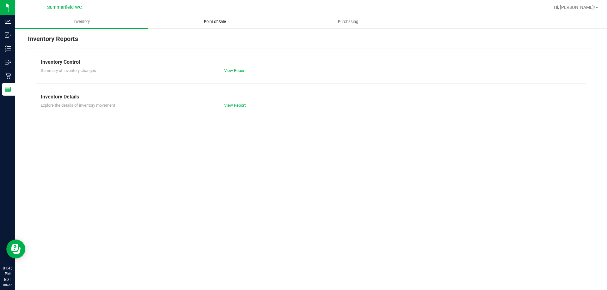
click at [223, 23] on span "Point of Sale" at bounding box center [214, 22] width 39 height 6
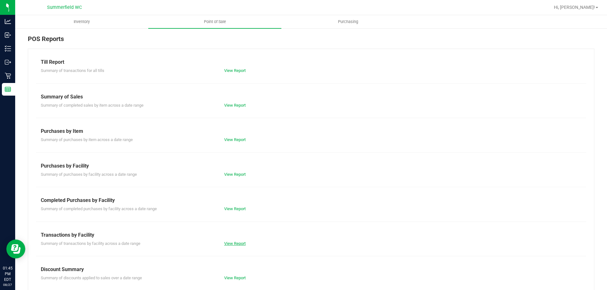
click at [230, 245] on link "View Report" at bounding box center [234, 243] width 21 height 5
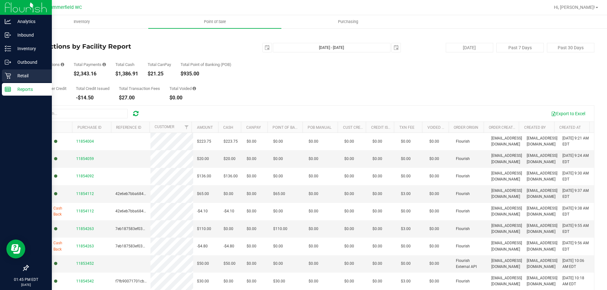
click at [19, 70] on div "Retail" at bounding box center [27, 76] width 50 height 13
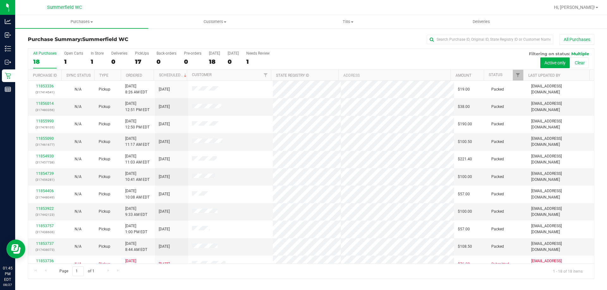
click at [140, 51] on div "All Purchases 18 Open Carts 1 In Store 1 Deliveries 0 PickUps 17 Back-orders 0 …" at bounding box center [311, 51] width 566 height 5
click at [141, 52] on div "PickUps" at bounding box center [142, 53] width 14 height 4
click at [0, 0] on input "PickUps 17" at bounding box center [0, 0] width 0 height 0
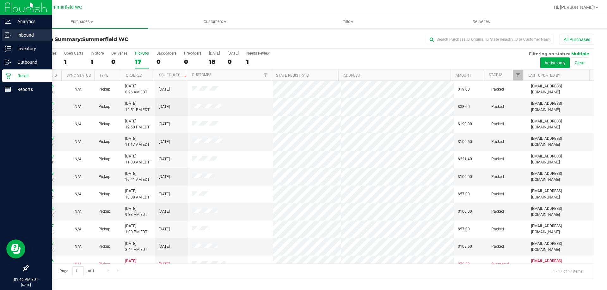
click at [25, 36] on p "Inbound" at bounding box center [30, 35] width 38 height 8
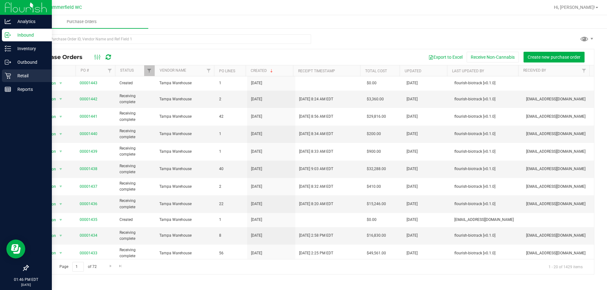
click at [17, 73] on p "Retail" at bounding box center [30, 76] width 38 height 8
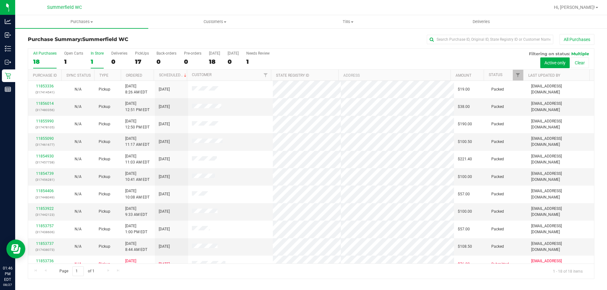
click at [97, 53] on div "In Store" at bounding box center [97, 53] width 13 height 4
click at [0, 0] on input "In Store 1" at bounding box center [0, 0] width 0 height 0
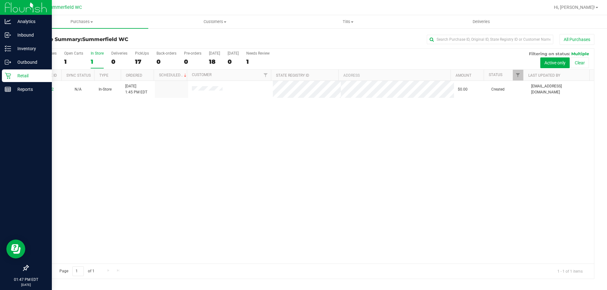
click at [20, 75] on p "Retail" at bounding box center [30, 76] width 38 height 8
click at [15, 74] on p "Retail" at bounding box center [30, 76] width 38 height 8
click at [27, 49] on p "Inventory" at bounding box center [30, 49] width 38 height 8
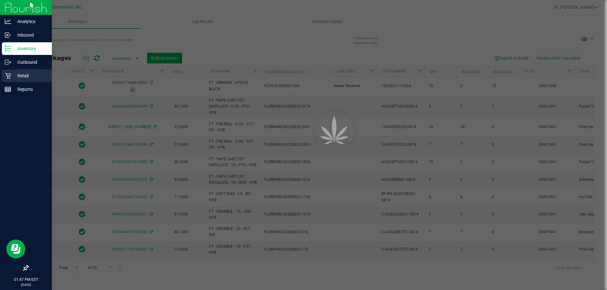
click at [27, 75] on p "Retail" at bounding box center [30, 76] width 38 height 8
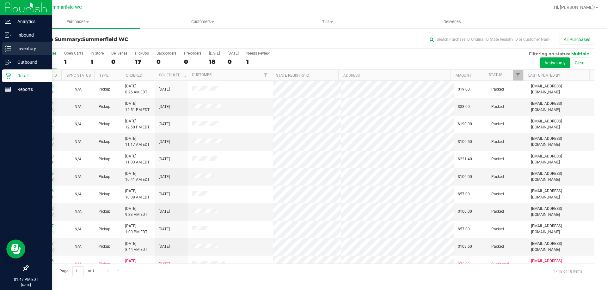
click at [23, 48] on p "Inventory" at bounding box center [30, 49] width 38 height 8
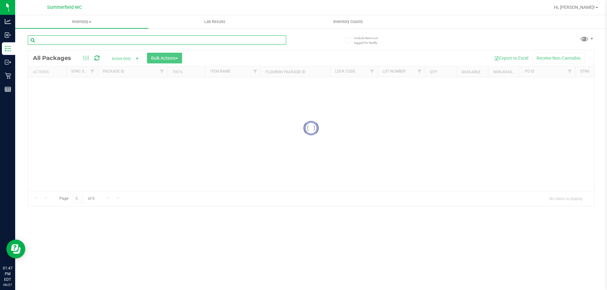
click at [77, 38] on div "Inventory All packages All inventory Waste log Create inventory Lab Results Inv…" at bounding box center [311, 152] width 592 height 275
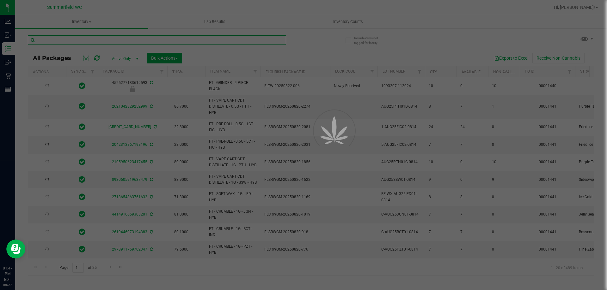
type input "[DATE]"
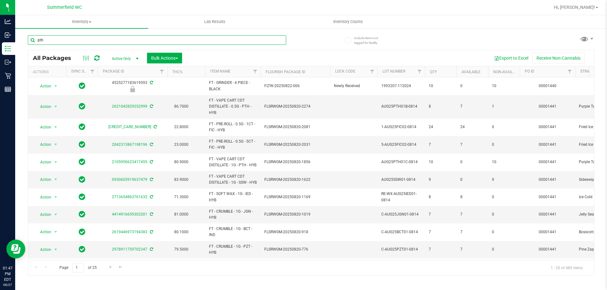
type input "pth"
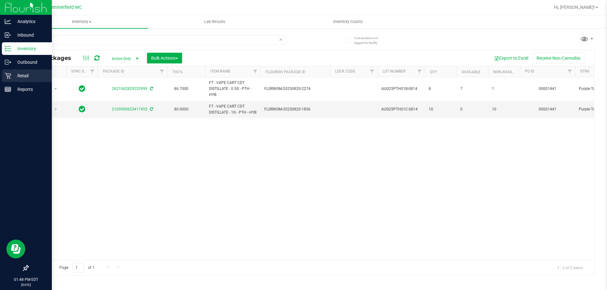
click at [24, 73] on p "Retail" at bounding box center [30, 76] width 38 height 8
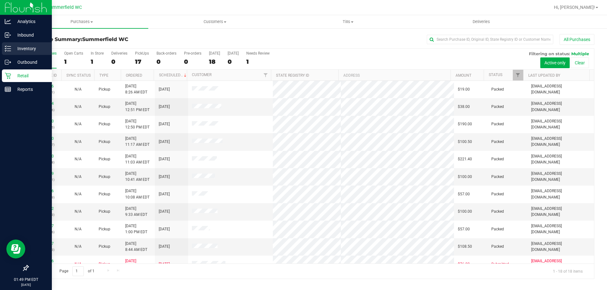
click at [20, 48] on p "Inventory" at bounding box center [30, 49] width 38 height 8
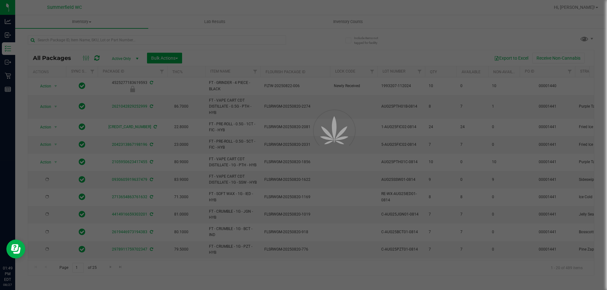
type input "[DATE]"
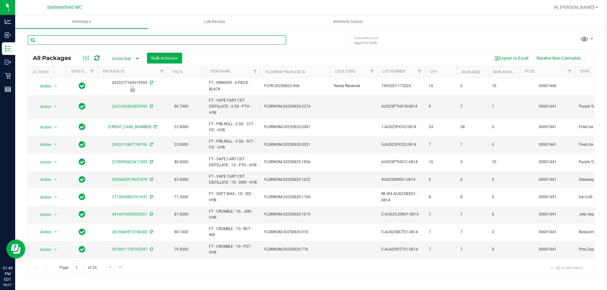
click at [72, 38] on input "text" at bounding box center [157, 39] width 258 height 9
type input "bwz"
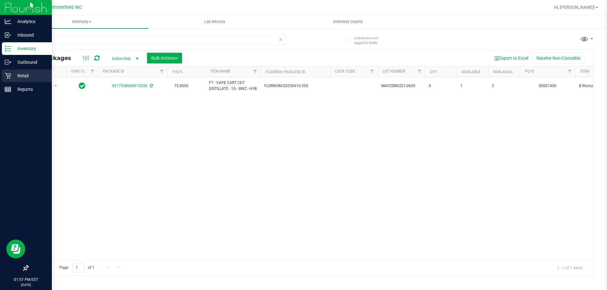
click at [26, 74] on p "Retail" at bounding box center [30, 76] width 38 height 8
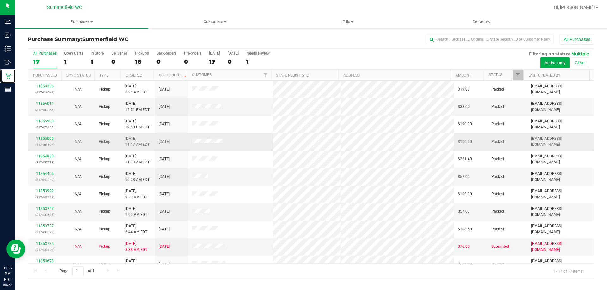
scroll to position [114, 0]
